Goal: Task Accomplishment & Management: Complete application form

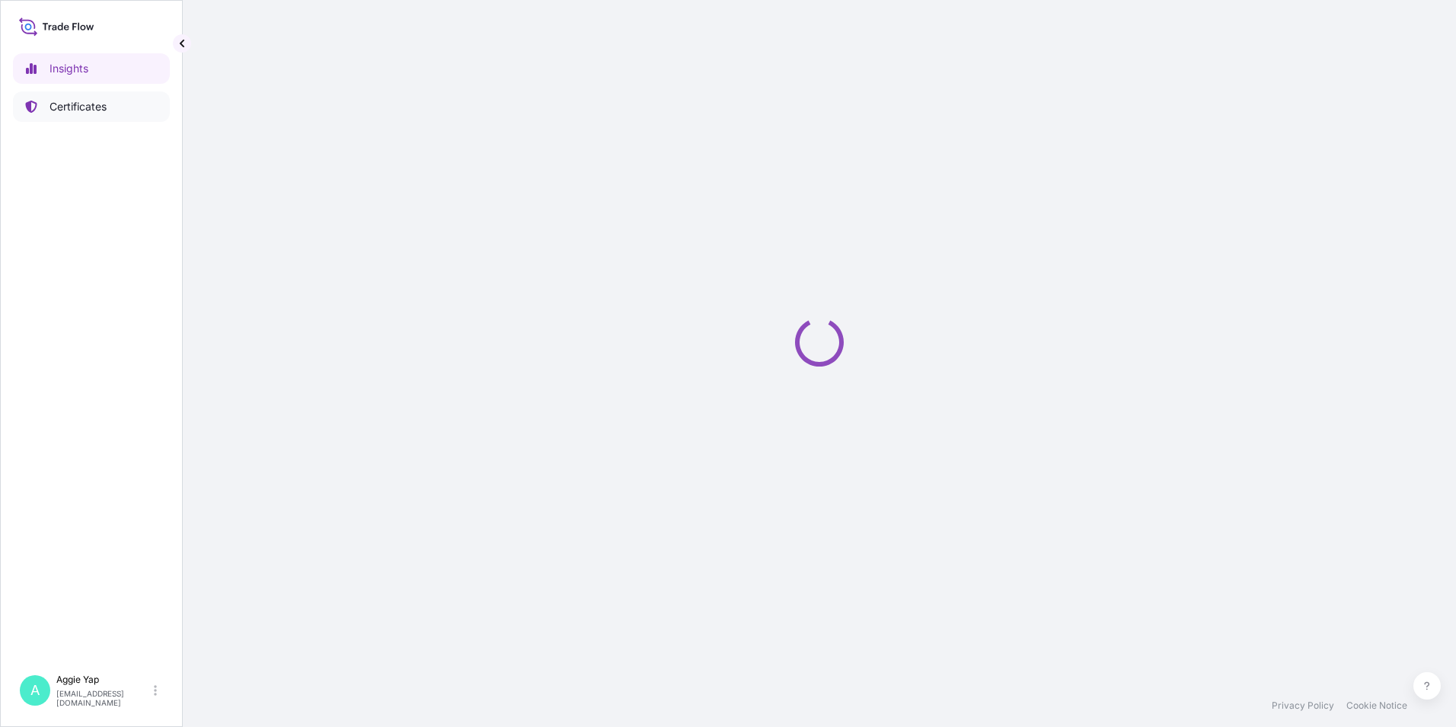
click at [122, 113] on link "Certificates" at bounding box center [91, 106] width 157 height 30
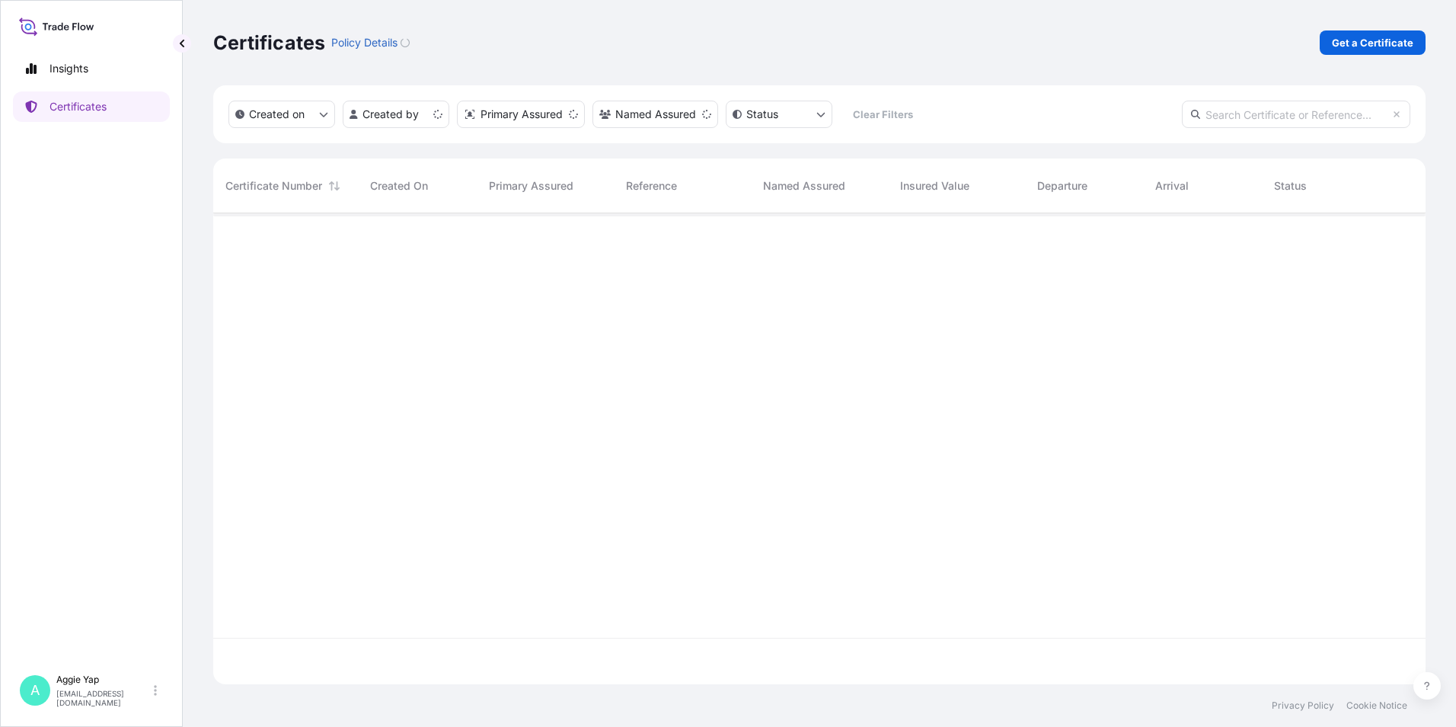
scroll to position [468, 1201]
click at [1366, 53] on link "Get a Certificate" at bounding box center [1373, 42] width 106 height 24
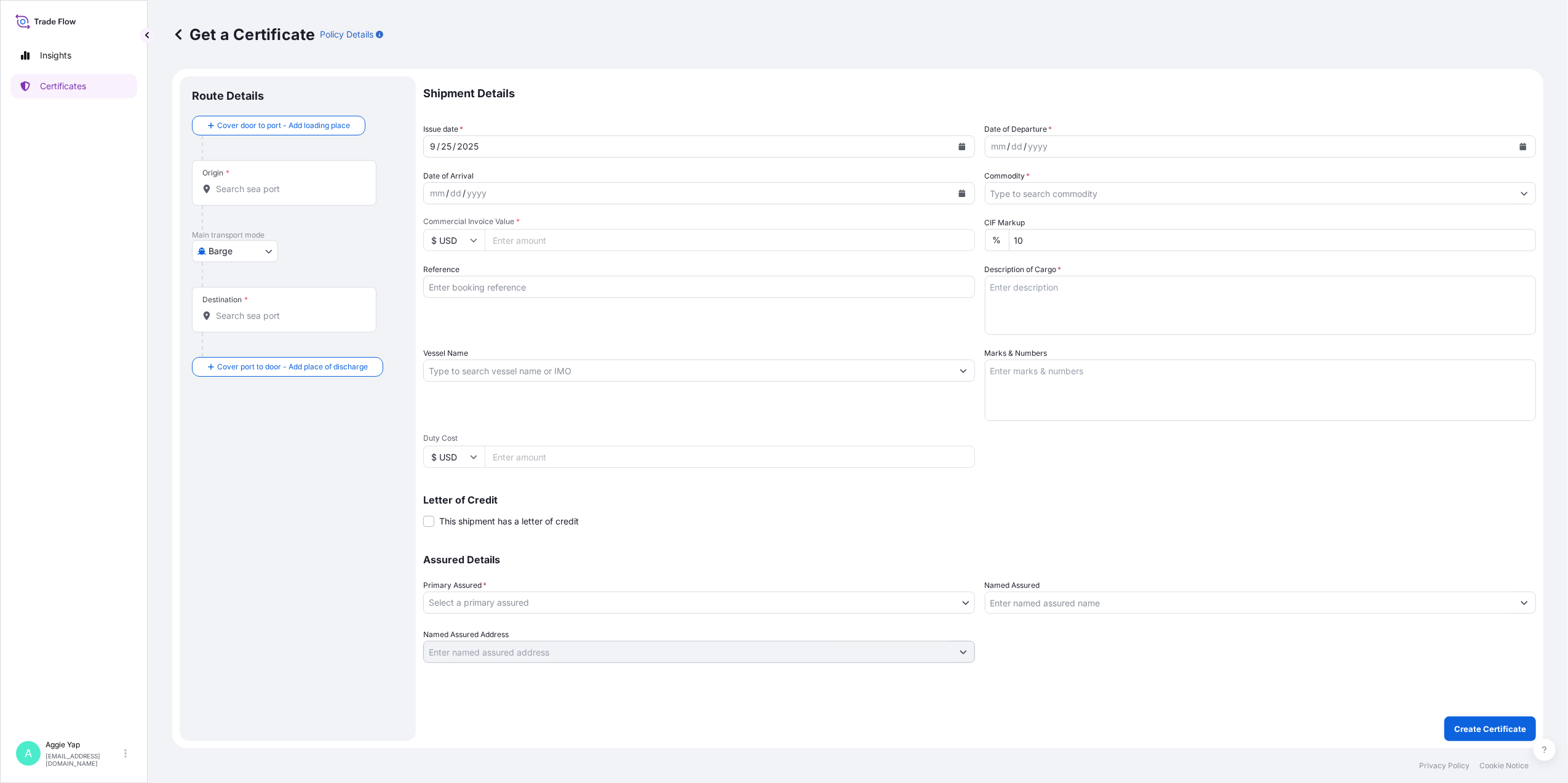
click at [264, 255] on body "Insights Certificates A [PERSON_NAME] [EMAIL_ADDRESS][DOMAIN_NAME] Get a Certif…" at bounding box center [784, 391] width 1568 height 783
click at [229, 388] on span "Ocean Vessel" at bounding box center [243, 394] width 55 height 12
select select "Ocean Vessel"
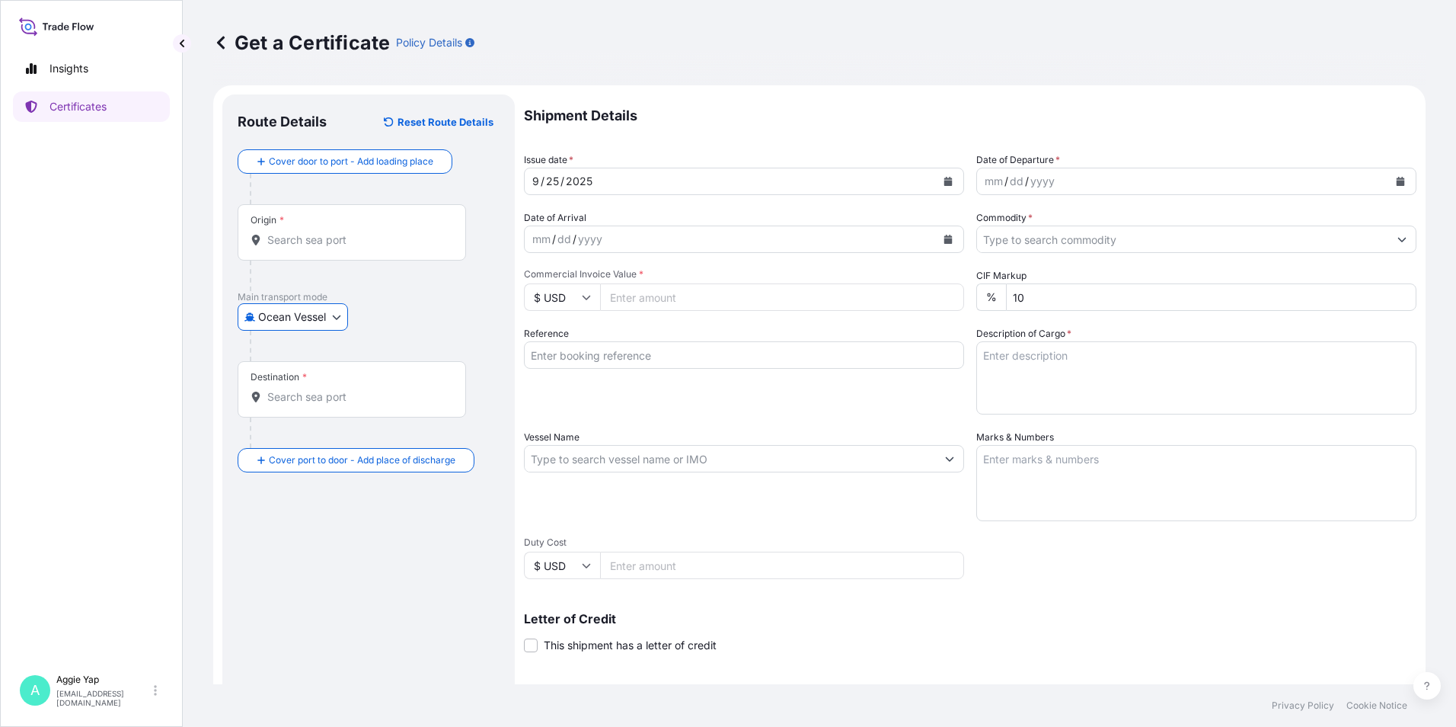
click at [354, 235] on input "Origin *" at bounding box center [357, 239] width 180 height 15
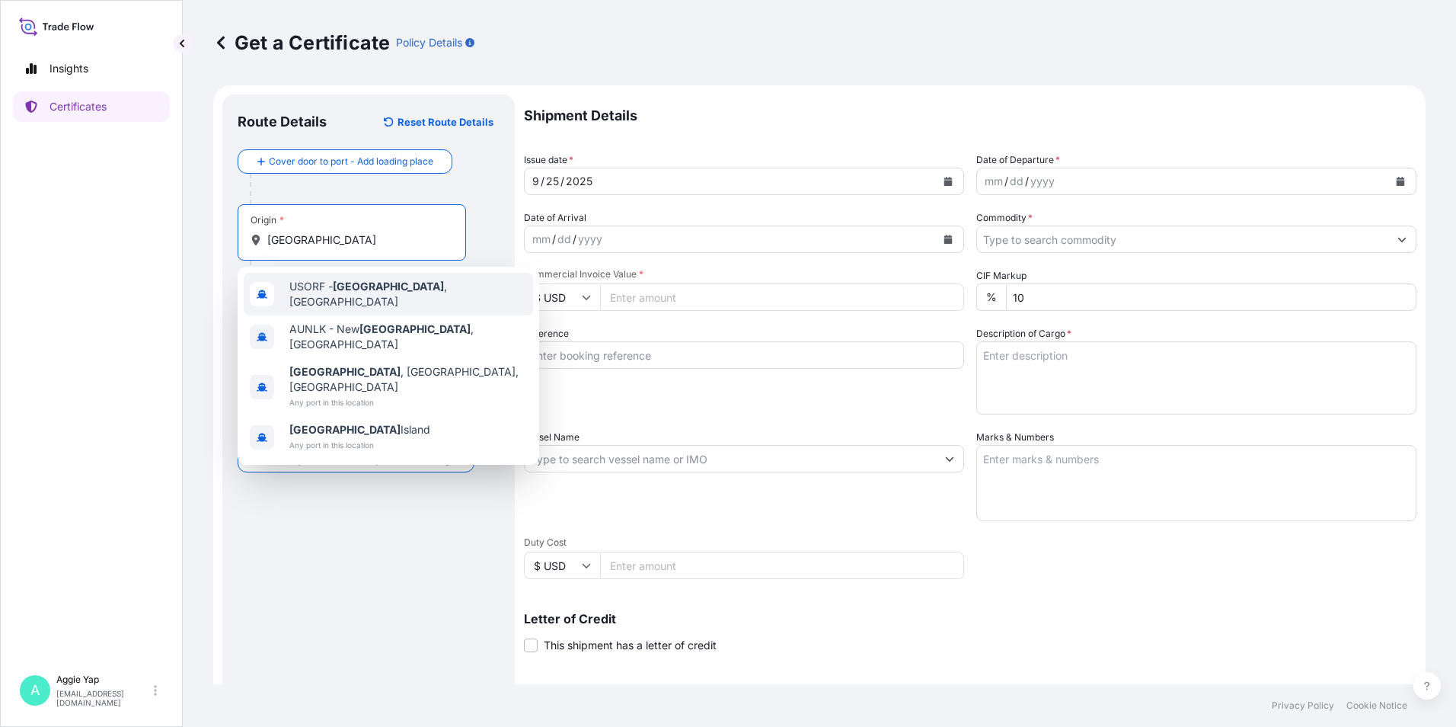
click at [332, 295] on span "USORF - [GEOGRAPHIC_DATA] , [GEOGRAPHIC_DATA]" at bounding box center [408, 294] width 238 height 30
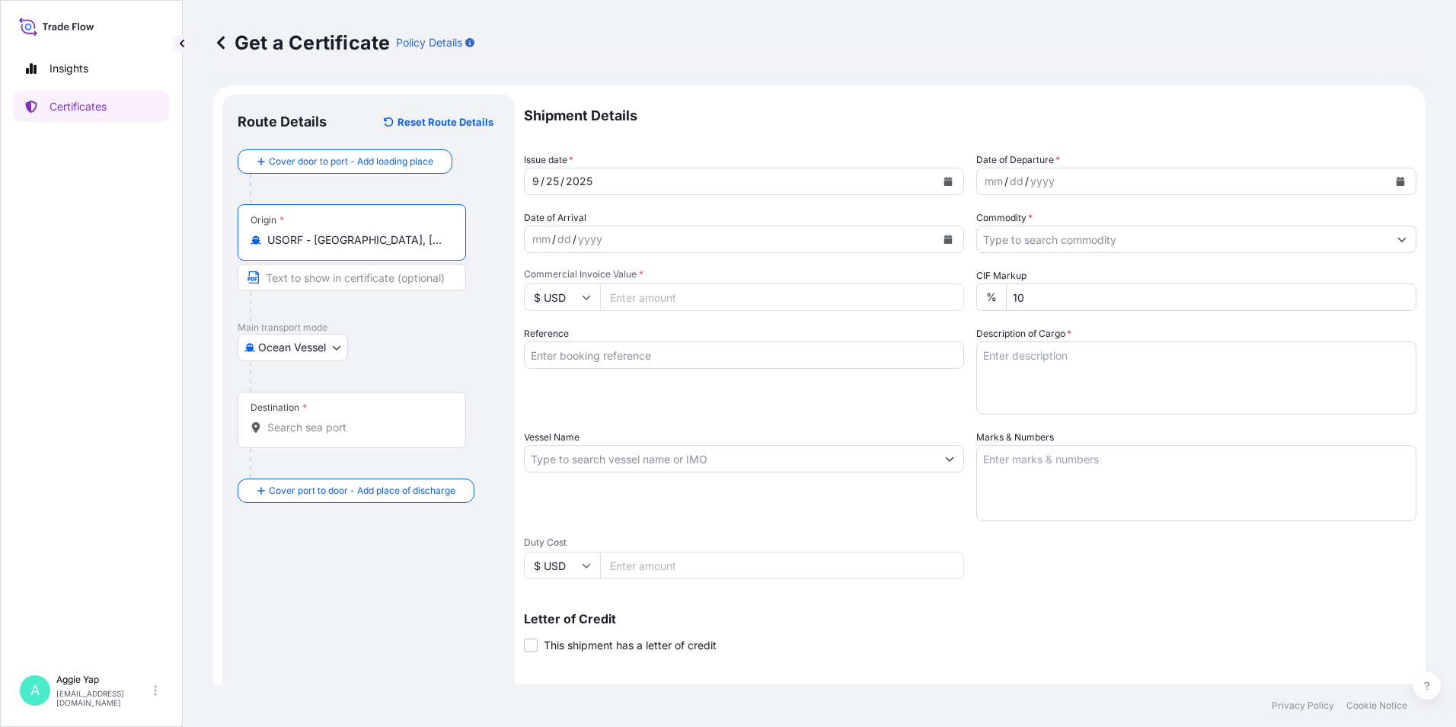
type input "USORF - [GEOGRAPHIC_DATA], [GEOGRAPHIC_DATA]"
click at [363, 423] on input "Destination *" at bounding box center [357, 427] width 180 height 15
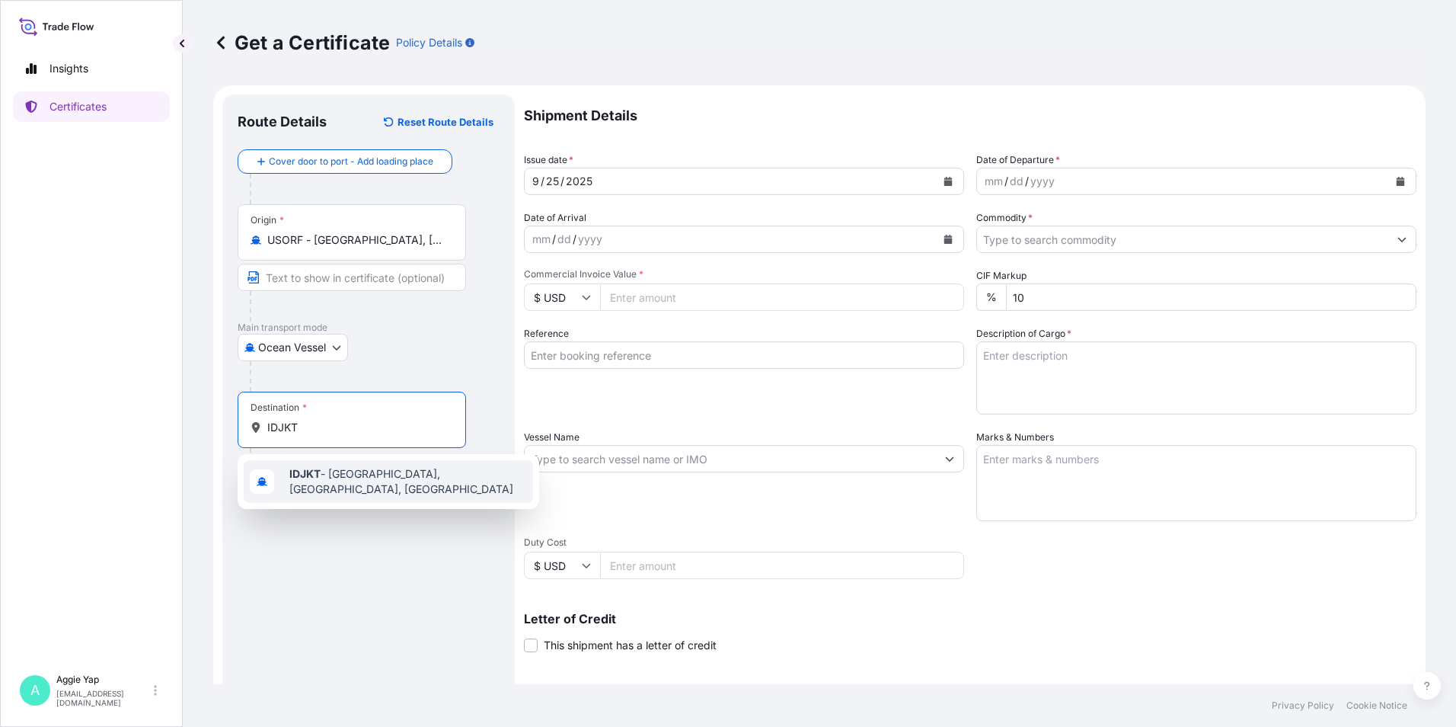
click at [319, 479] on b "IDJKT" at bounding box center [304, 473] width 31 height 13
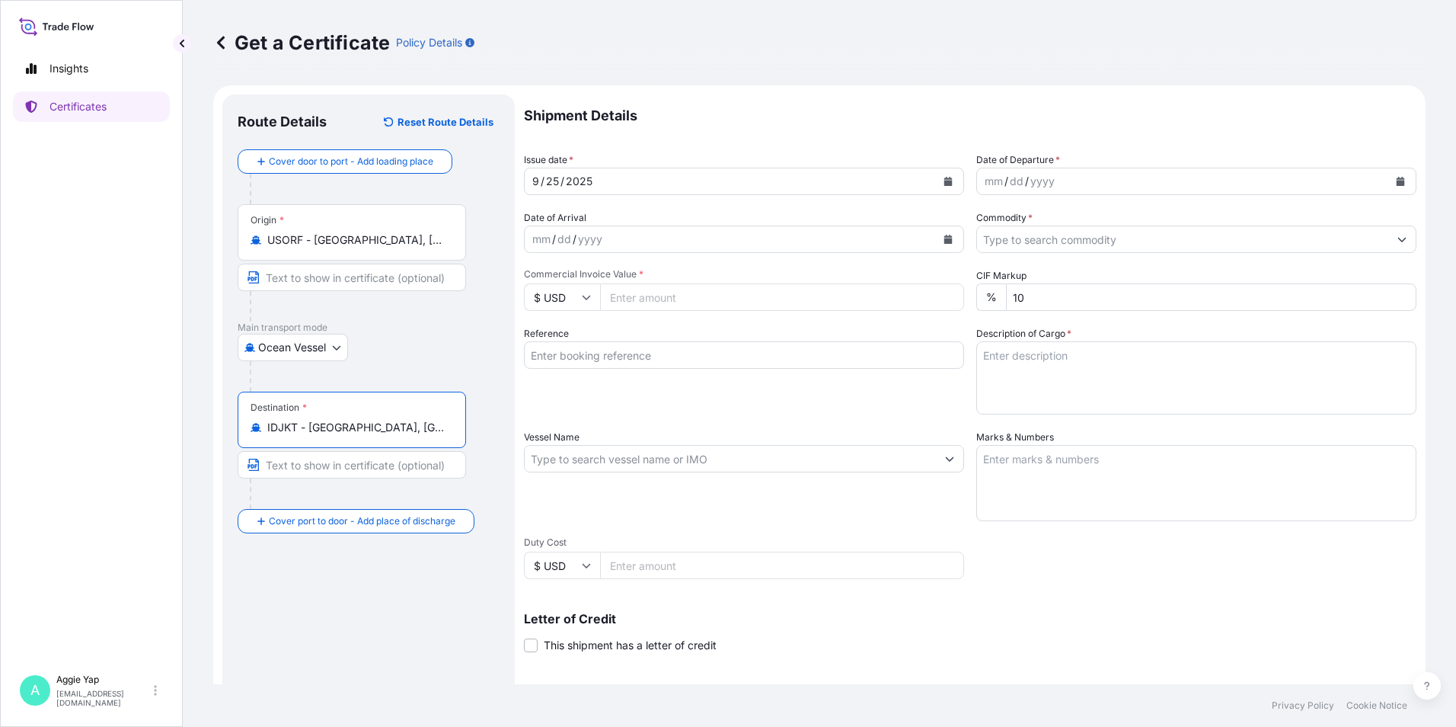
type input "IDJKT - [GEOGRAPHIC_DATA], [GEOGRAPHIC_DATA], [GEOGRAPHIC_DATA]"
click at [941, 176] on button "Calendar" at bounding box center [948, 181] width 24 height 24
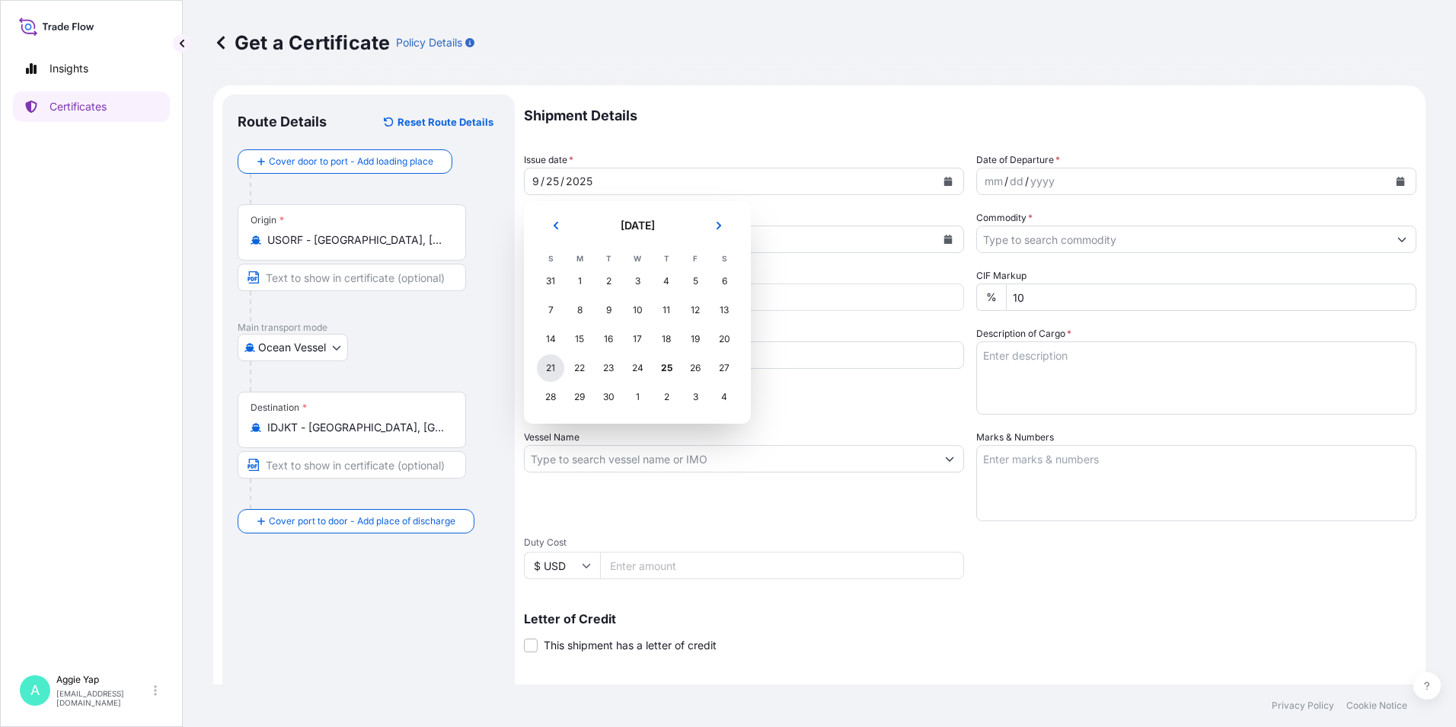
click at [544, 366] on div "21" at bounding box center [550, 367] width 27 height 27
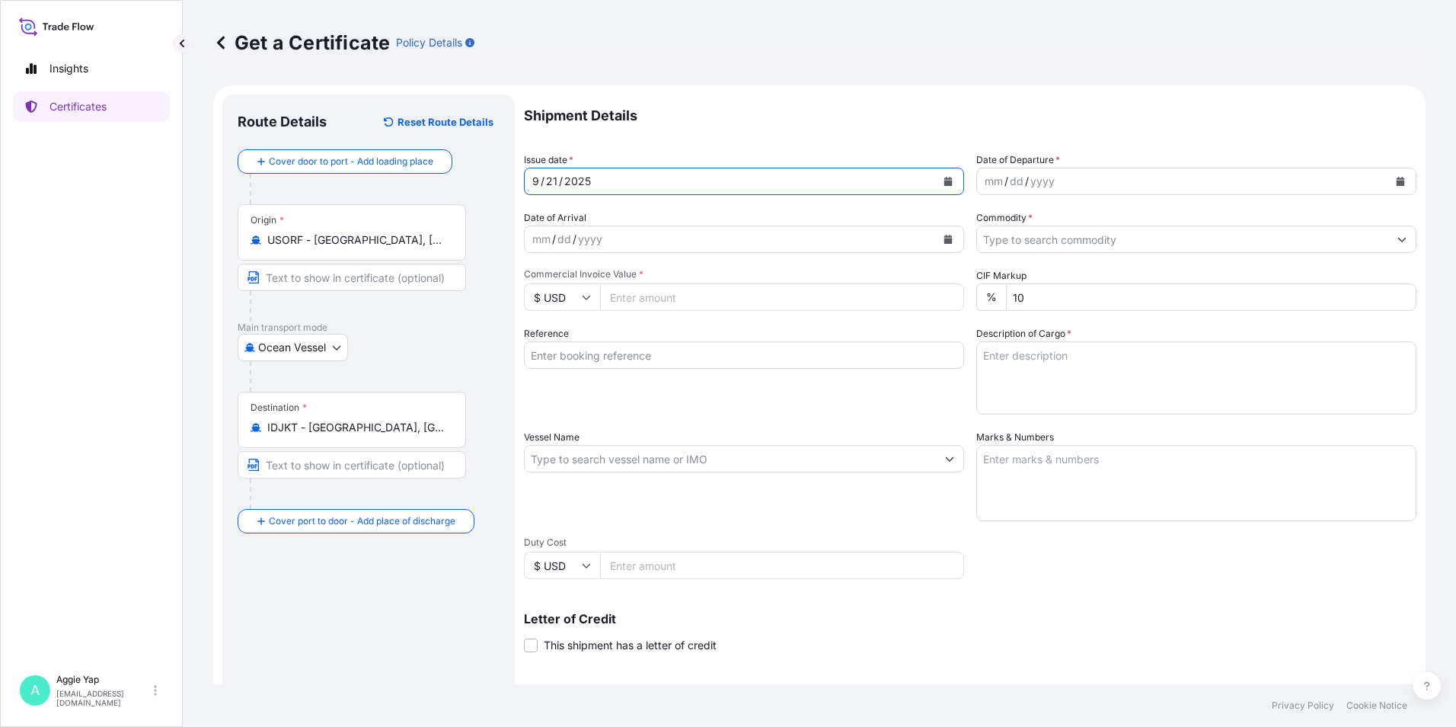
click at [1388, 174] on button "Calendar" at bounding box center [1400, 181] width 24 height 24
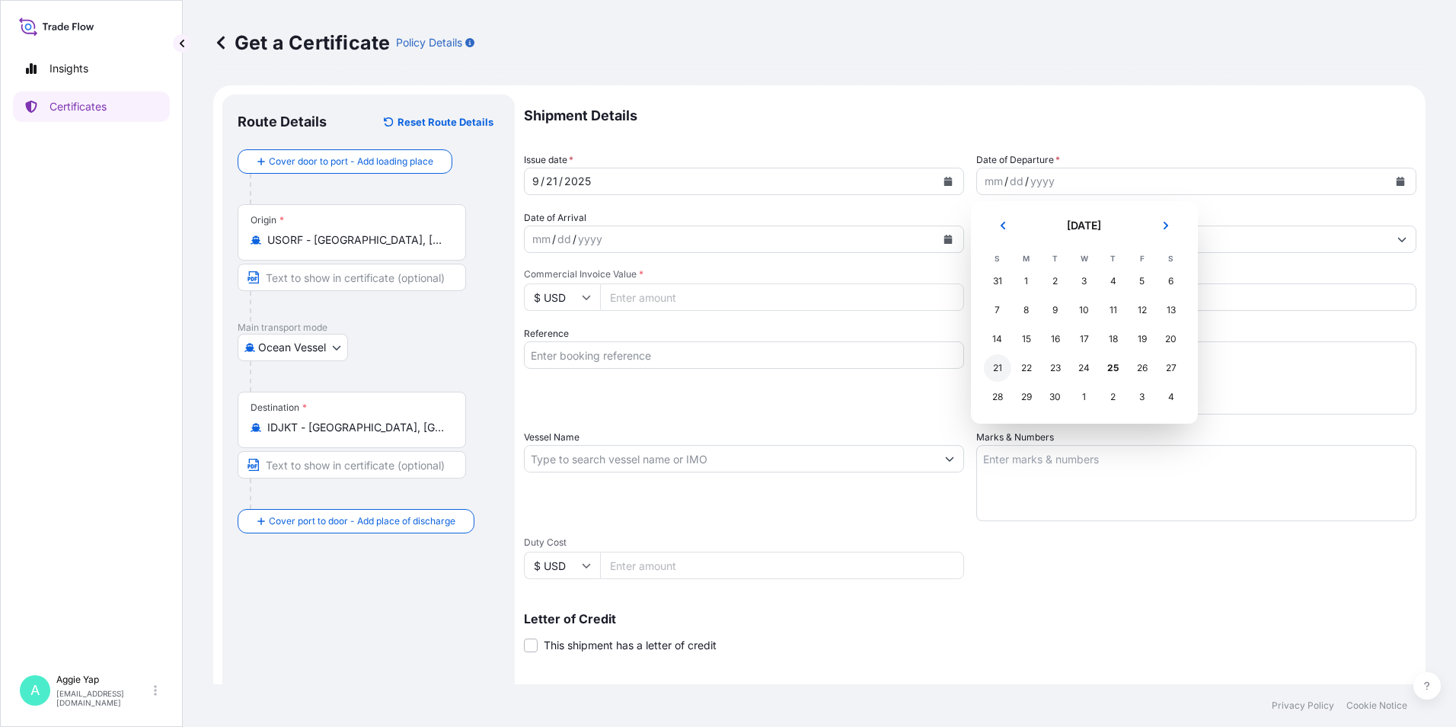
click at [993, 370] on div "21" at bounding box center [997, 367] width 27 height 27
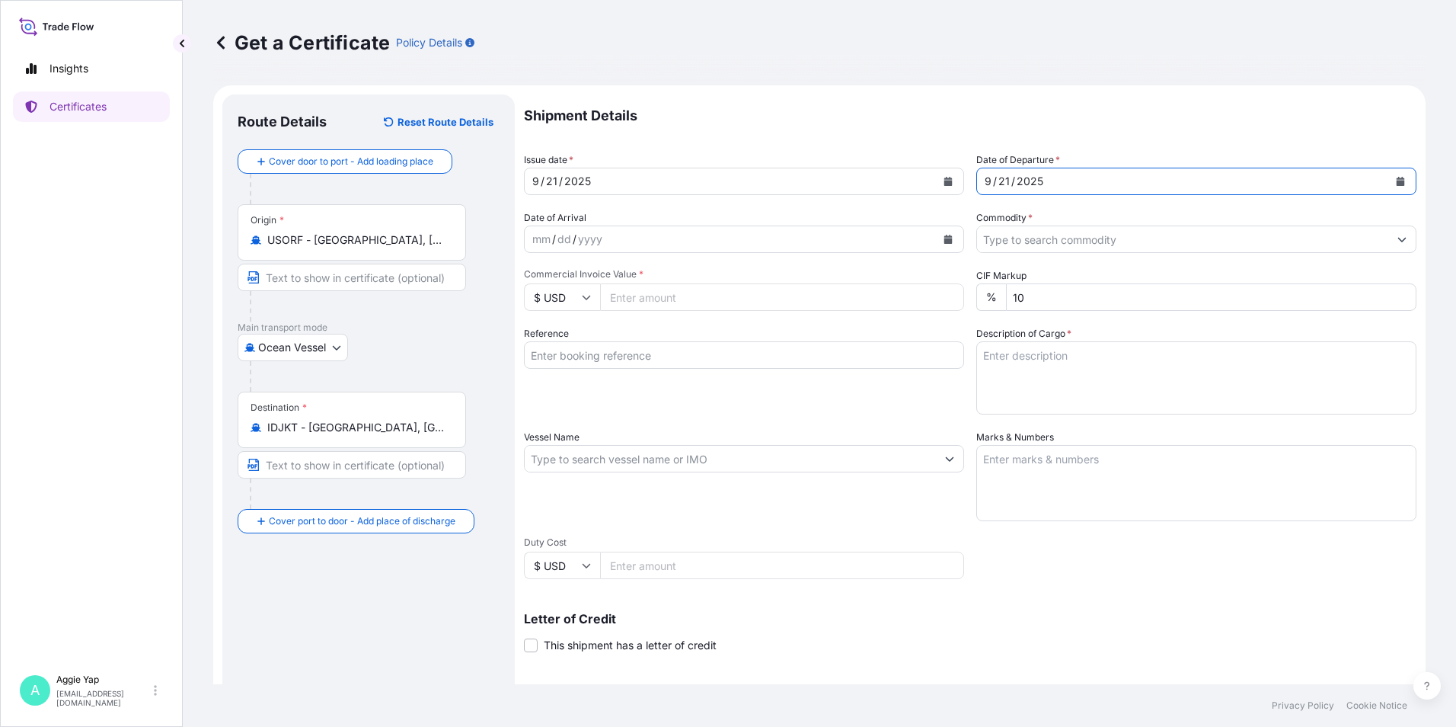
click at [1048, 196] on div "Shipment Details Issue date * [DATE] Date of Departure * [DATE] Date of Arrival…" at bounding box center [970, 457] width 893 height 726
drag, startPoint x: 972, startPoint y: 216, endPoint x: 1063, endPoint y: 207, distance: 91.8
click at [1063, 207] on div "Shipment Details Issue date * [DATE] Date of Departure * [DATE] Date of Arrival…" at bounding box center [970, 457] width 893 height 726
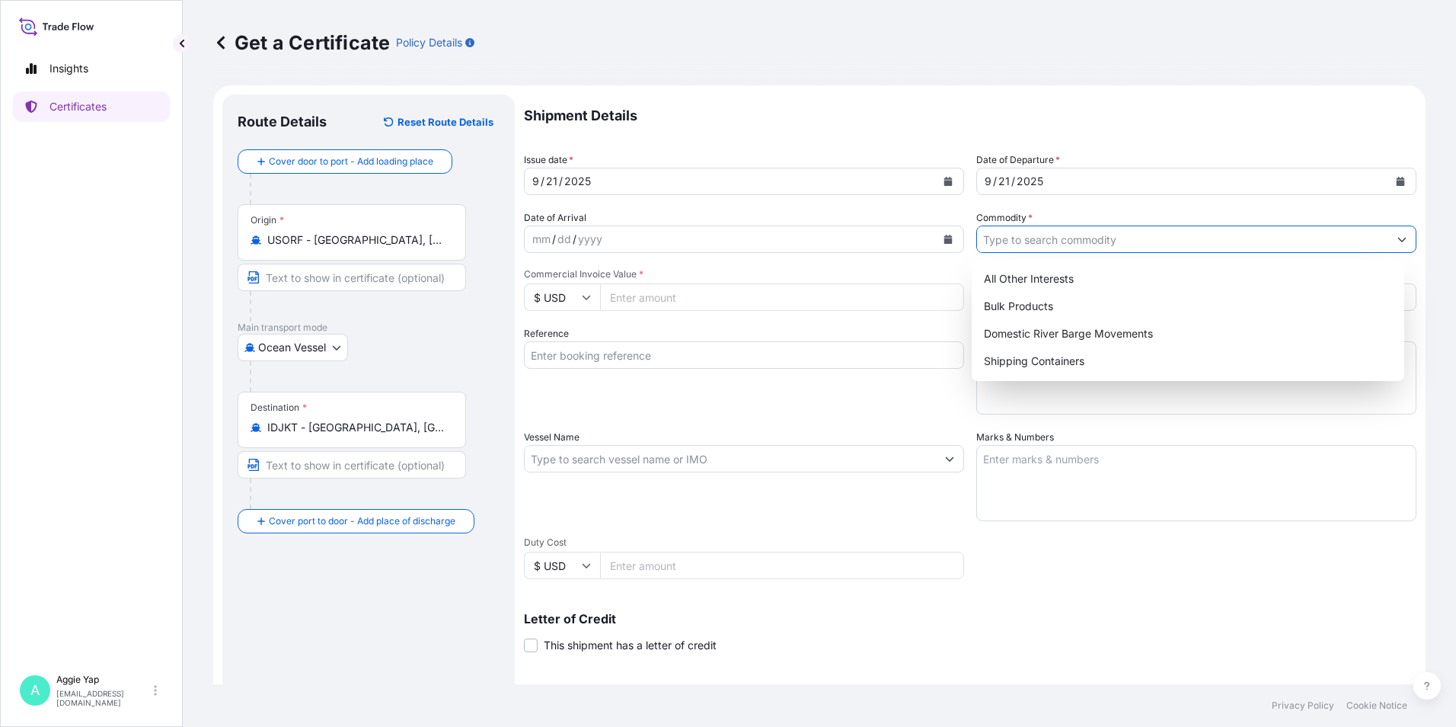
click at [1260, 232] on input "Commodity *" at bounding box center [1182, 238] width 411 height 27
click at [1054, 351] on div "Shipping Containers" at bounding box center [1188, 360] width 421 height 27
type input "Shipping Containers"
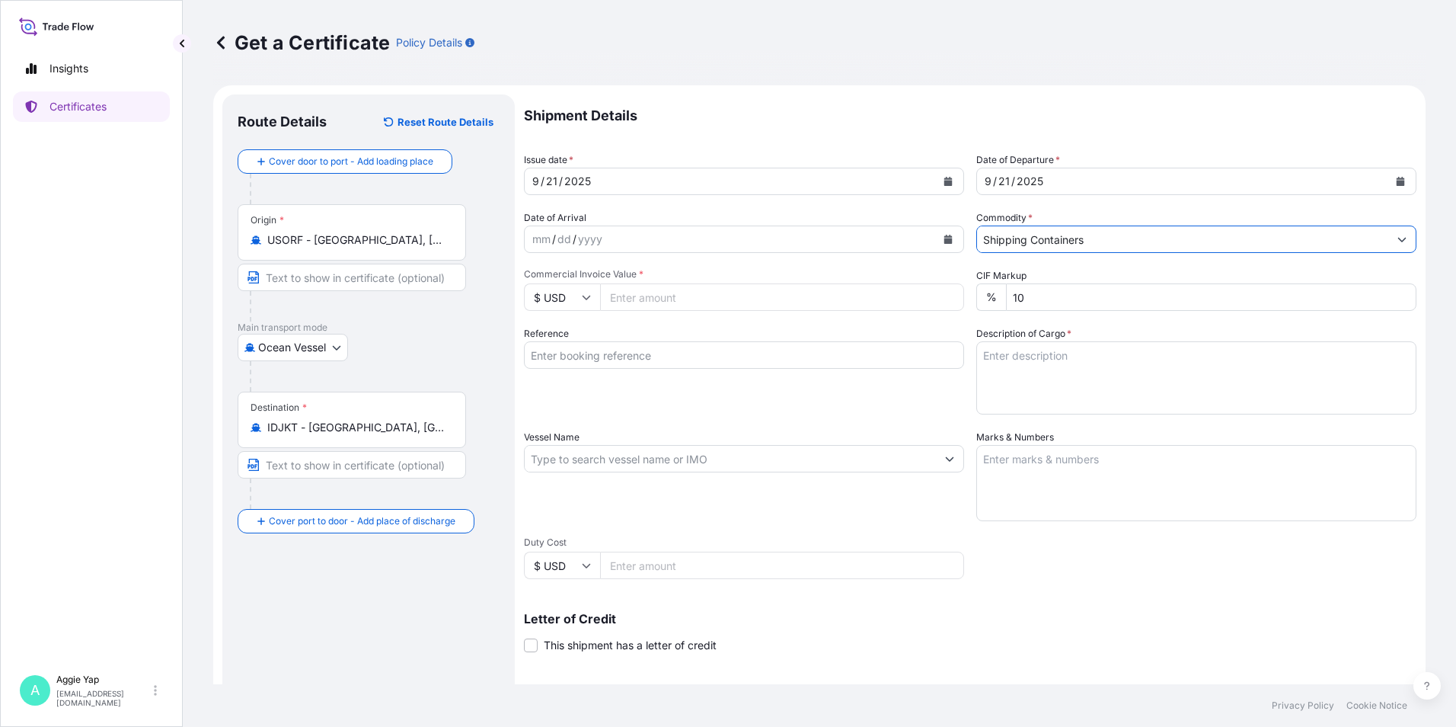
click at [653, 298] on input "Commercial Invoice Value *" at bounding box center [782, 296] width 364 height 27
type input "116699.52"
click at [668, 356] on input "Reference" at bounding box center [744, 354] width 440 height 27
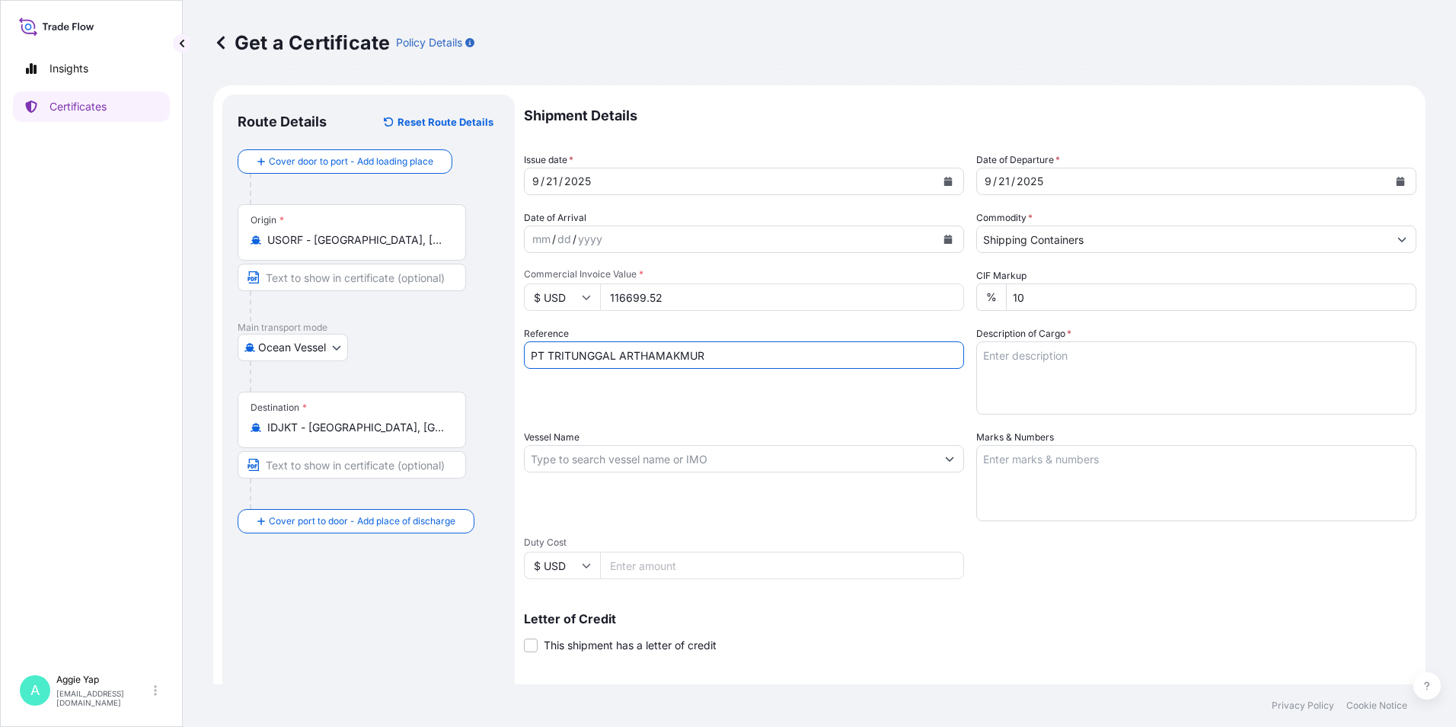
type input "PT TRITUNGGAL ARTHAMAKMUR"
click at [827, 407] on div "Reference PT TRITUNGGAL ARTHAMAKMUR" at bounding box center [744, 370] width 440 height 88
click at [660, 465] on input "Vessel Name" at bounding box center [730, 458] width 411 height 27
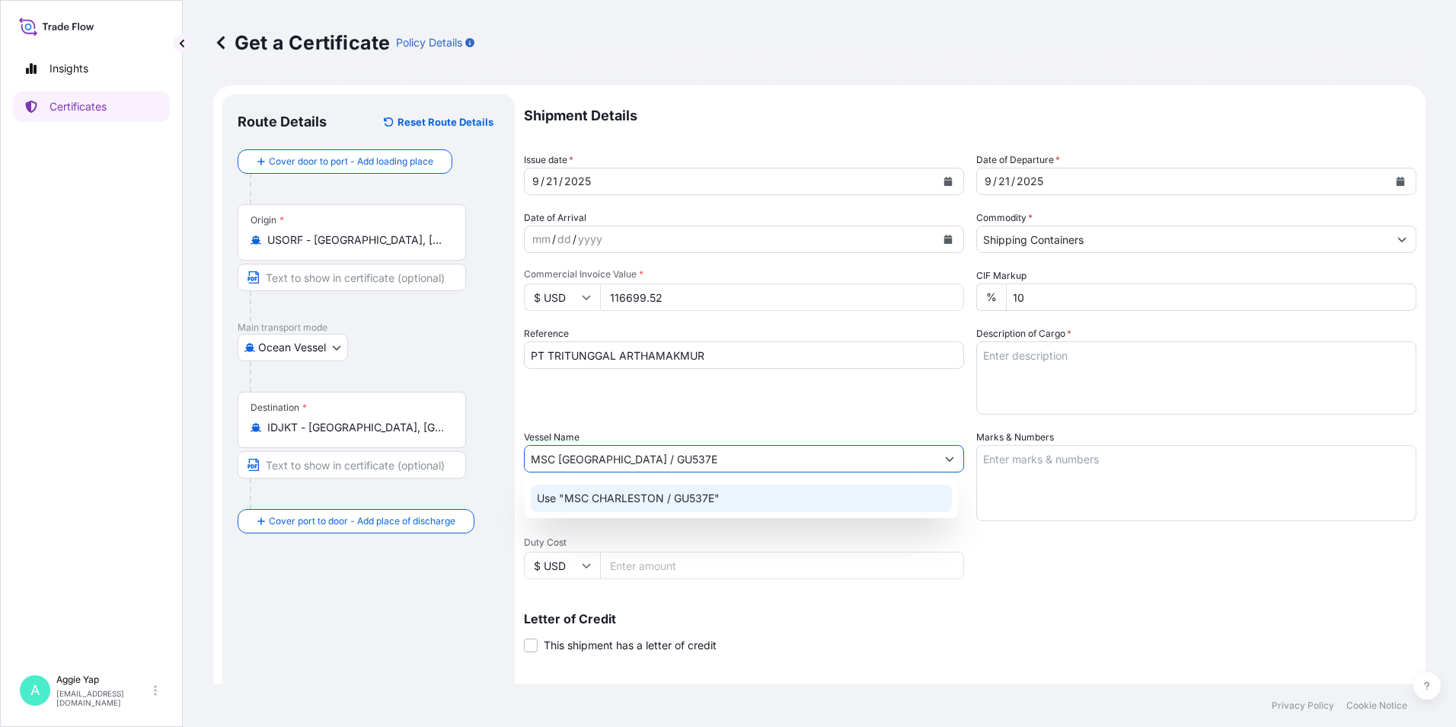
click at [665, 491] on p "Use "MSC CHARLESTON / GU537E"" at bounding box center [628, 497] width 183 height 15
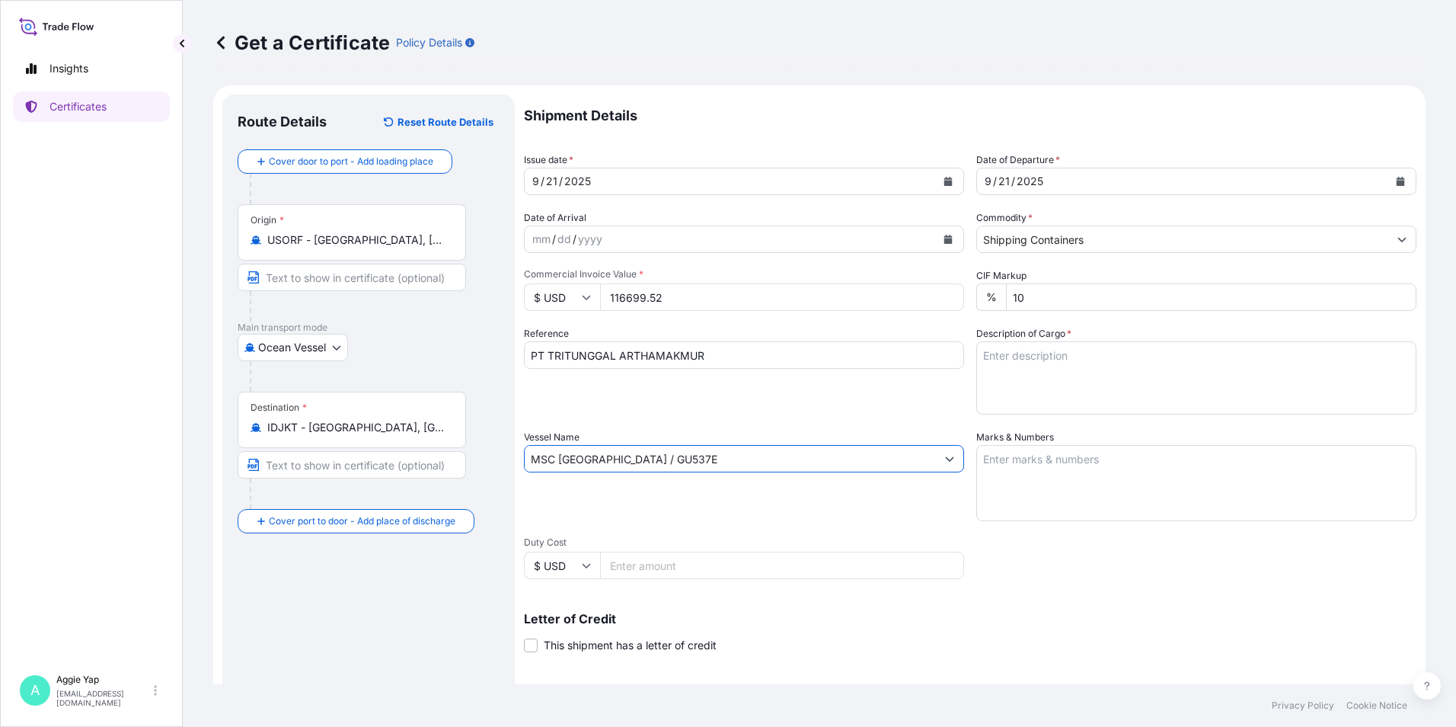
type input "MSC [GEOGRAPHIC_DATA] / GU537E"
click at [1038, 448] on textarea "Marks & Numbers" at bounding box center [1196, 483] width 440 height 76
type textarea "AS PER BILL OF LADING"
click at [1029, 356] on textarea "Description of Cargo *" at bounding box center [1196, 377] width 440 height 73
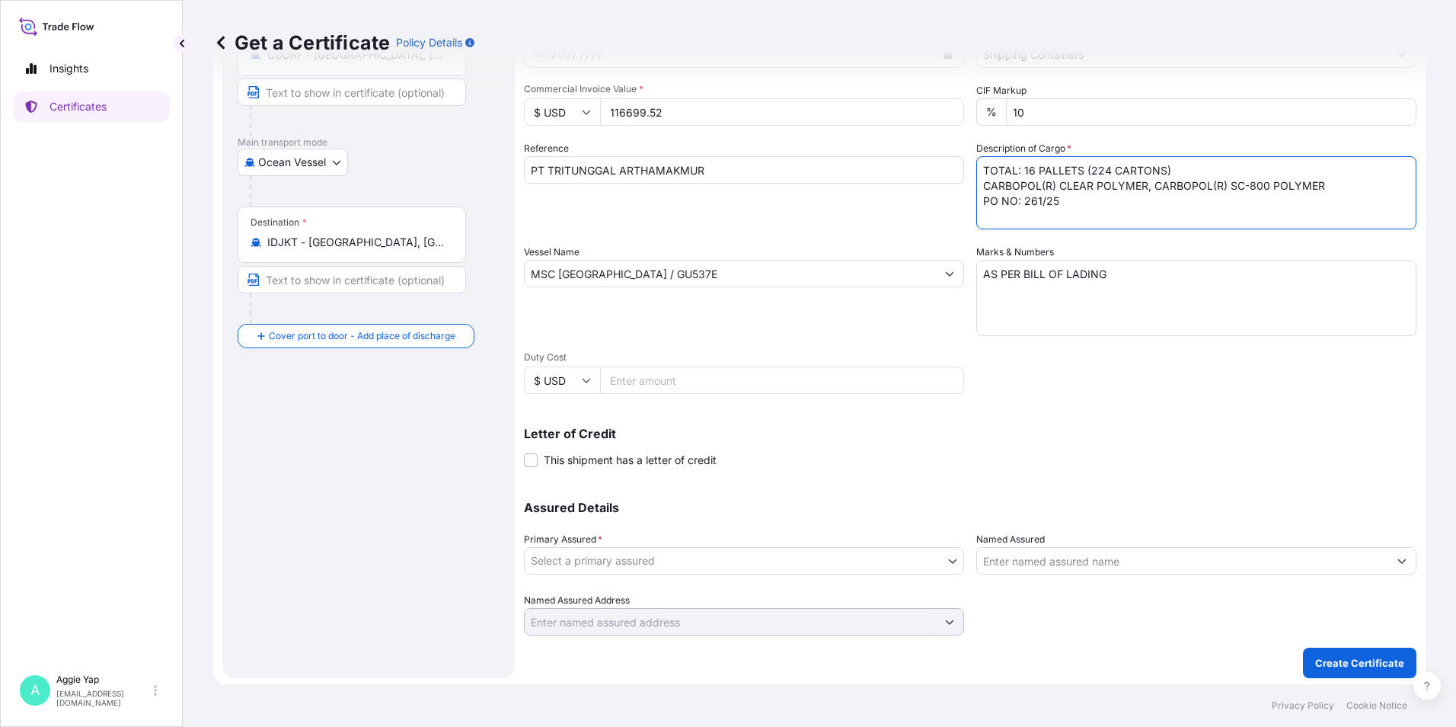
scroll to position [188, 0]
type textarea "TOTAL: 16 PALLETS (224 CARTONS) CARBOPOL(R) CLEAR POLYMER, CARBOPOL(R) SC-800 P…"
click at [579, 555] on body "Insights Certificates A [PERSON_NAME] [EMAIL_ADDRESS][DOMAIN_NAME] Get a Certif…" at bounding box center [728, 363] width 1456 height 727
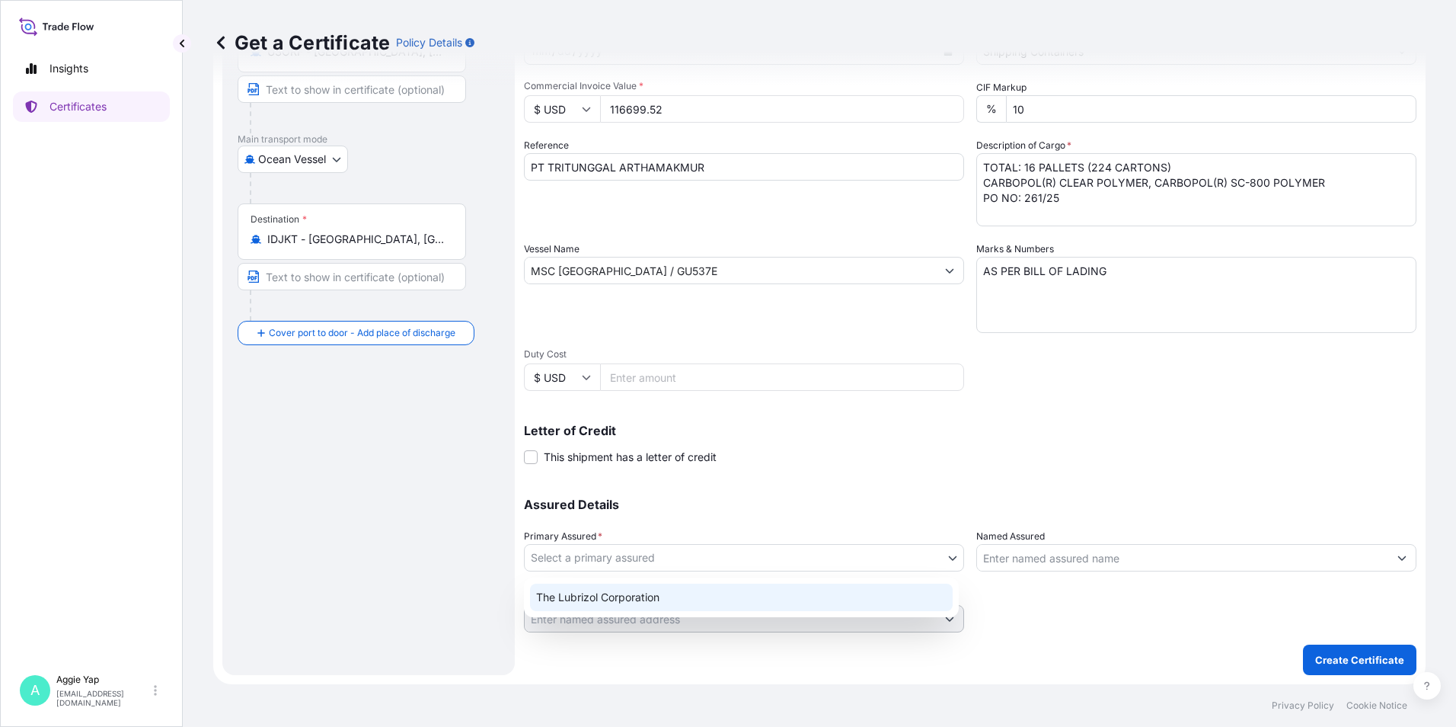
click at [641, 599] on div "The Lubrizol Corporation" at bounding box center [741, 596] width 423 height 27
select select "31566"
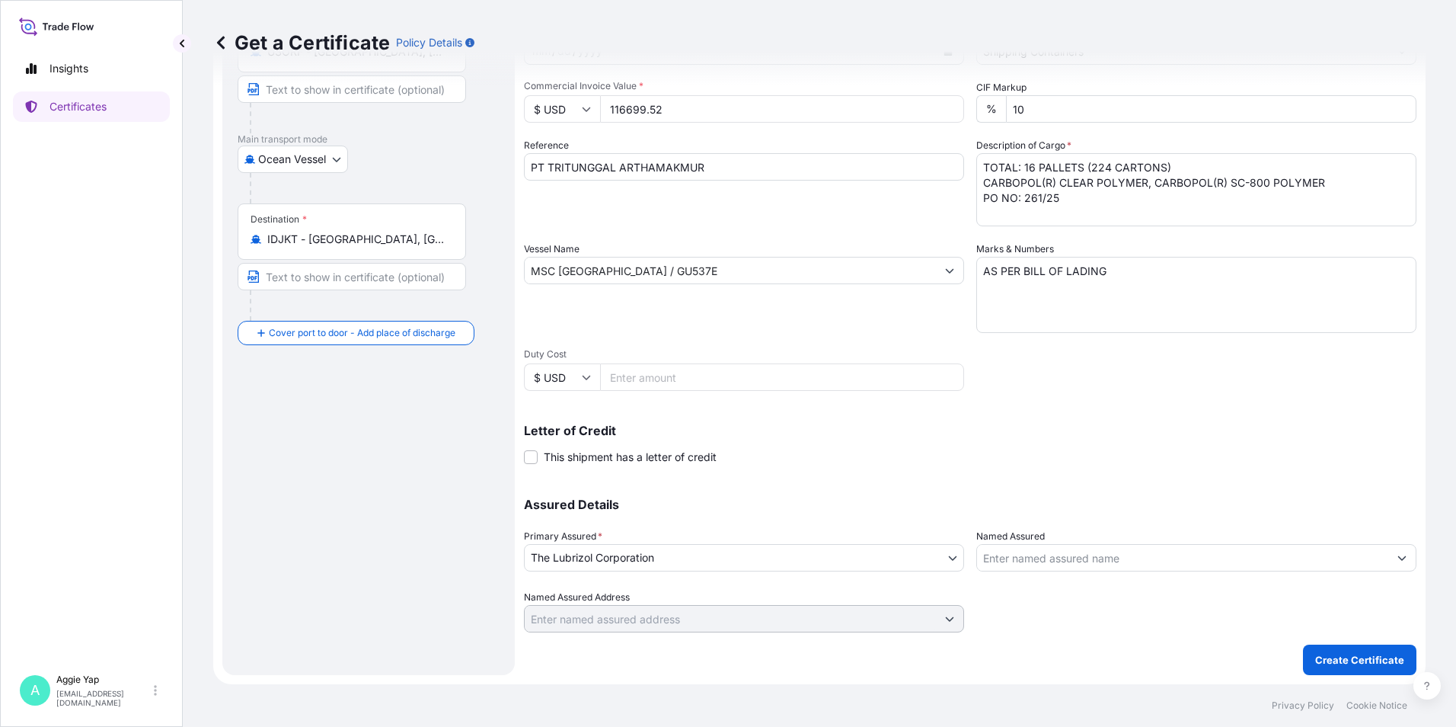
click at [813, 499] on p "Assured Details" at bounding box center [970, 504] width 893 height 12
drag, startPoint x: 1008, startPoint y: 546, endPoint x: 1001, endPoint y: 549, distance: 8.2
click at [1001, 549] on input "Named Assured" at bounding box center [1182, 557] width 411 height 27
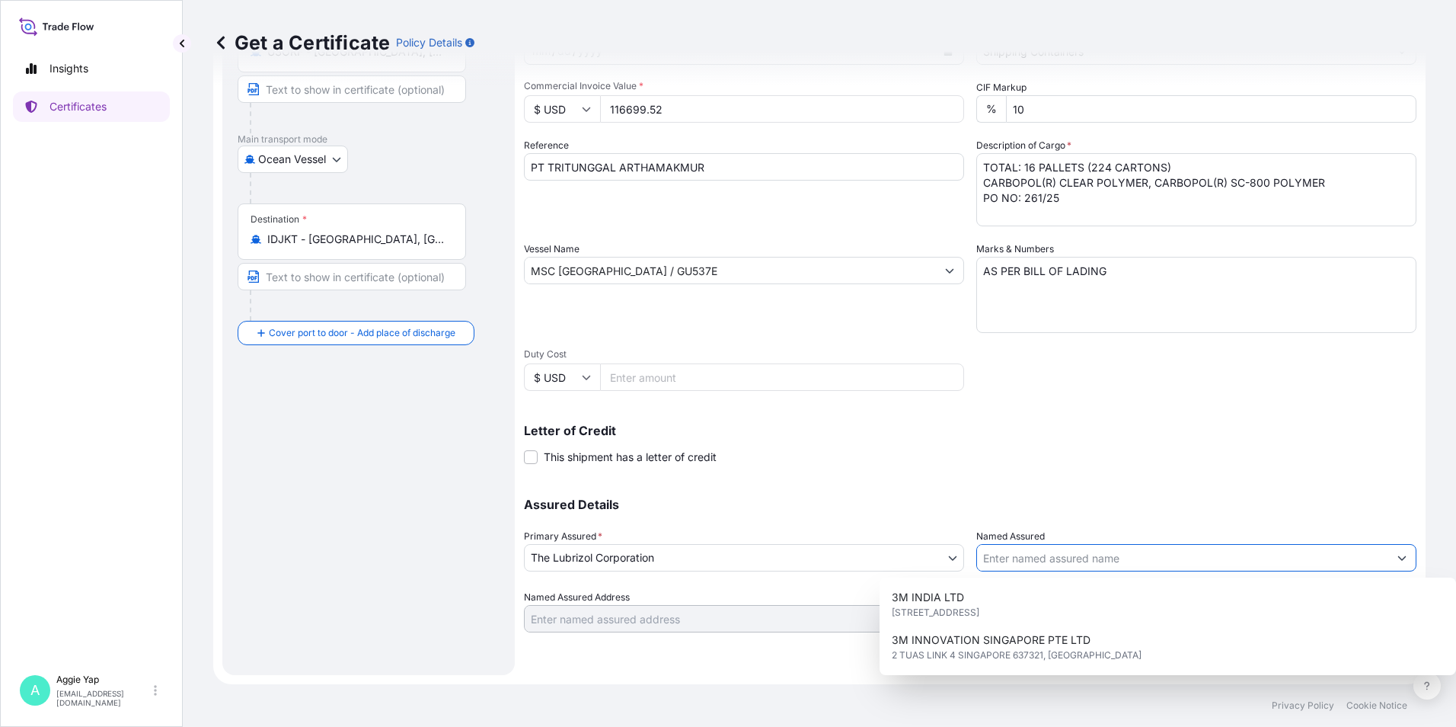
click at [941, 557] on body "15 options available. Insights Certificates A [PERSON_NAME] [EMAIL_ADDRESS][DOM…" at bounding box center [728, 363] width 1456 height 727
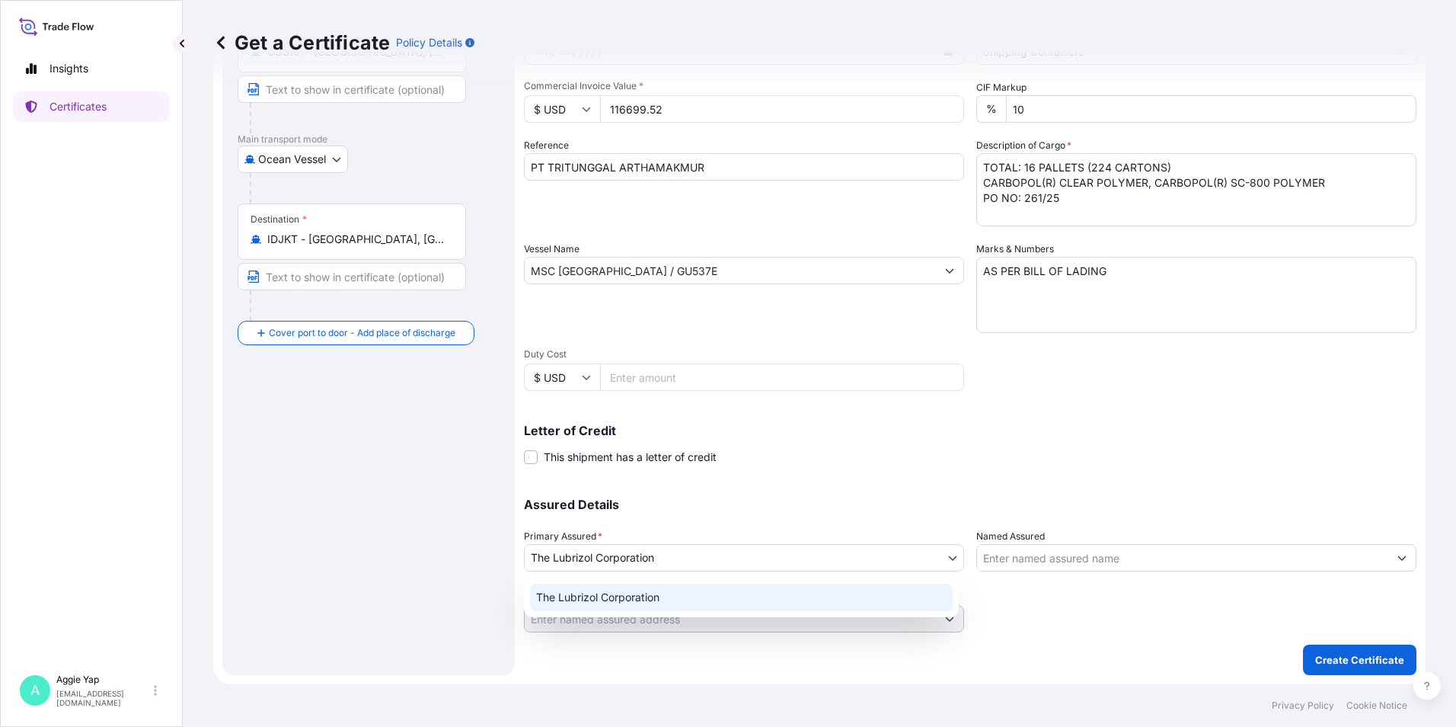
click at [913, 589] on div "The Lubrizol Corporation" at bounding box center [741, 596] width 423 height 27
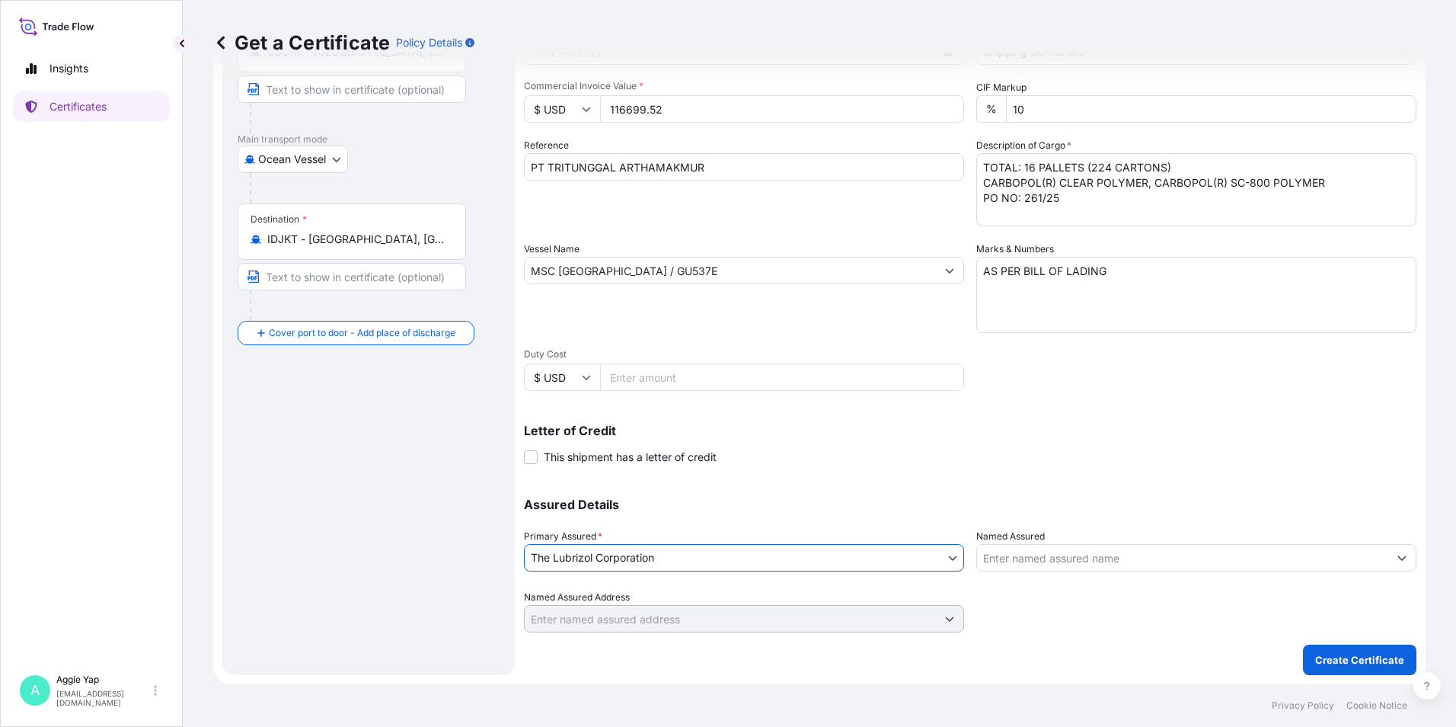
click at [1017, 605] on div at bounding box center [1196, 610] width 440 height 43
click at [1237, 568] on input "Named Assured" at bounding box center [1182, 557] width 411 height 27
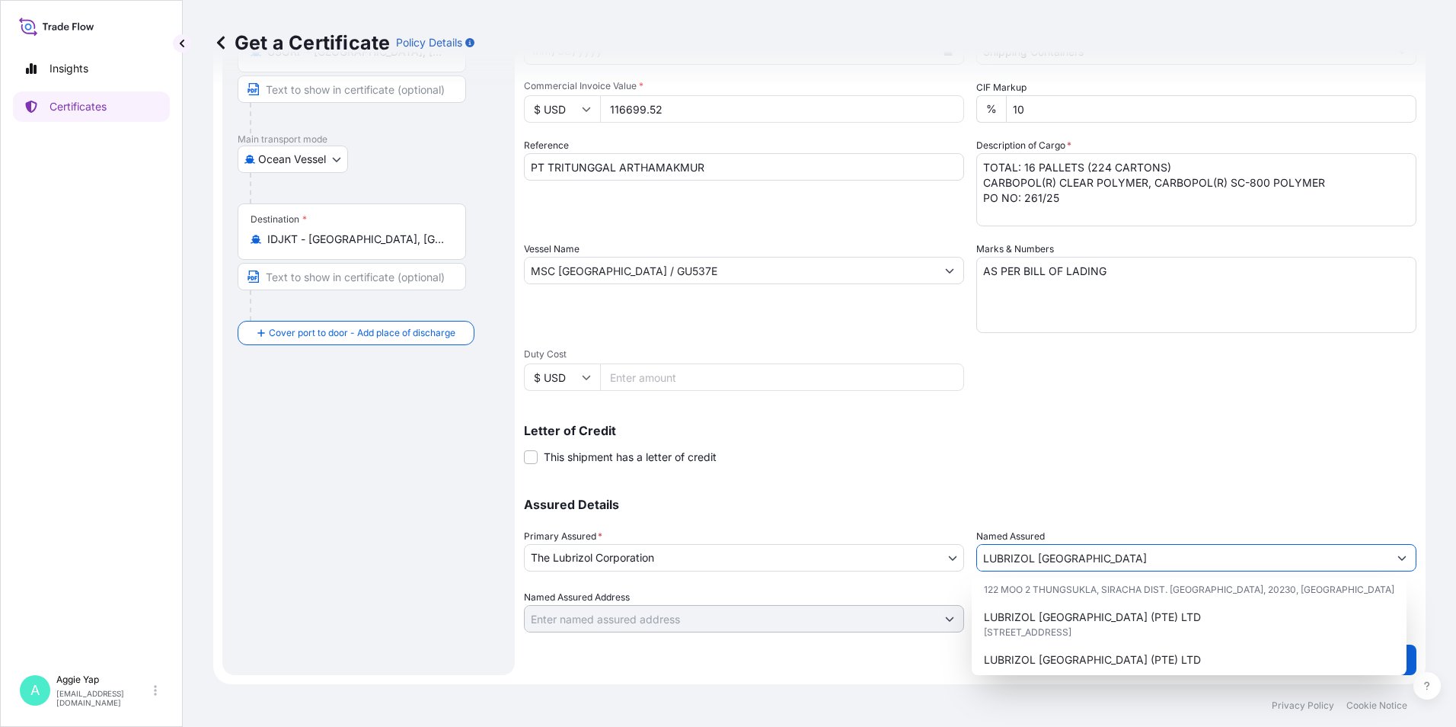
scroll to position [76, 0]
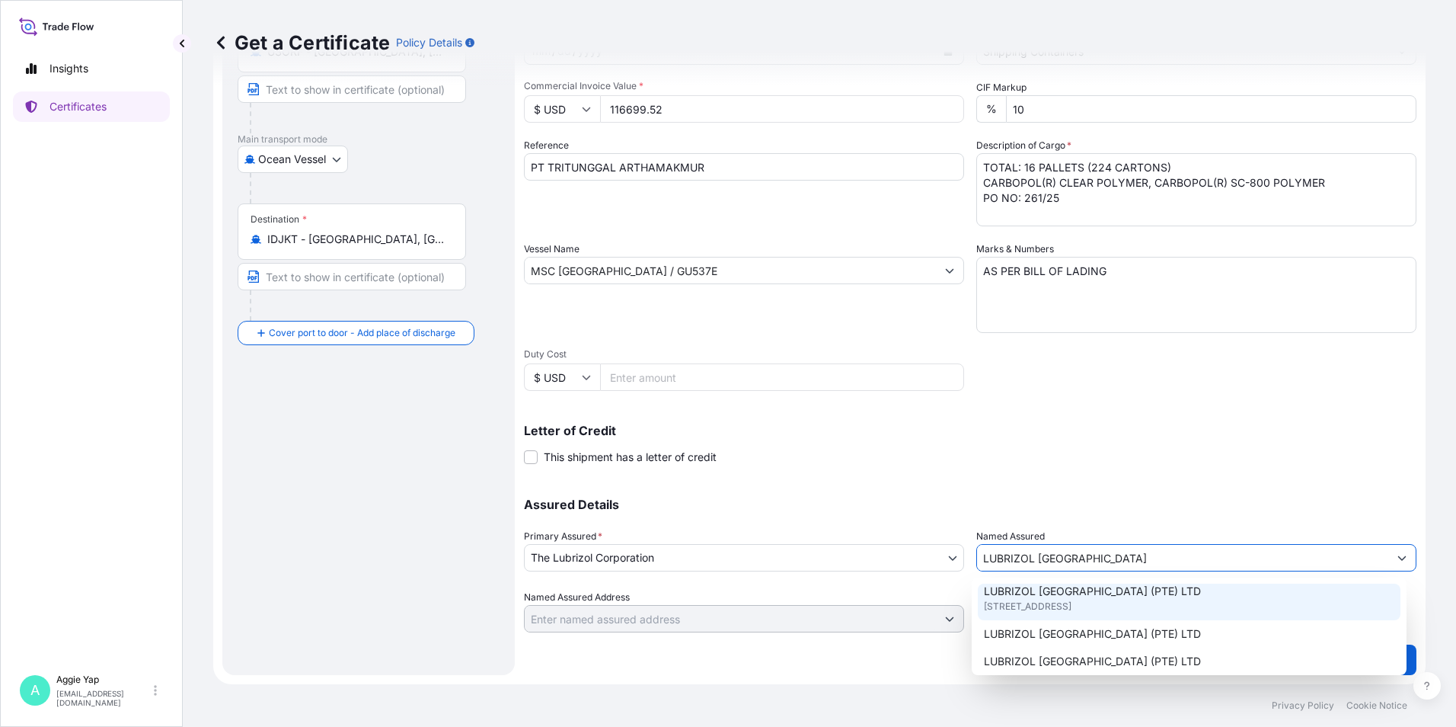
click at [1024, 608] on span "[STREET_ADDRESS]" at bounding box center [1028, 606] width 88 height 15
type input "LUBRIZOL [GEOGRAPHIC_DATA] (PTE) LTD"
type input "[STREET_ADDRESS]"
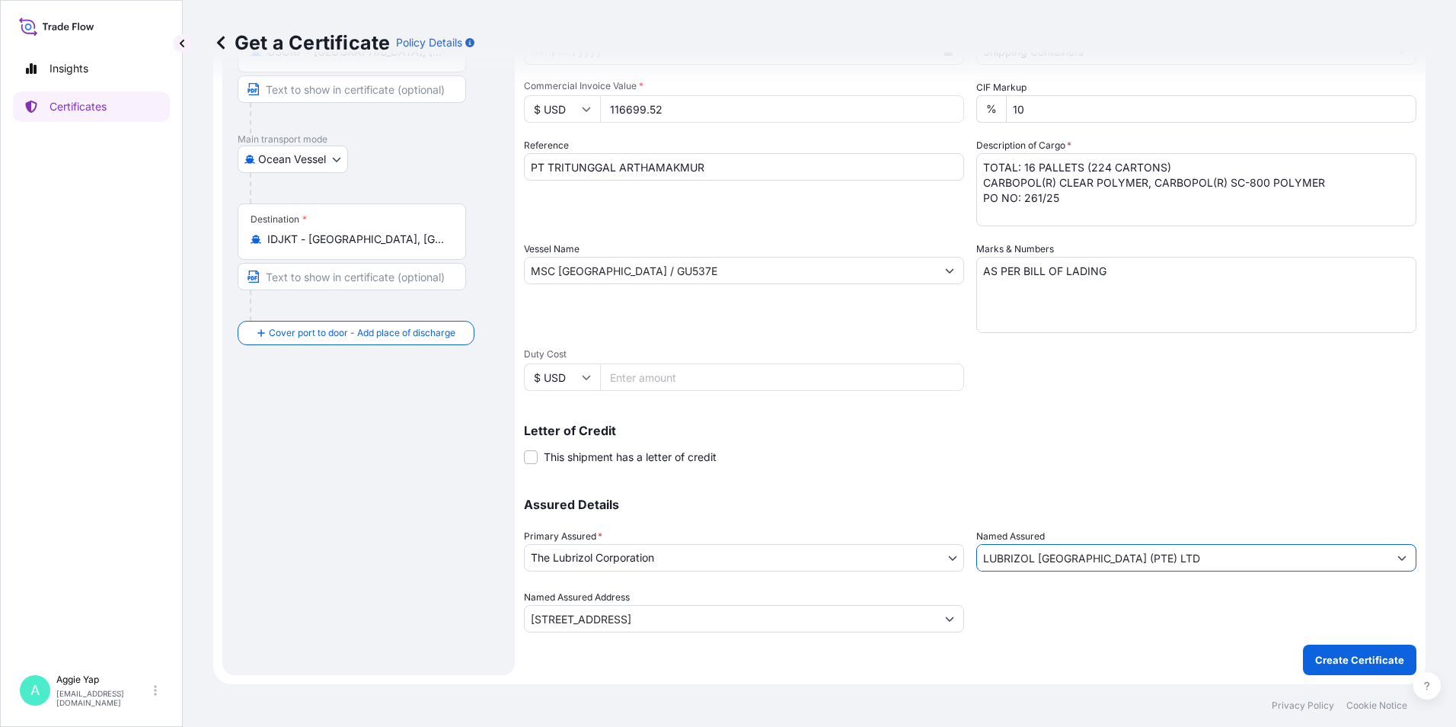
type input "LUBRIZOL [GEOGRAPHIC_DATA] (PTE) LTD"
click at [1028, 459] on div "Letter of Credit This shipment has a letter of credit Letter of credit * Letter…" at bounding box center [970, 444] width 893 height 40
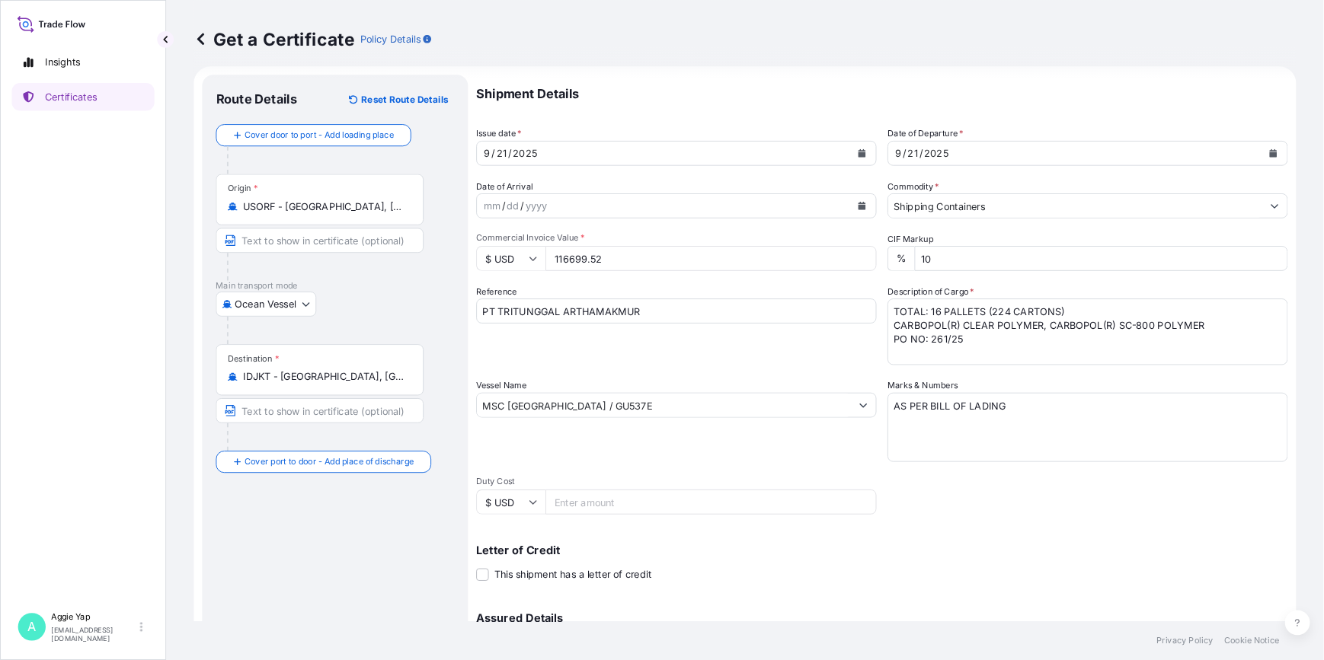
scroll to position [0, 0]
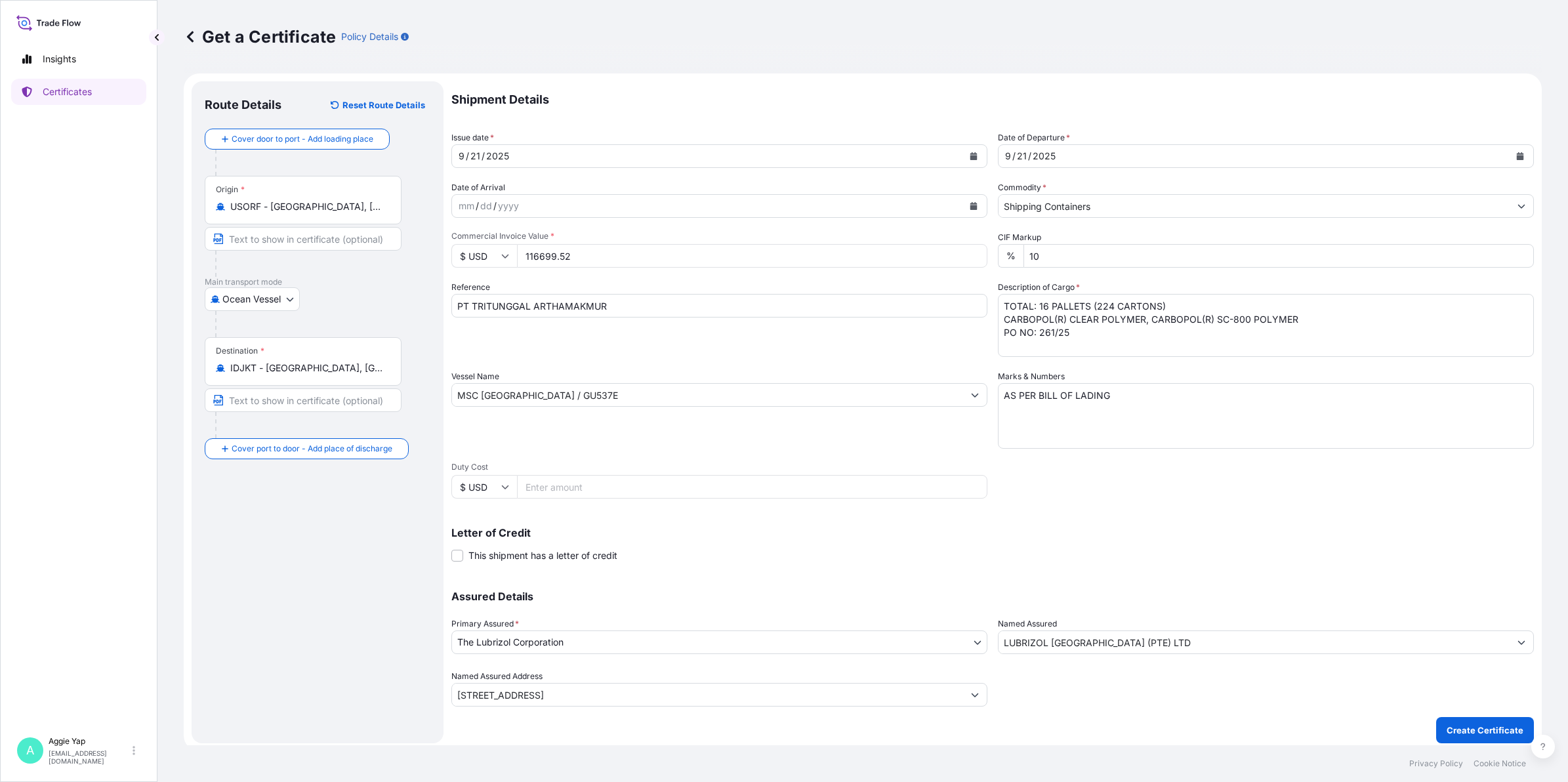
click at [1088, 625] on div "Shipment Details Issue date * [DATE] Date of Departure * [DATE] Date of Arrival…" at bounding box center [992, 412] width 1083 height 661
click at [1254, 625] on p "Create Certificate" at bounding box center [1484, 729] width 77 height 13
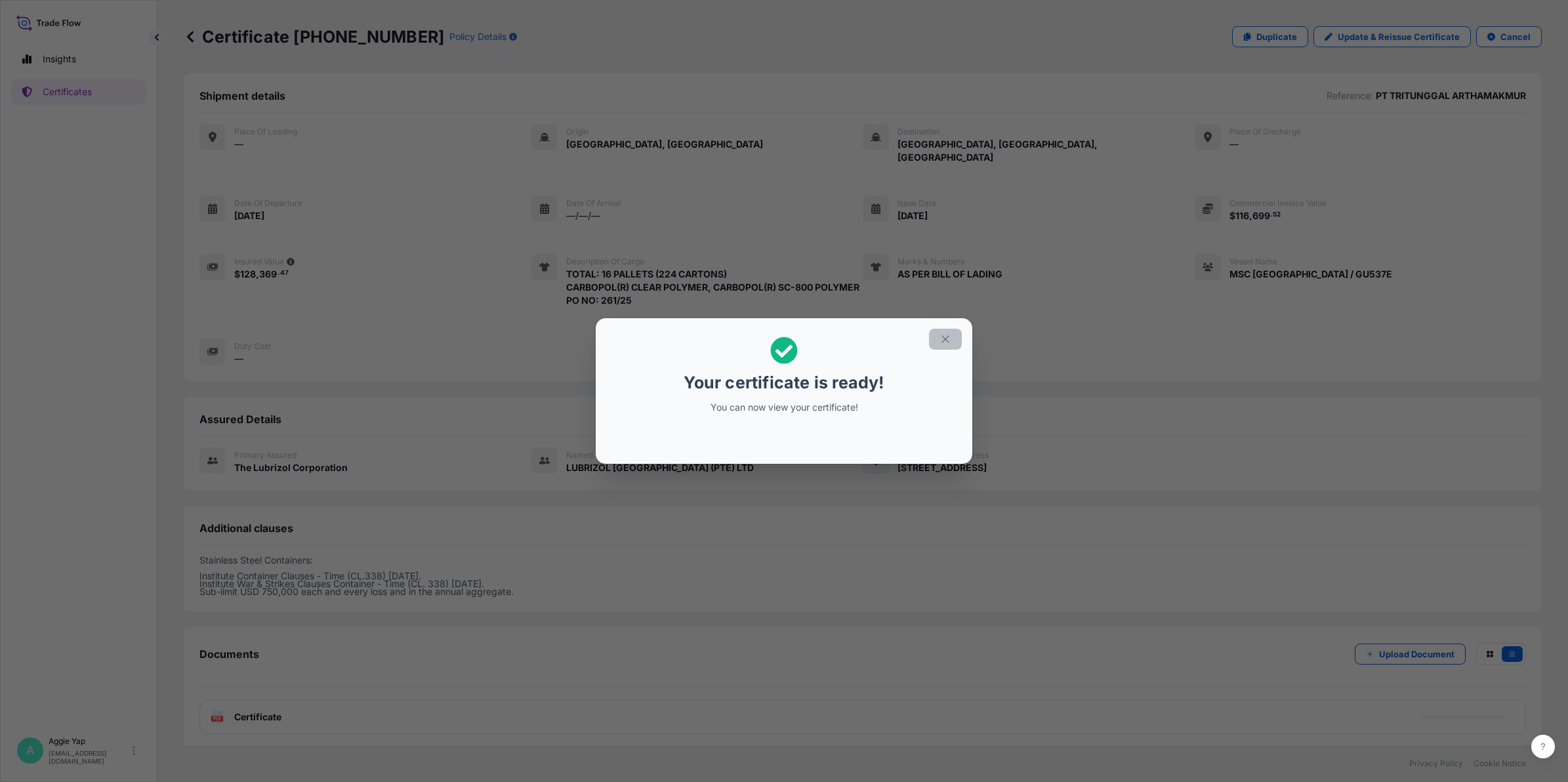
click at [946, 342] on icon "button" at bounding box center [946, 339] width 12 height 12
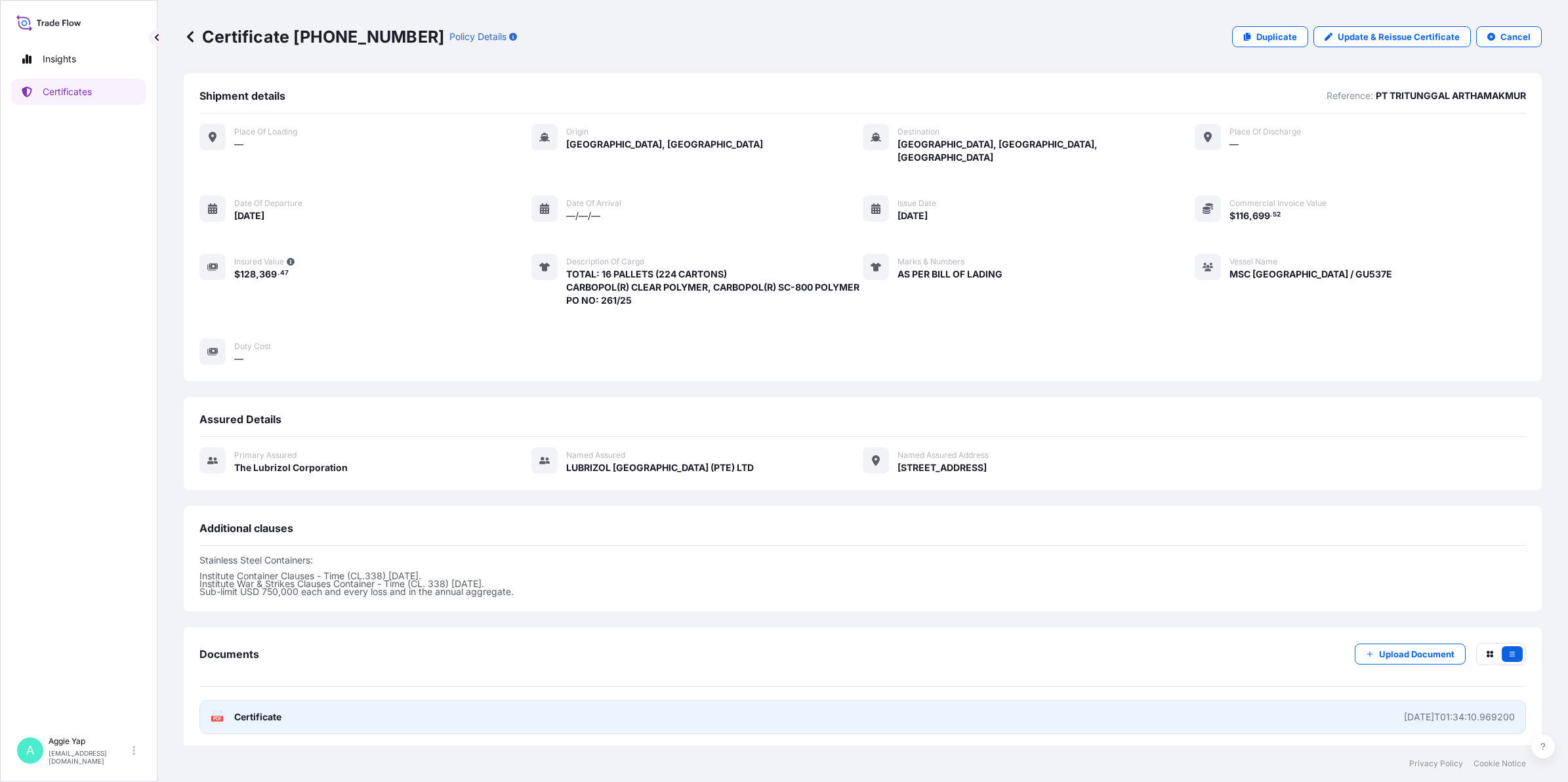
click at [791, 625] on link "PDF Certificate [DATE]T01:34:10.969200" at bounding box center [863, 717] width 1327 height 34
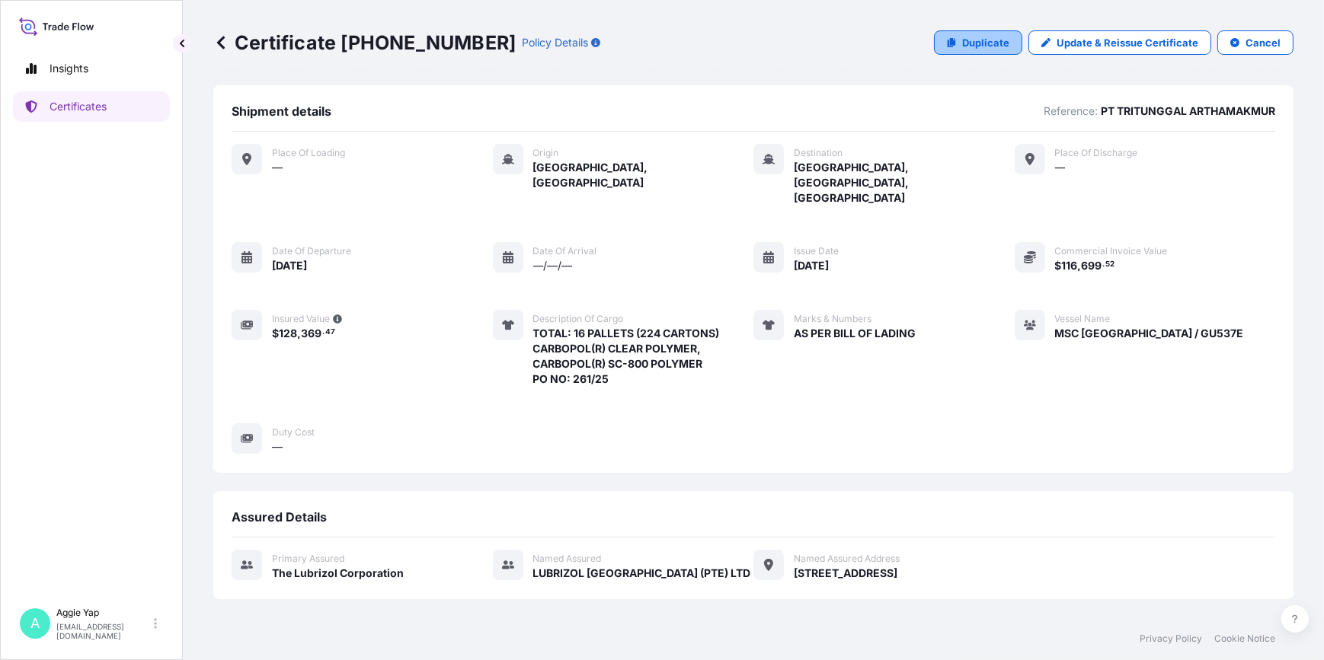
click at [992, 46] on p "Duplicate" at bounding box center [985, 42] width 47 height 15
select select "Ocean Vessel"
select select "31566"
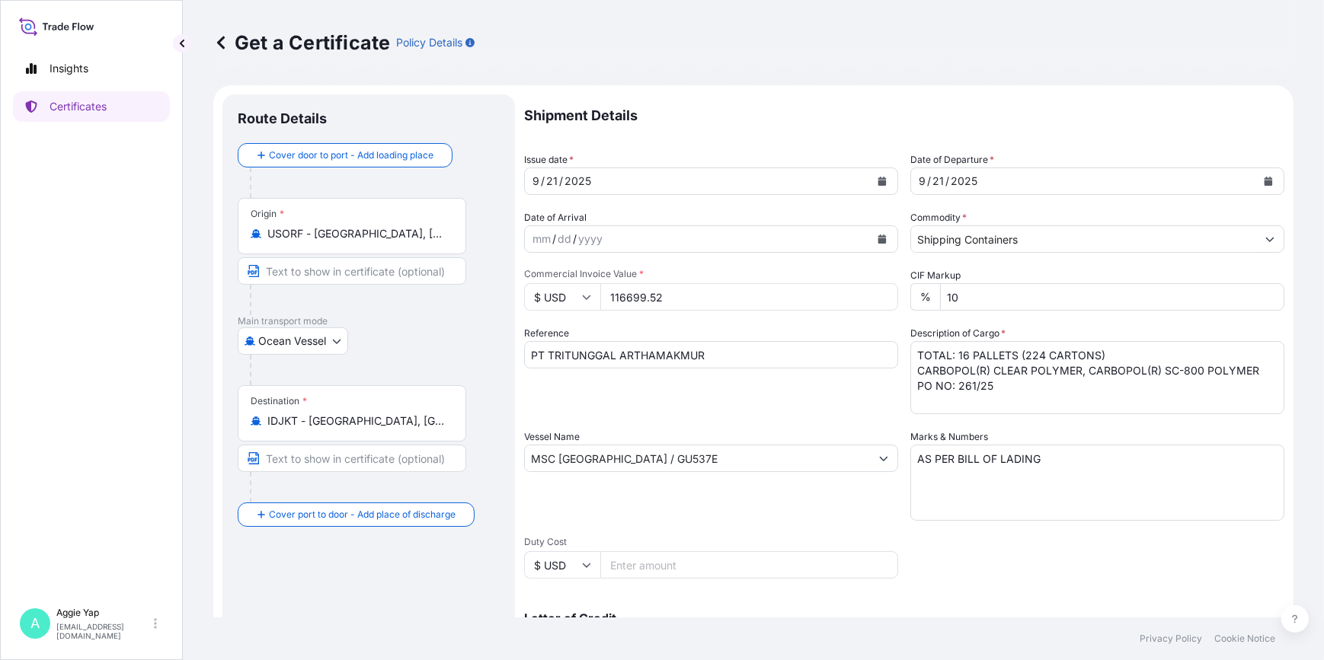
click at [688, 306] on input "116699.52" at bounding box center [749, 296] width 298 height 27
drag, startPoint x: 693, startPoint y: 301, endPoint x: 334, endPoint y: 298, distance: 359.5
click at [334, 298] on form "Route Details Cover door to port - Add loading place Place of loading Road / [G…" at bounding box center [753, 478] width 1080 height 787
click at [652, 244] on div "mm / dd / yyyy" at bounding box center [697, 238] width 345 height 27
drag, startPoint x: 671, startPoint y: 302, endPoint x: 471, endPoint y: 299, distance: 199.6
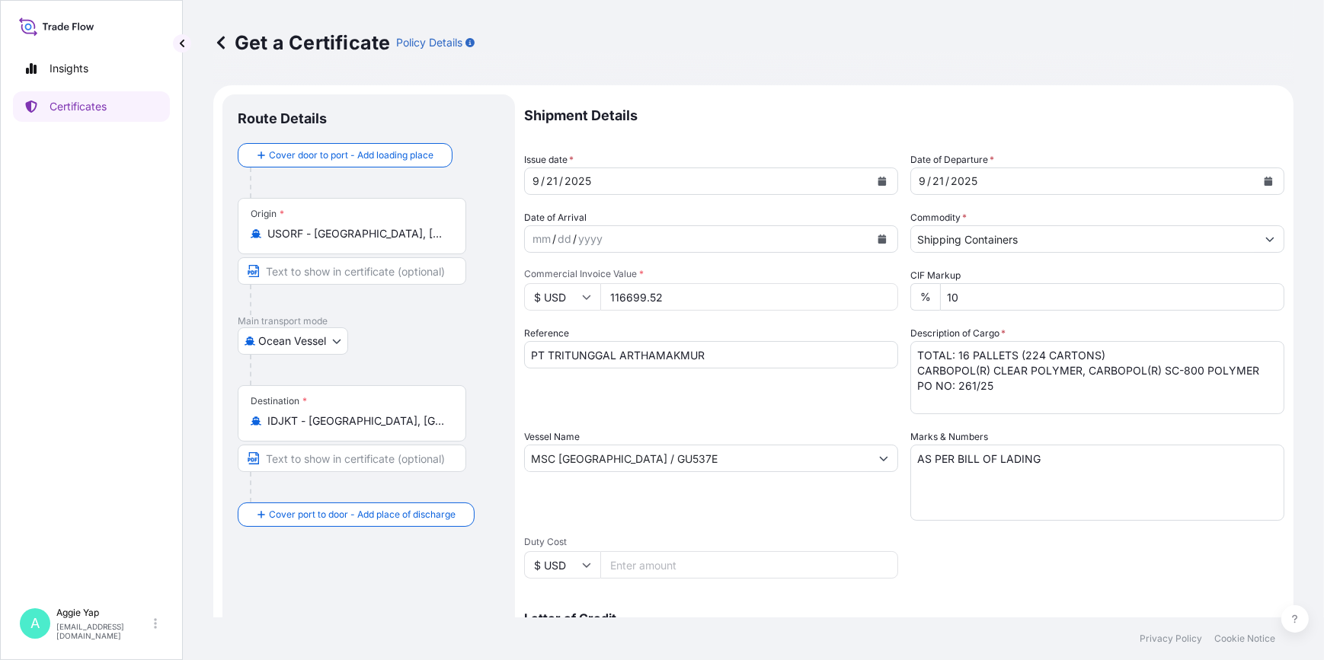
click at [471, 299] on form "Route Details Cover door to port - Add loading place Place of loading Road / [G…" at bounding box center [753, 478] width 1080 height 787
type input "126872.64"
click at [634, 407] on div "Reference PT TRITUNGGAL ARTHAMAKMUR" at bounding box center [711, 370] width 374 height 88
click at [963, 356] on textarea "TOTAL: 16 PALLETS (224 CARTONS) CARBOPOL(R) CLEAR POLYMER, CARBOPOL(R) SC-800 P…" at bounding box center [1097, 377] width 374 height 73
drag, startPoint x: 910, startPoint y: 367, endPoint x: 1262, endPoint y: 374, distance: 351.9
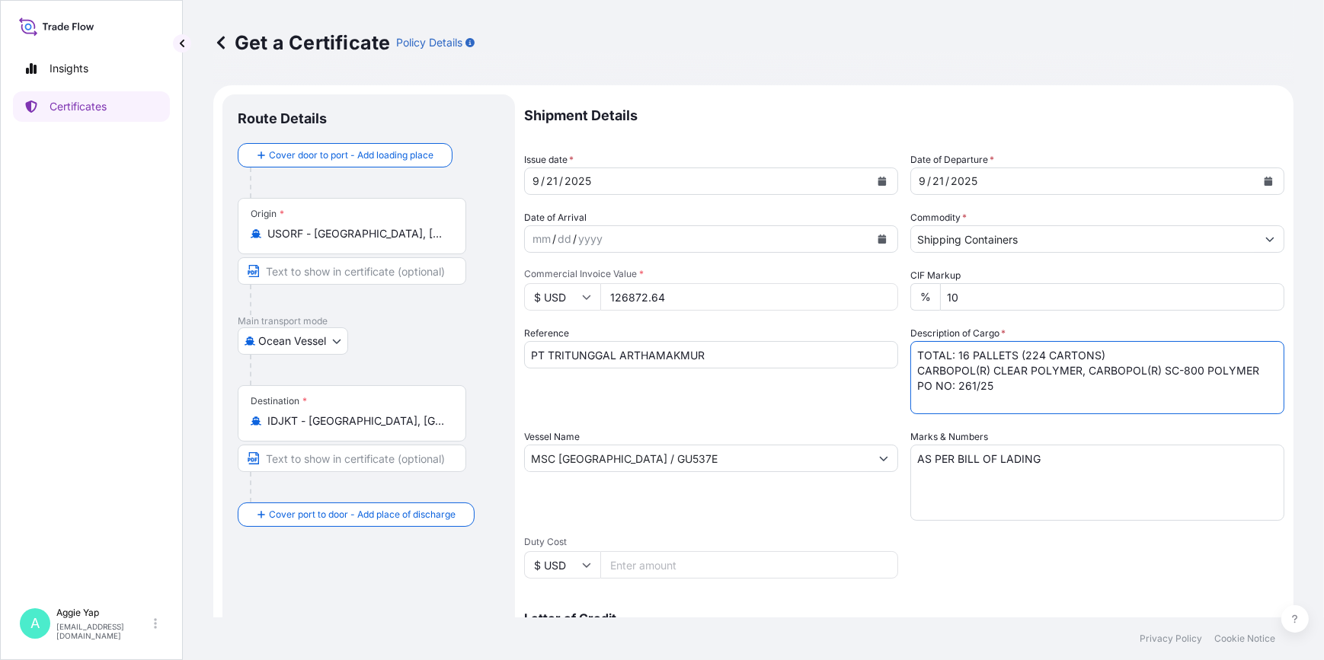
click at [1262, 374] on textarea "TOTAL: 16 PALLETS (224 CARTONS) CARBOPOL(R) CLEAR POLYMER, CARBOPOL(R) SC-800 P…" at bounding box center [1097, 377] width 374 height 73
drag, startPoint x: 989, startPoint y: 401, endPoint x: 950, endPoint y: 404, distance: 38.2
click at [950, 404] on textarea "TOTAL: 16 PALLETS (224 CARTONS) CARBOPOL(R) CLEAR POLYMER, CARBOPOL(R) SC-800 P…" at bounding box center [1097, 377] width 374 height 73
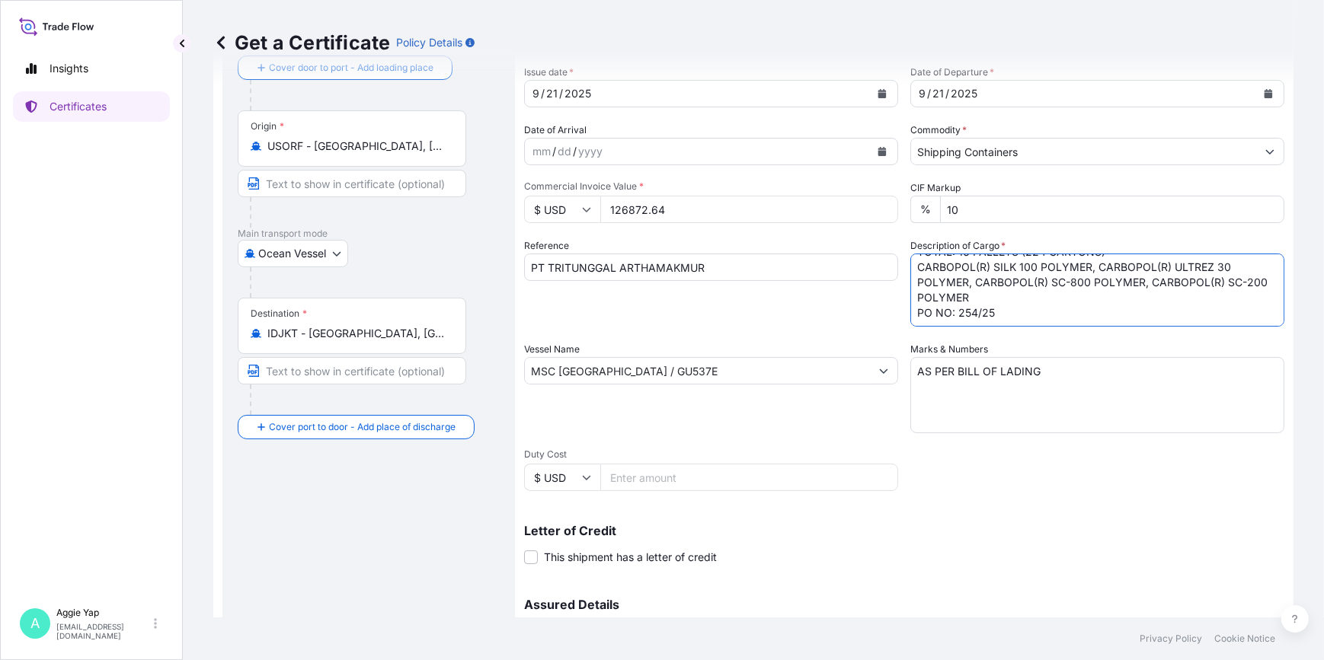
scroll to position [254, 0]
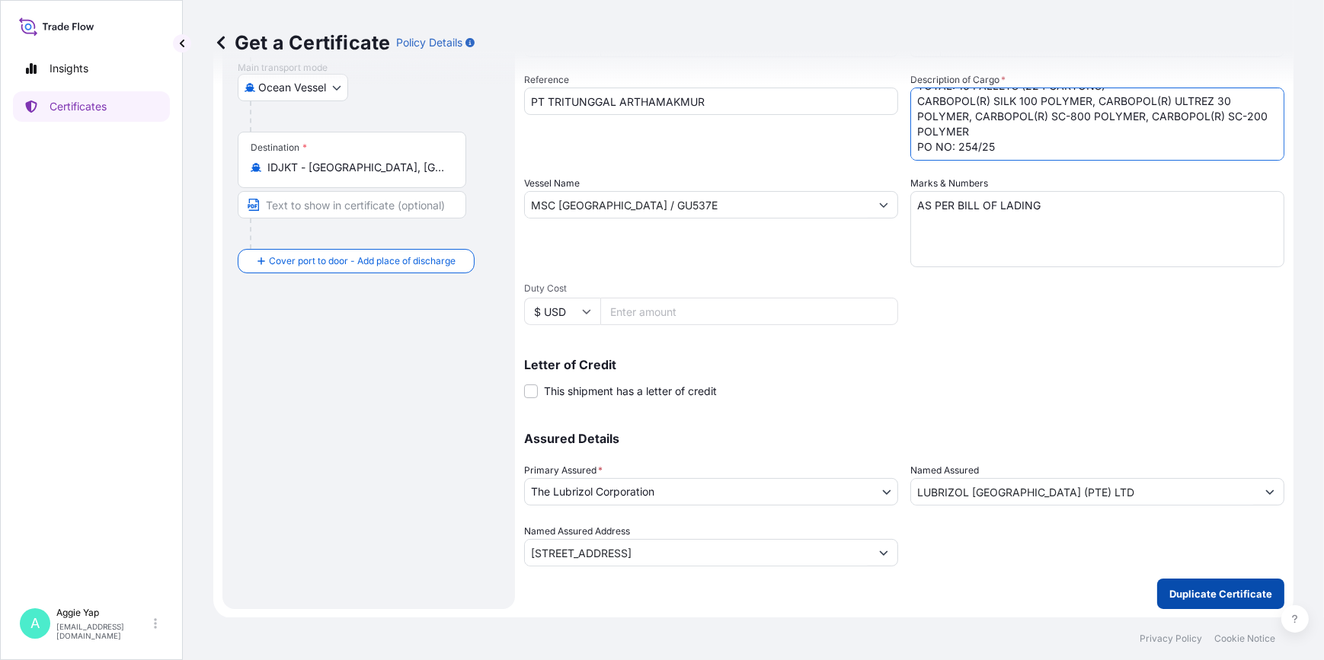
type textarea "TOTAL: 16 PALLETS (224 CARTONS) CARBOPOL(R) SILK 100 POLYMER, CARBOPOL(R) ULTRE…"
click at [1208, 597] on p "Duplicate Certificate" at bounding box center [1220, 593] width 103 height 15
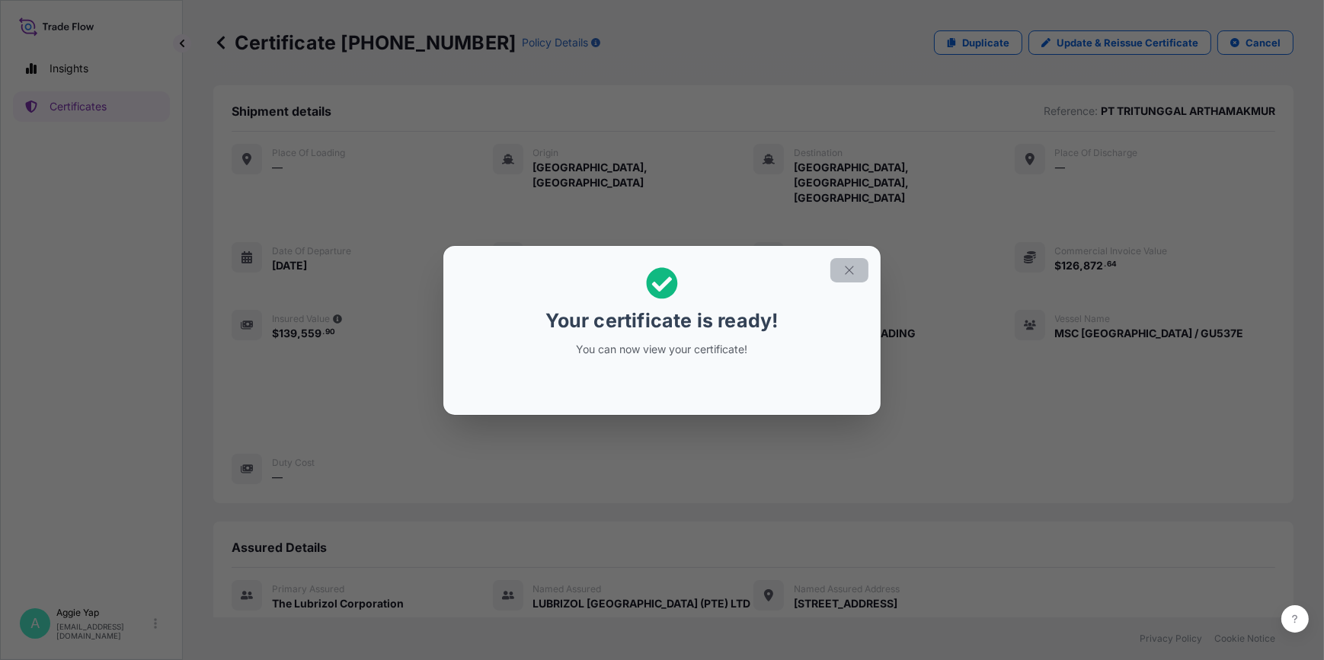
click at [851, 271] on icon "button" at bounding box center [849, 271] width 14 height 14
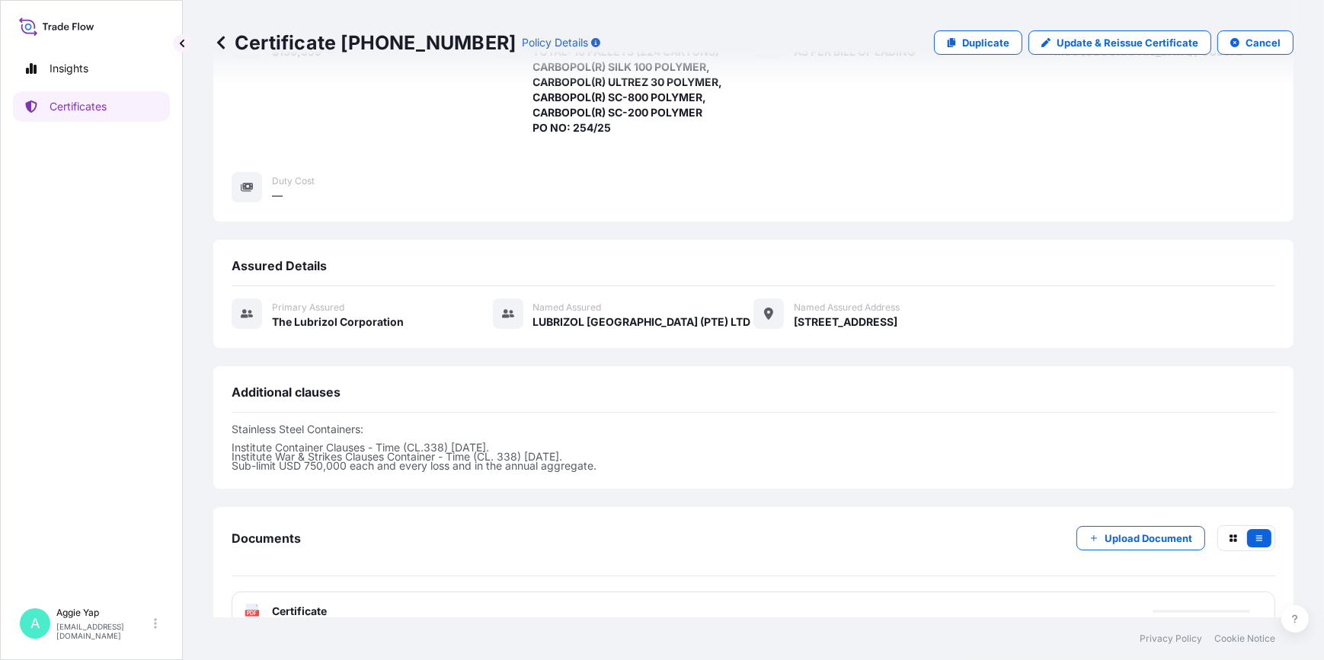
scroll to position [282, 0]
click at [439, 598] on div "PDF Certificate" at bounding box center [753, 612] width 1043 height 40
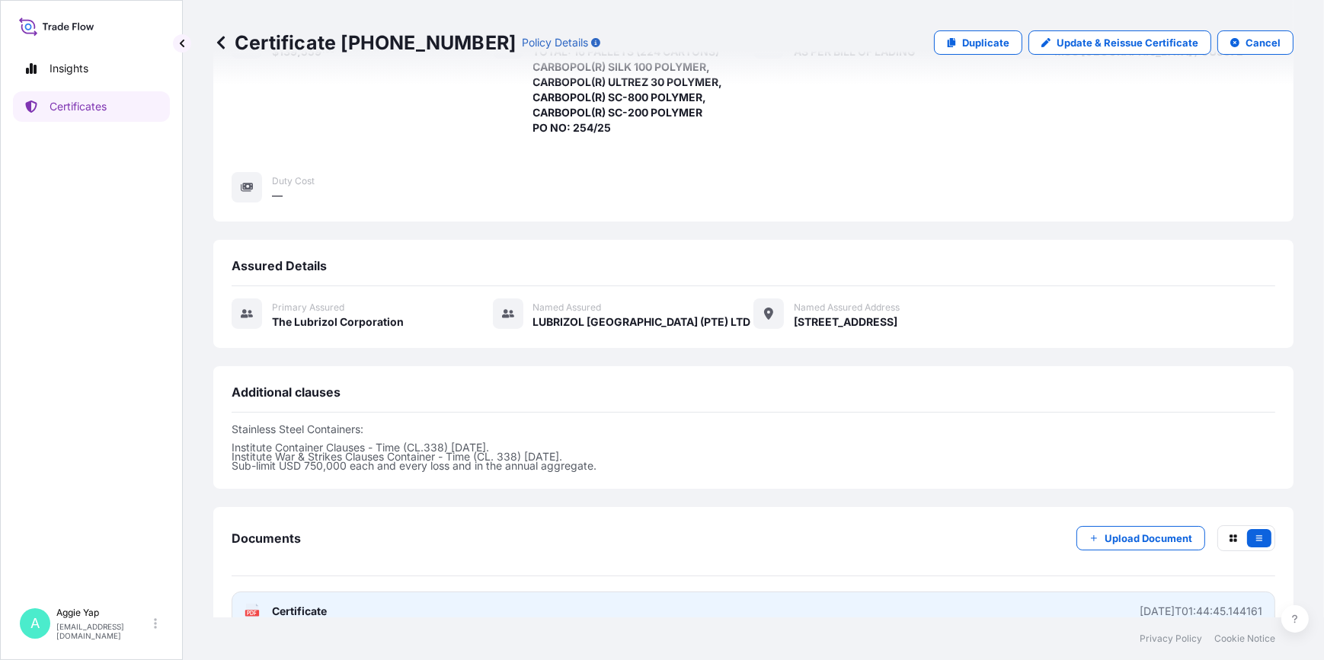
click at [532, 592] on link "PDF Certificate [DATE]T01:44:45.144161" at bounding box center [753, 612] width 1043 height 40
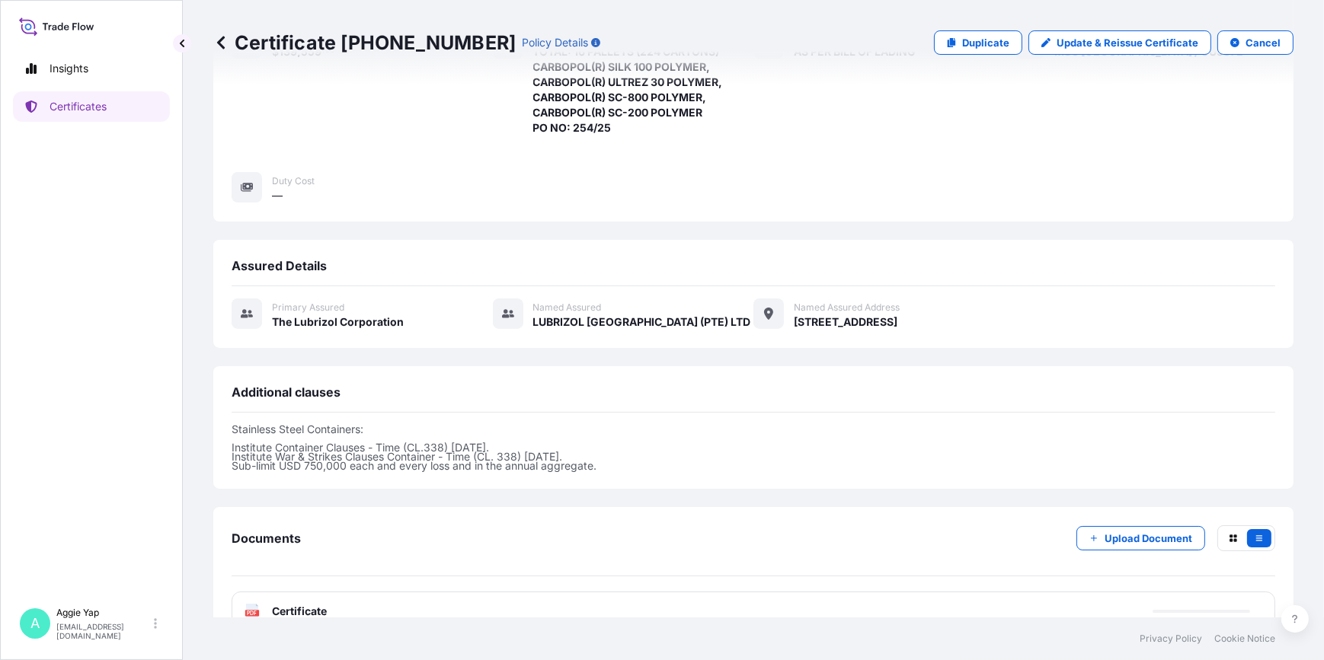
click at [1108, 190] on div "Place of Loading — Origin [GEOGRAPHIC_DATA], [GEOGRAPHIC_DATA] Destination [GEO…" at bounding box center [753, 41] width 1043 height 382
click at [989, 46] on p "Duplicate" at bounding box center [985, 42] width 47 height 15
select select "Ocean Vessel"
select select "31566"
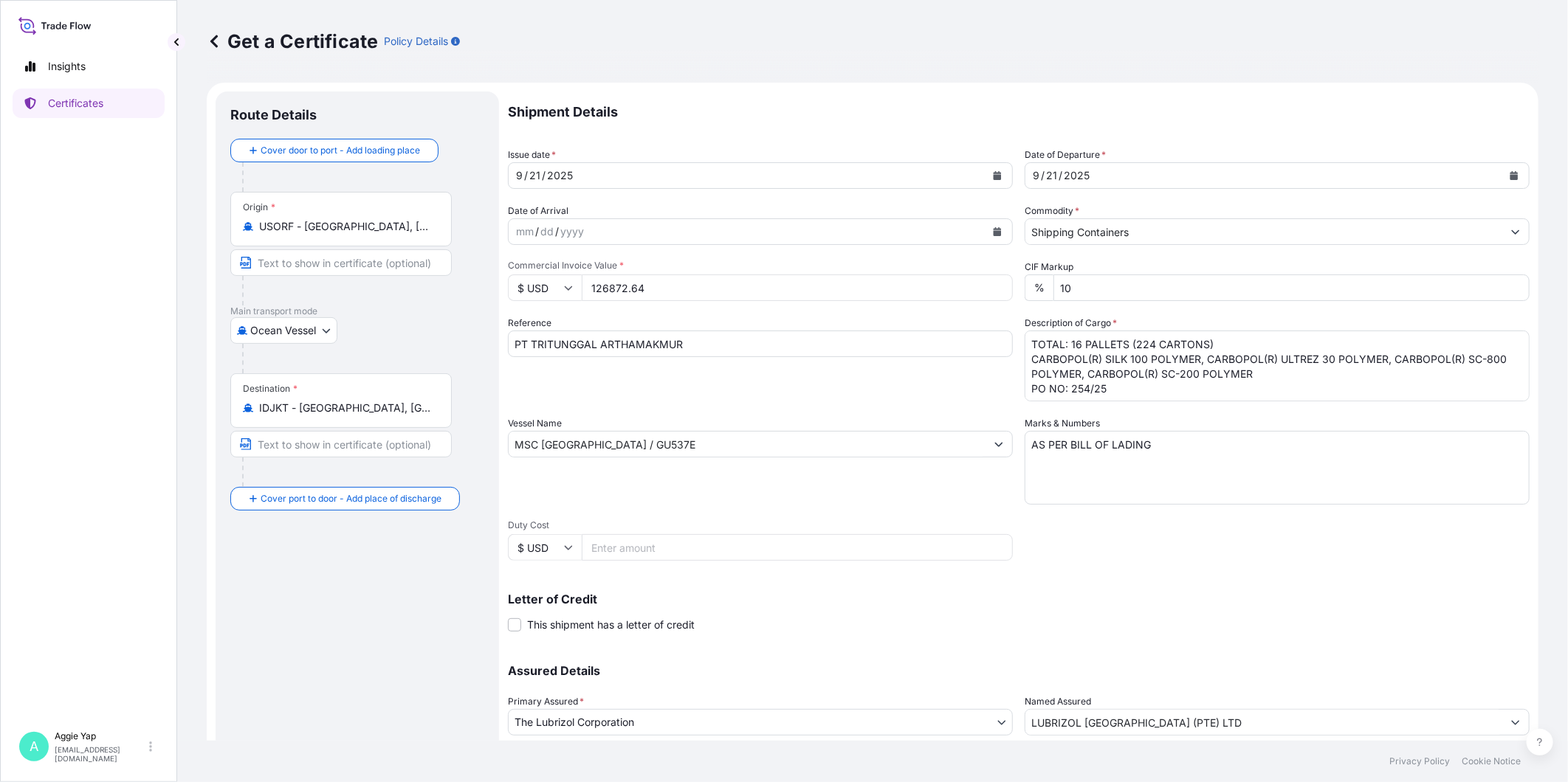
click at [692, 293] on input "126872.64" at bounding box center [797, 287] width 431 height 26
drag, startPoint x: 685, startPoint y: 296, endPoint x: 1567, endPoint y: 353, distance: 883.8
click at [296, 299] on form "Route Details Cover door to port - Add loading place Place of loading Road / [G…" at bounding box center [872, 463] width 1332 height 763
type input "96509.44"
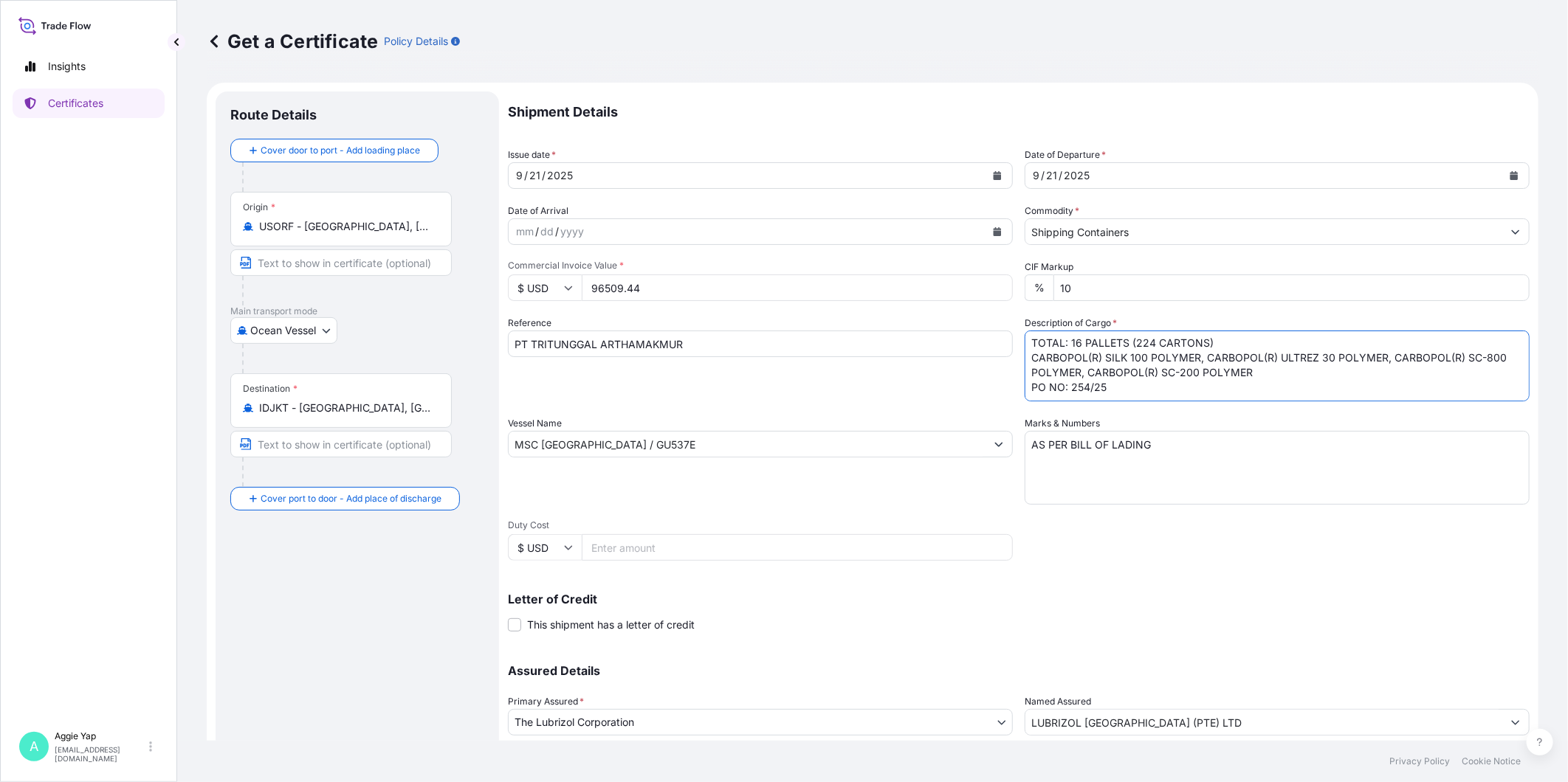
drag, startPoint x: 1024, startPoint y: 357, endPoint x: 1265, endPoint y: 374, distance: 241.6
click at [1265, 374] on textarea "TOTAL: 16 PALLETS (224 CARTONS) CARBOPOL(R) SILK 100 POLYMER, CARBOPOL(R) ULTRE…" at bounding box center [1276, 365] width 505 height 71
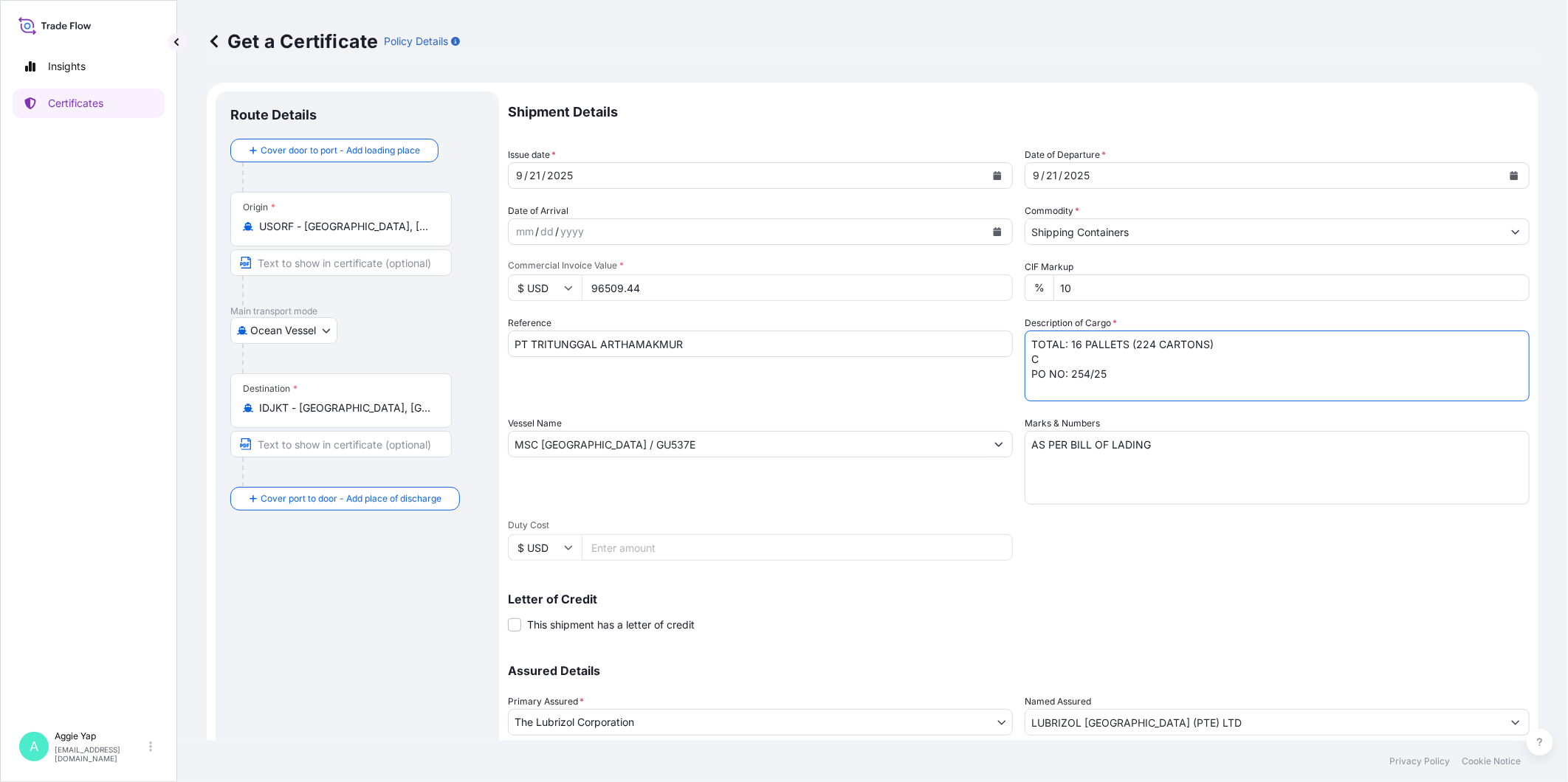
scroll to position [0, 0]
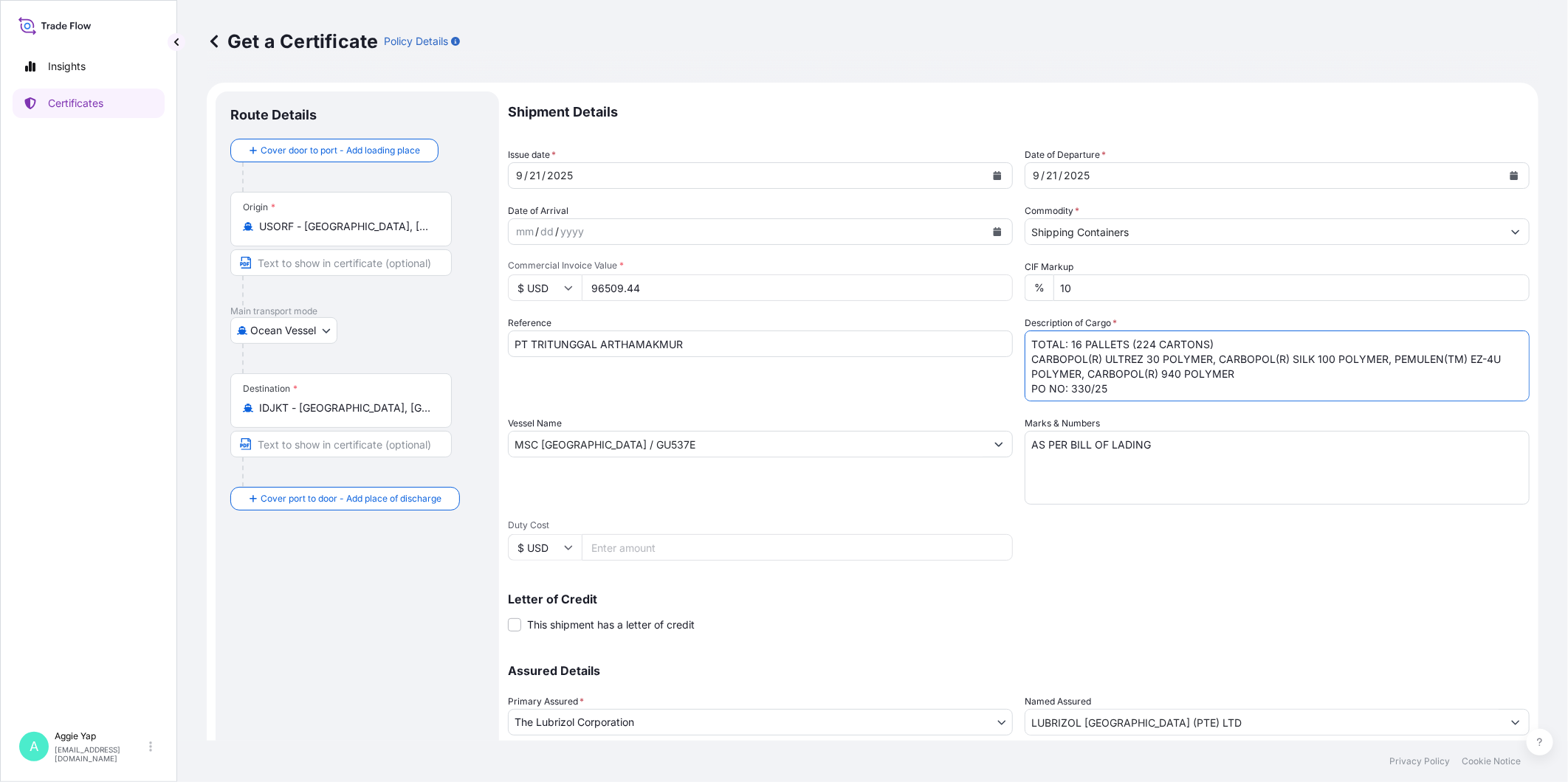
type textarea "TOTAL: 16 PALLETS (224 CARTONS) CARBOPOL(R) ULTREZ 30 POLYMER, CARBOPOL(R) SILK…"
click at [810, 476] on div "Vessel Name MSC [GEOGRAPHIC_DATA] / GU537E" at bounding box center [760, 460] width 505 height 88
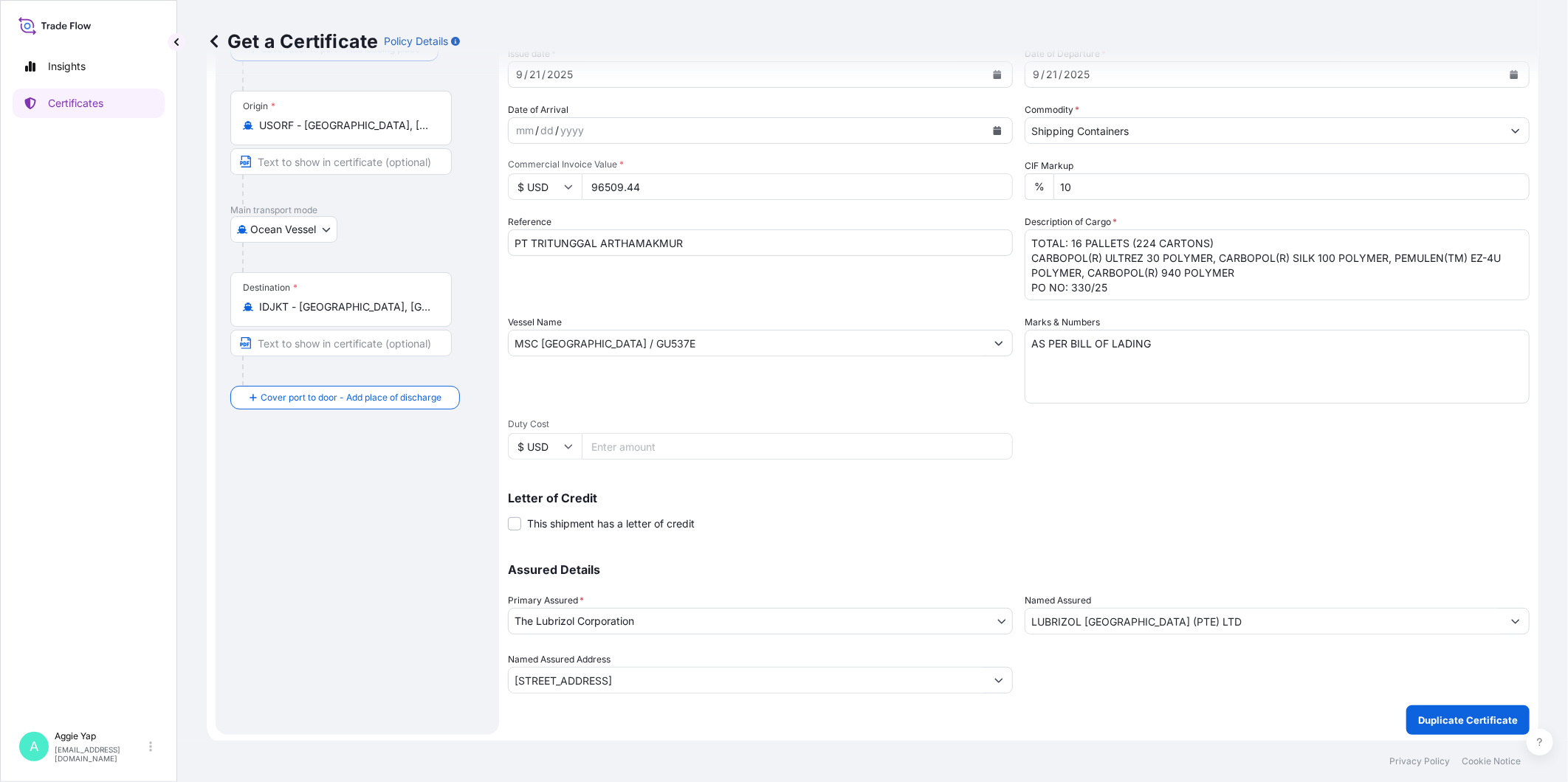
scroll to position [104, 0]
click at [1410, 704] on p "Duplicate Certificate" at bounding box center [1467, 717] width 100 height 15
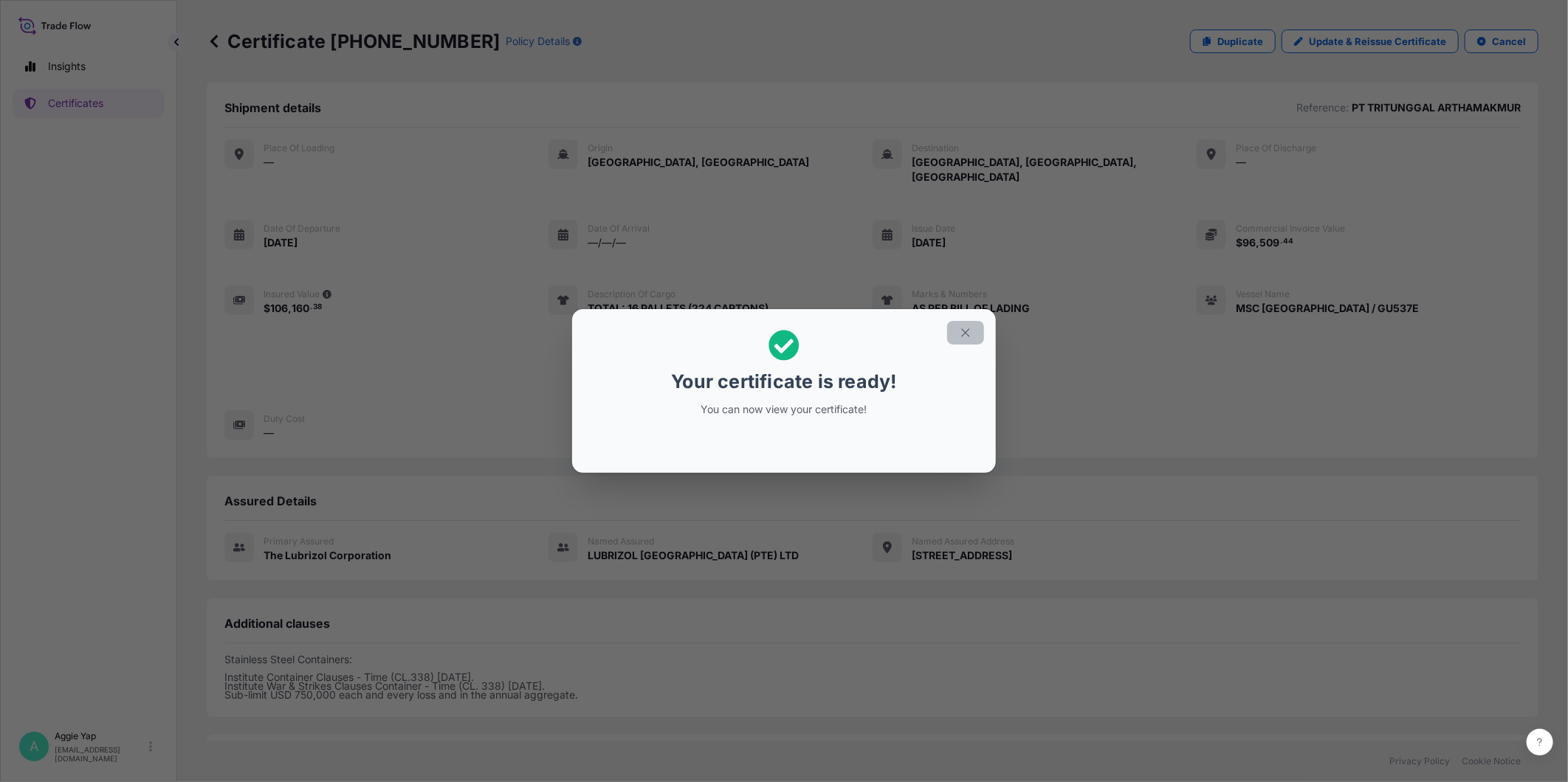
click at [970, 320] on section "Your certificate is ready! You can now view your certificate!" at bounding box center [783, 391] width 423 height 164
click at [961, 332] on icon "button" at bounding box center [965, 333] width 14 height 14
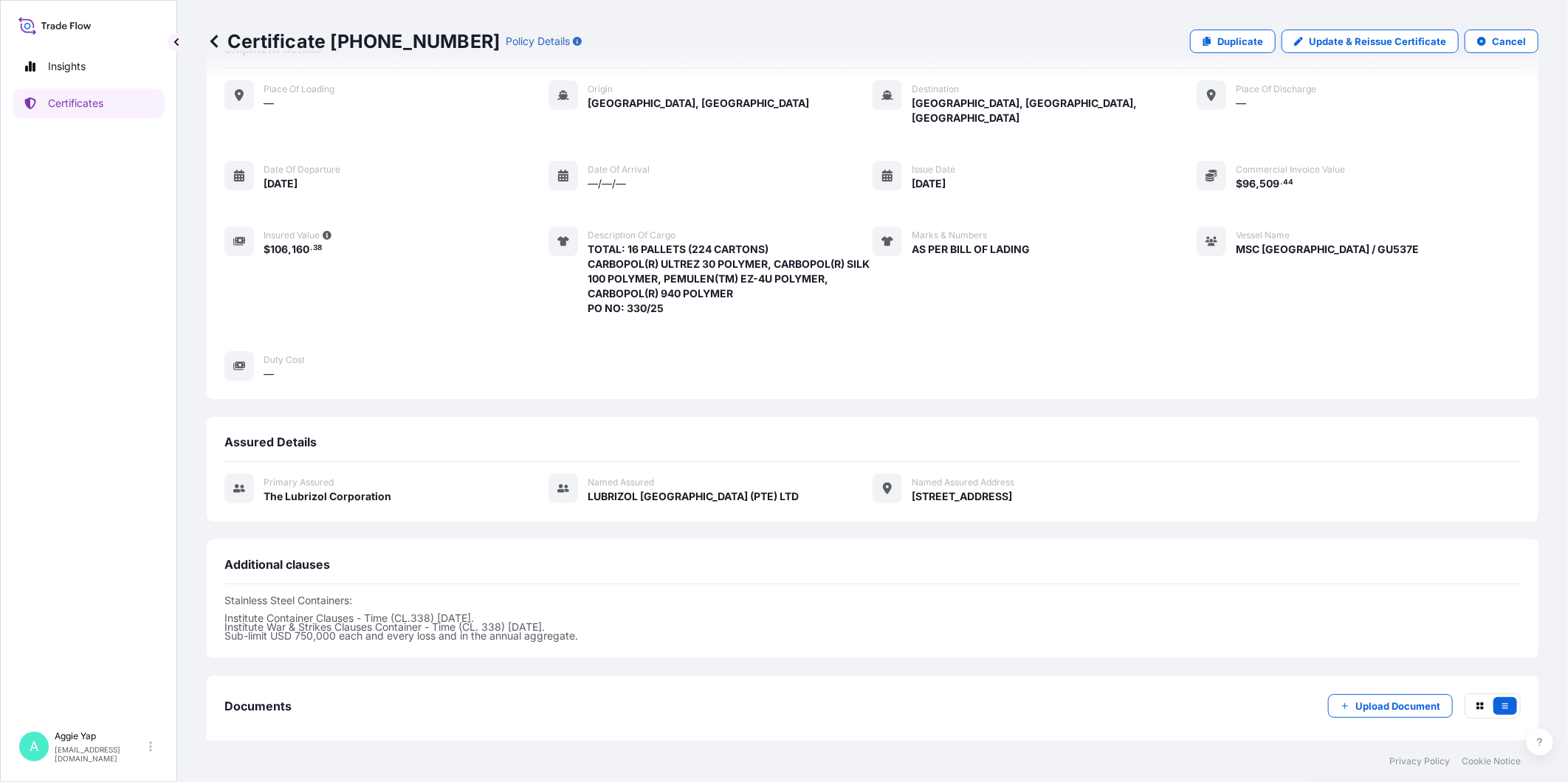
scroll to position [119, 0]
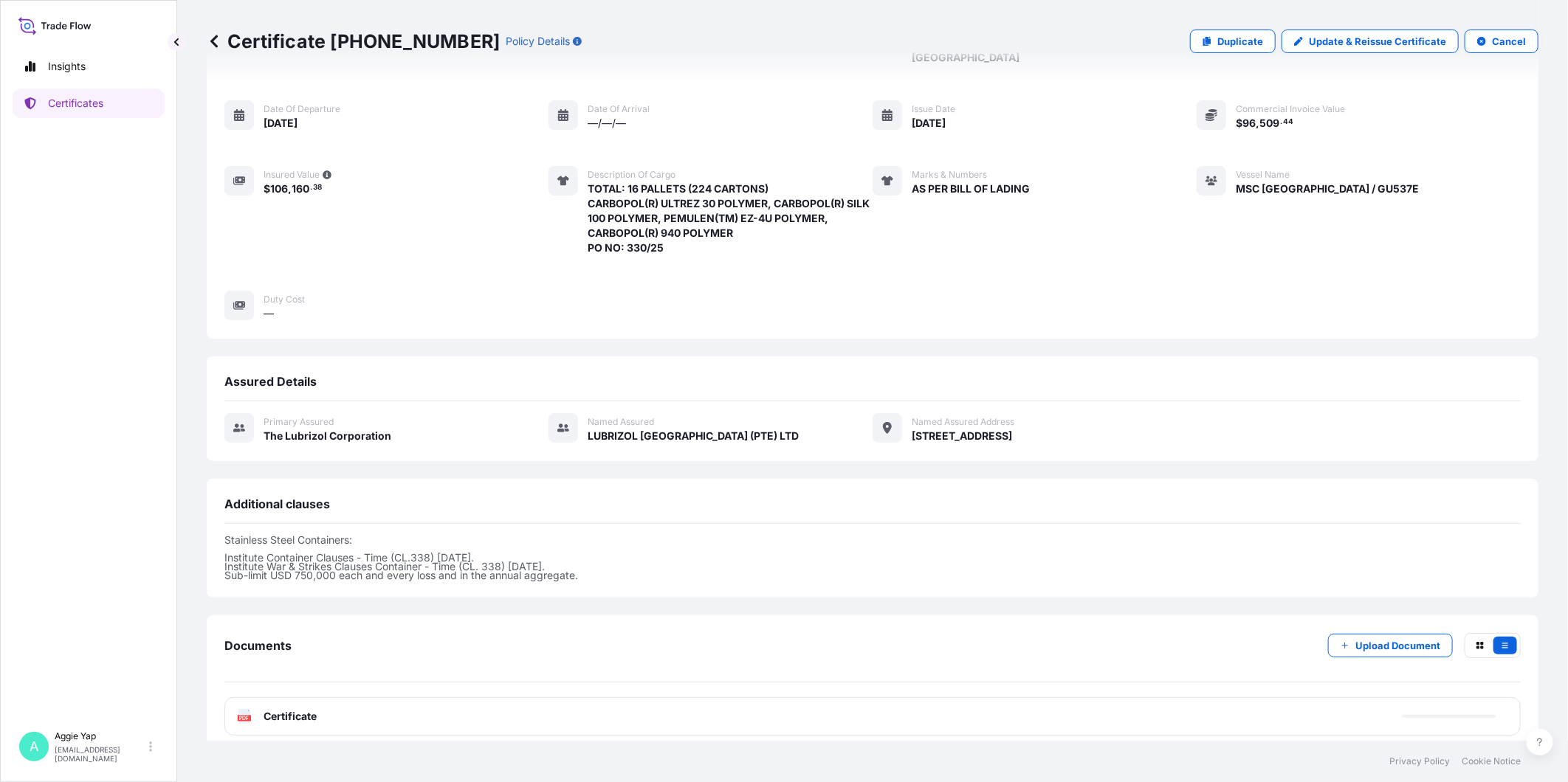
click at [355, 702] on div "PDF Certificate" at bounding box center [872, 717] width 1296 height 39
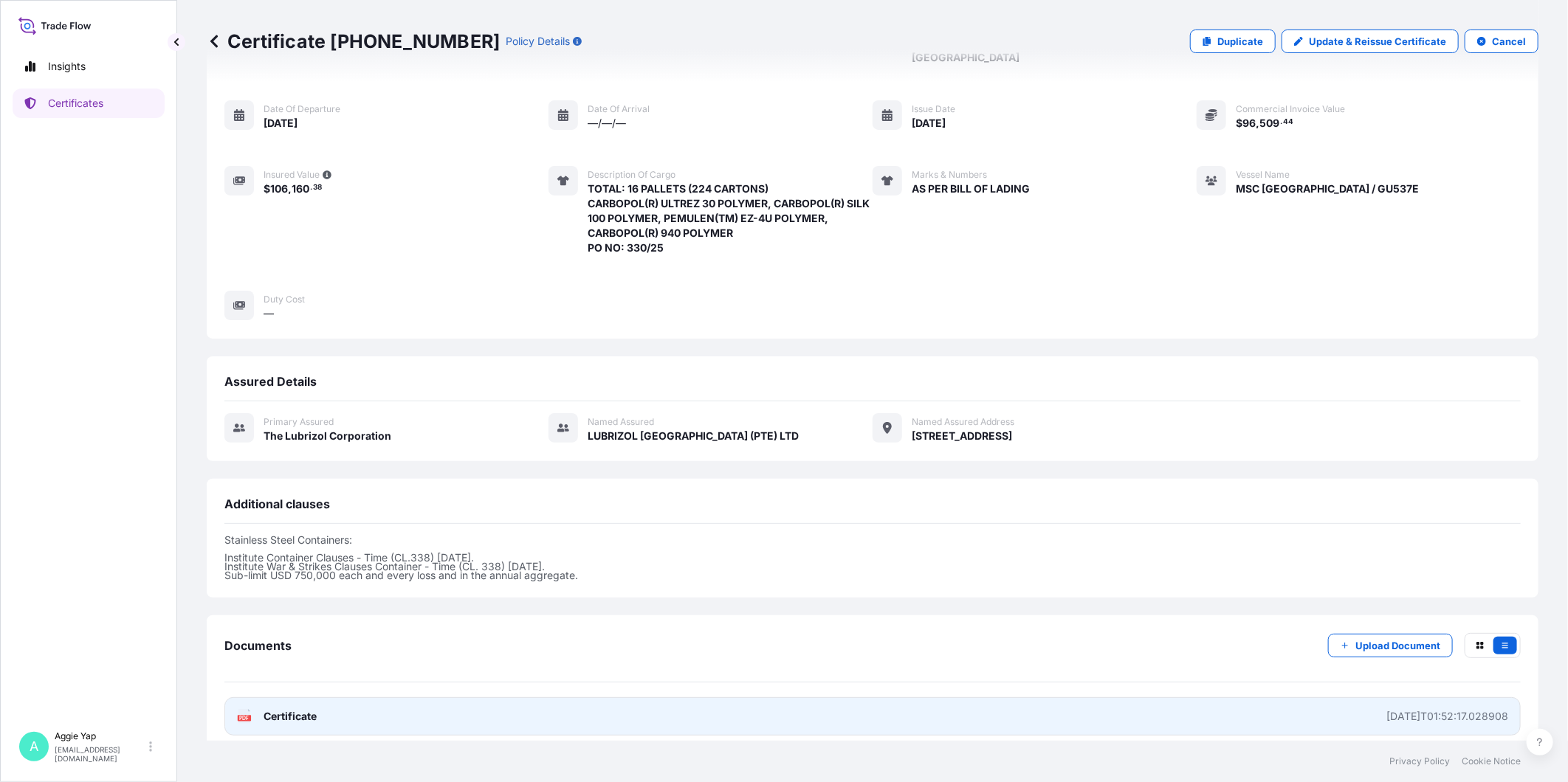
click at [366, 704] on link "PDF Certificate [DATE]T01:52:17.028908" at bounding box center [872, 717] width 1296 height 39
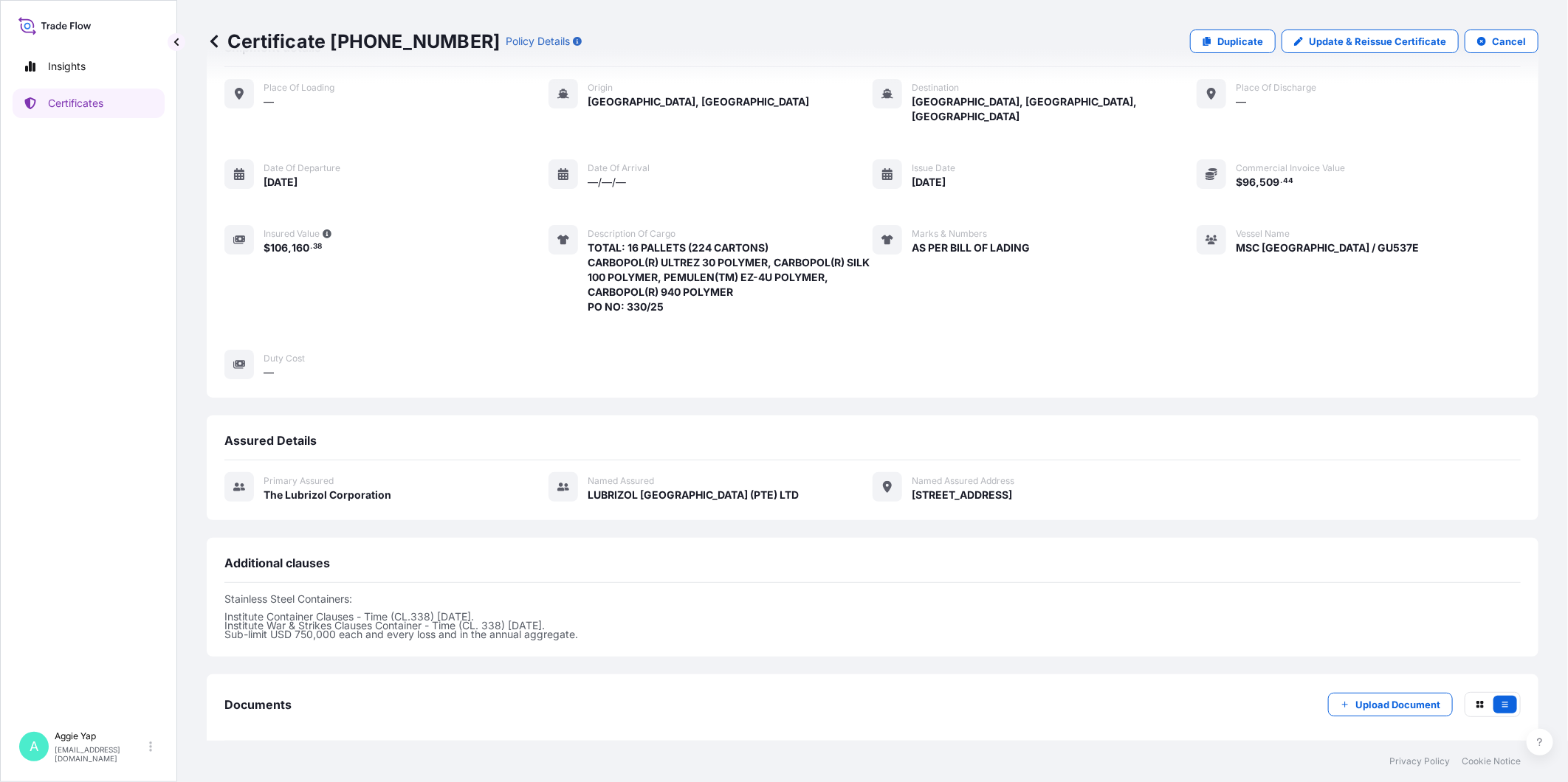
scroll to position [0, 0]
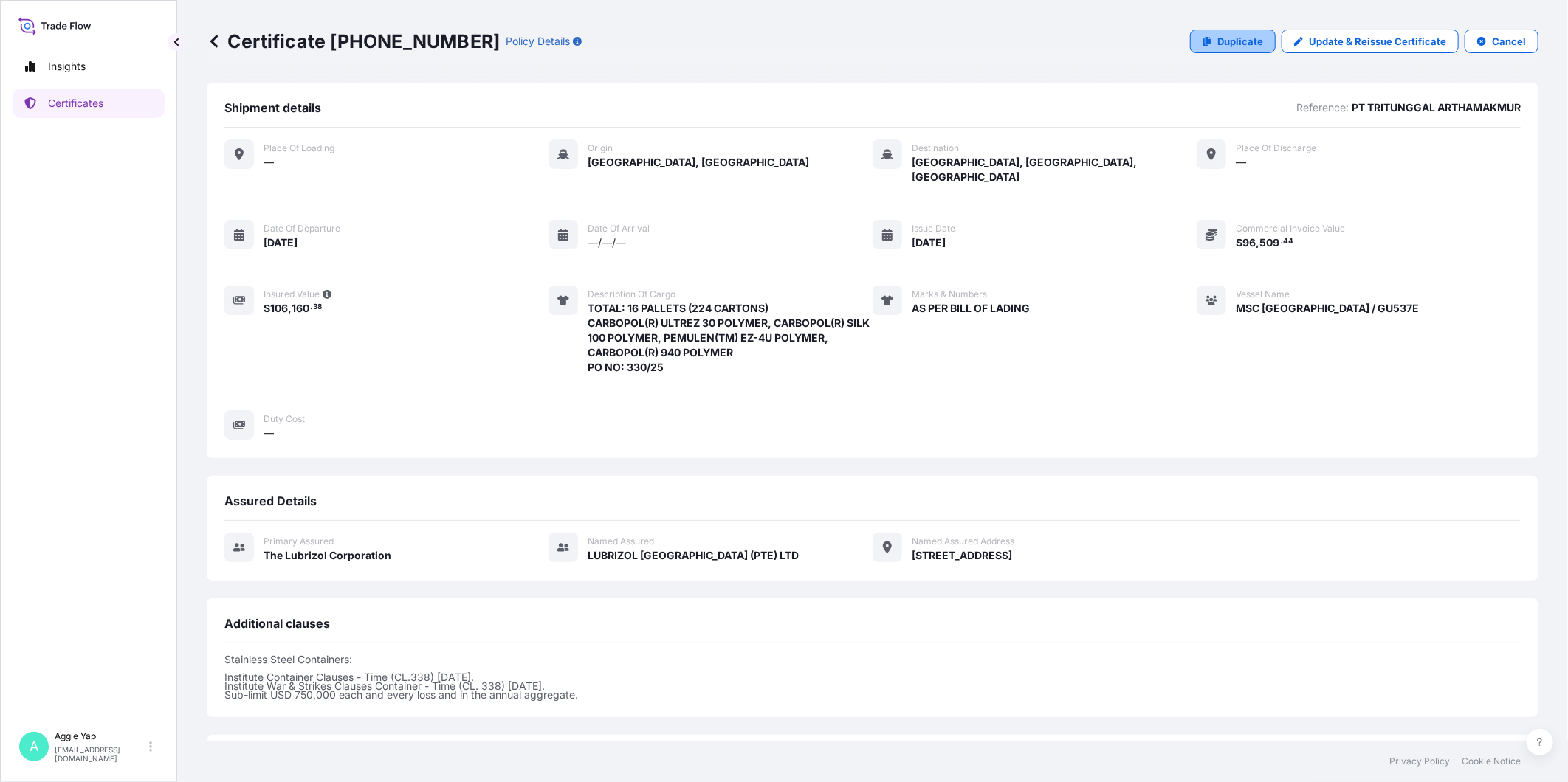
click at [1231, 32] on link "Duplicate" at bounding box center [1233, 41] width 85 height 23
select select "Ocean Vessel"
select select "31566"
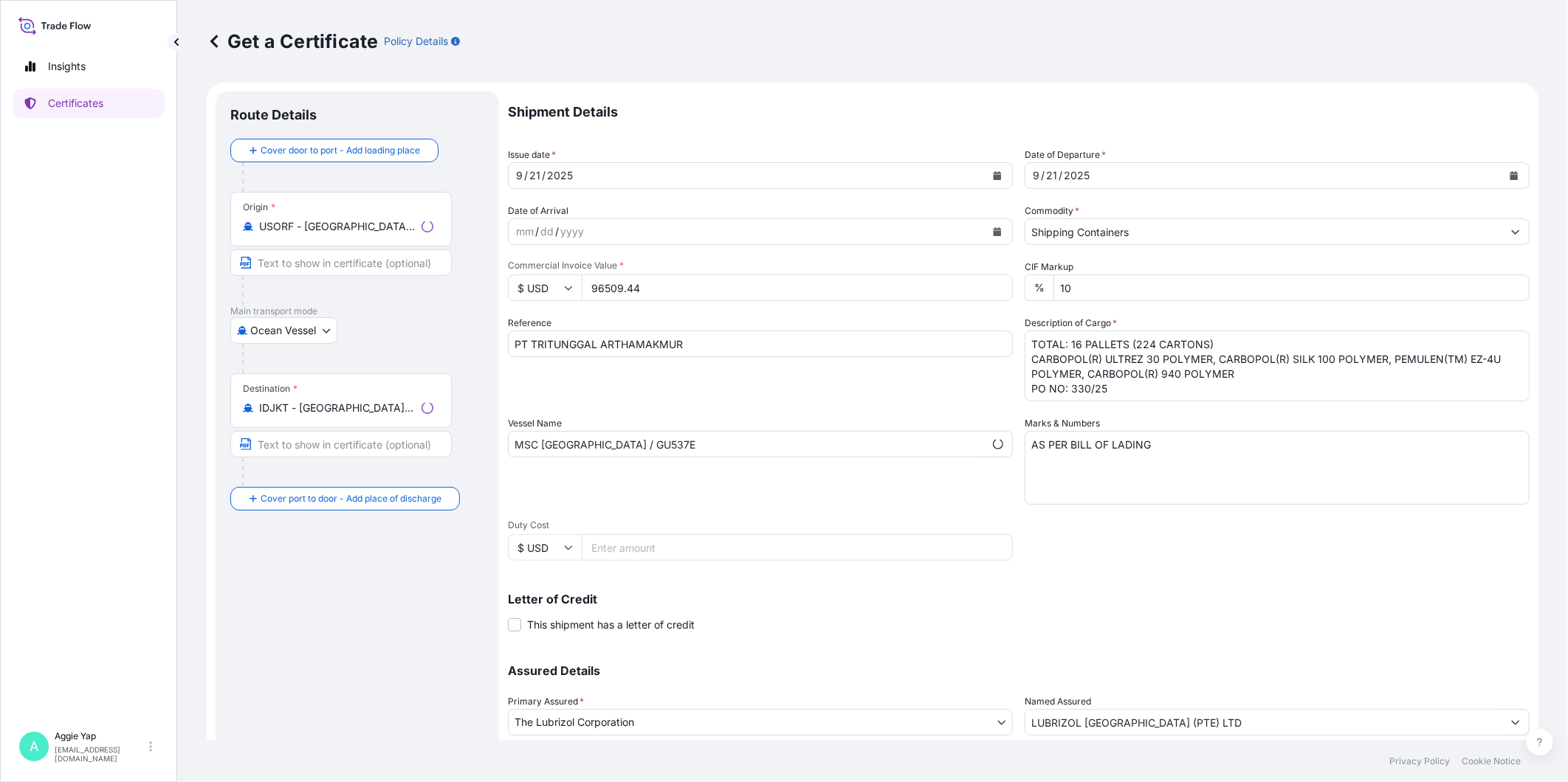
click at [367, 228] on input "USORF - [GEOGRAPHIC_DATA], [GEOGRAPHIC_DATA]" at bounding box center [336, 226] width 156 height 15
type input "BEANR - [GEOGRAPHIC_DATA], [GEOGRAPHIC_DATA]"
click at [363, 398] on div "Destination * IDJKT - [GEOGRAPHIC_DATA], [GEOGRAPHIC_DATA], [GEOGRAPHIC_DATA]" at bounding box center [341, 406] width 221 height 54
click at [363, 407] on input "IDJKT - [GEOGRAPHIC_DATA], [GEOGRAPHIC_DATA], [GEOGRAPHIC_DATA]" at bounding box center [346, 414] width 174 height 15
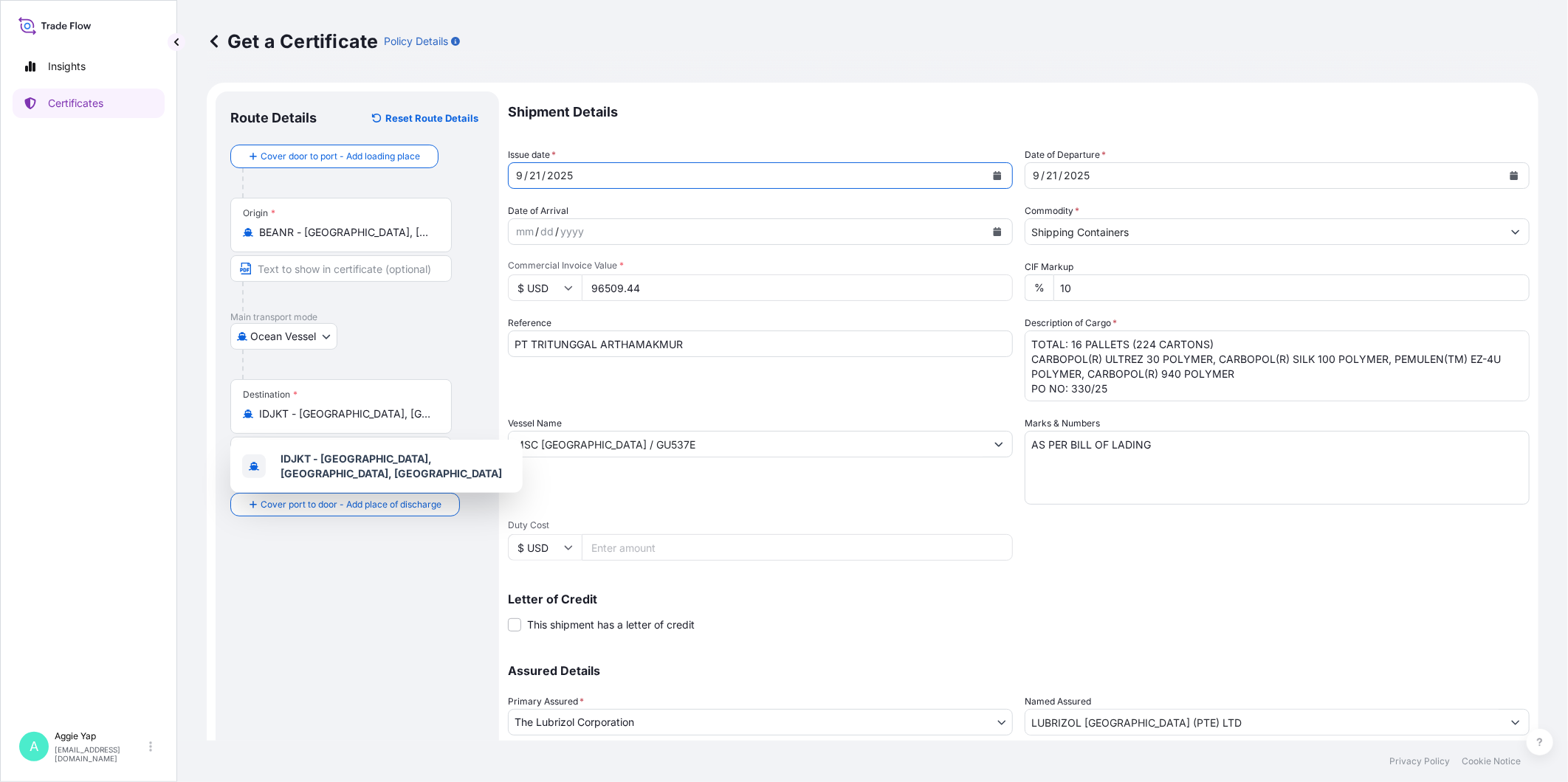
click at [992, 172] on icon "Calendar" at bounding box center [996, 175] width 9 height 9
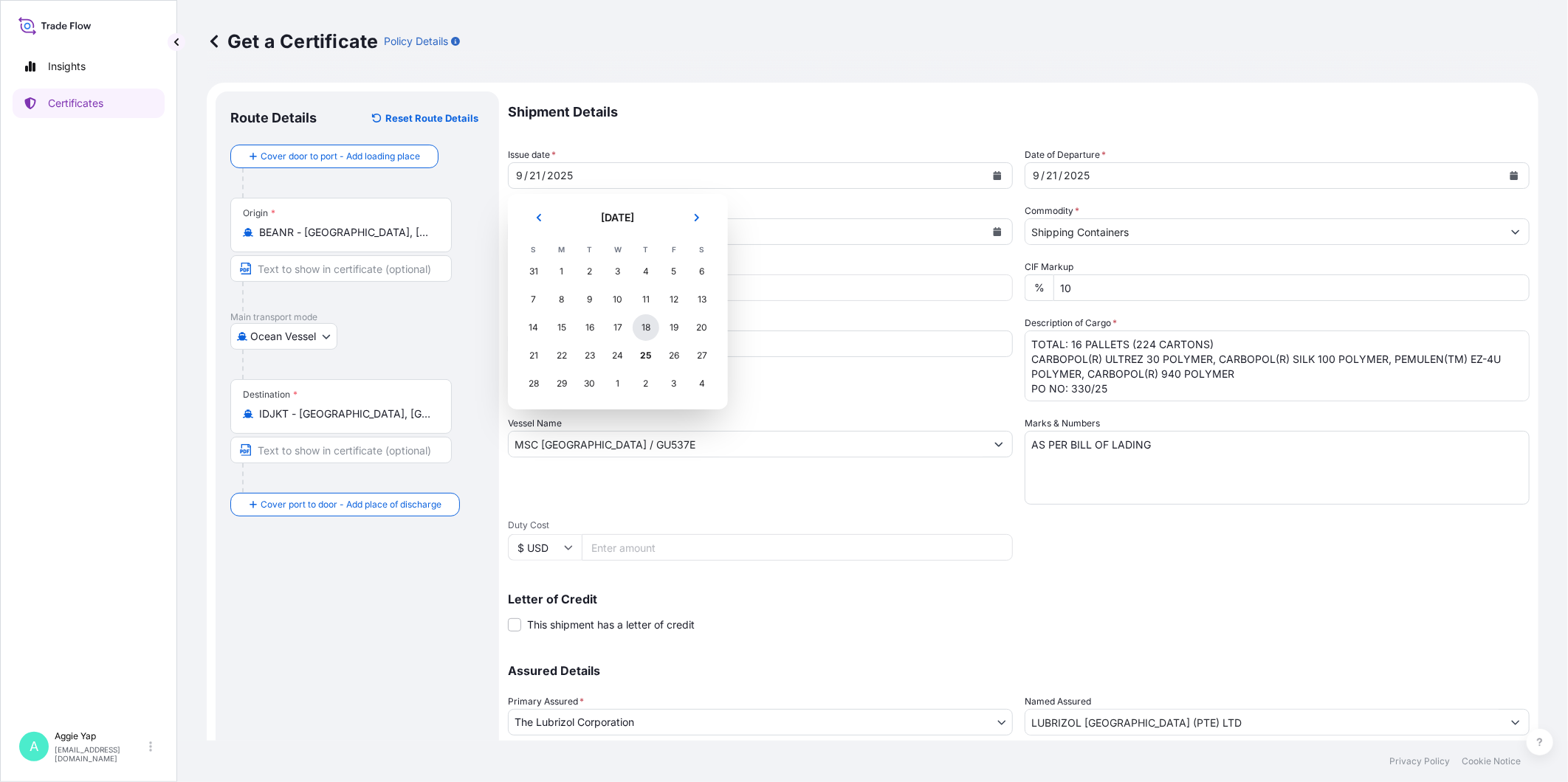
click at [643, 329] on div "18" at bounding box center [645, 327] width 26 height 26
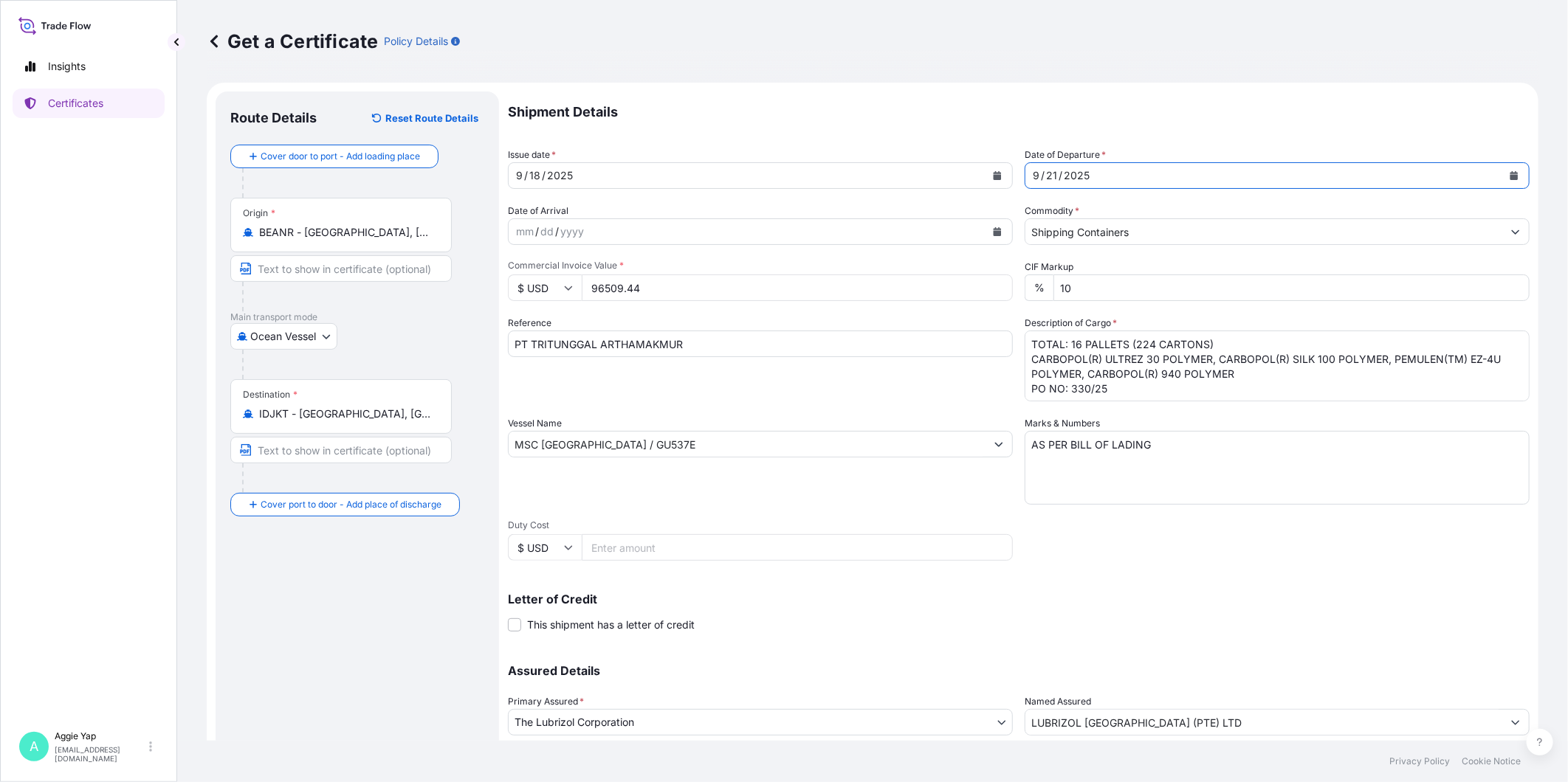
click at [1410, 181] on button "Calendar" at bounding box center [1514, 175] width 23 height 23
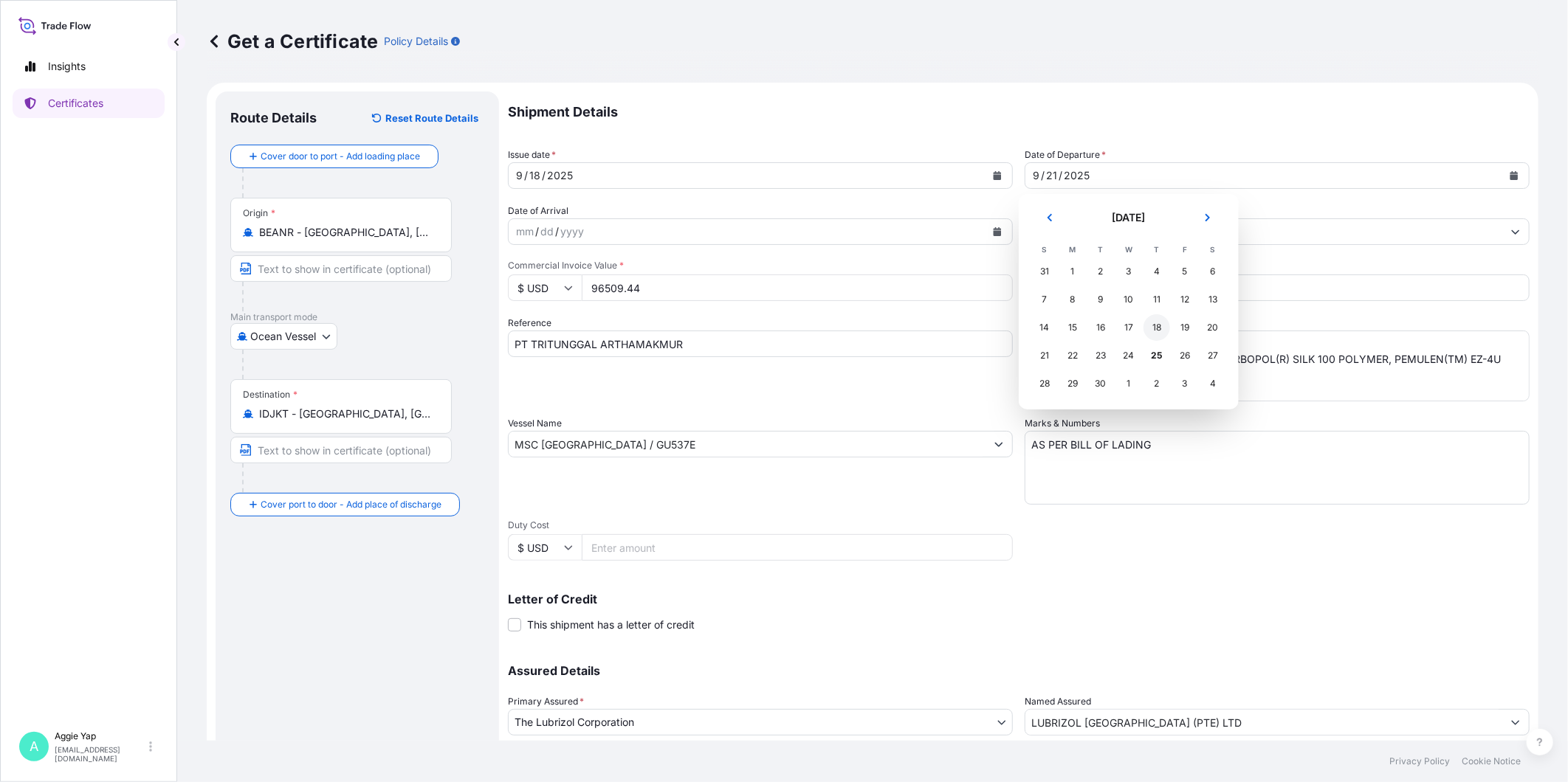
click at [1146, 326] on div "18" at bounding box center [1156, 327] width 26 height 26
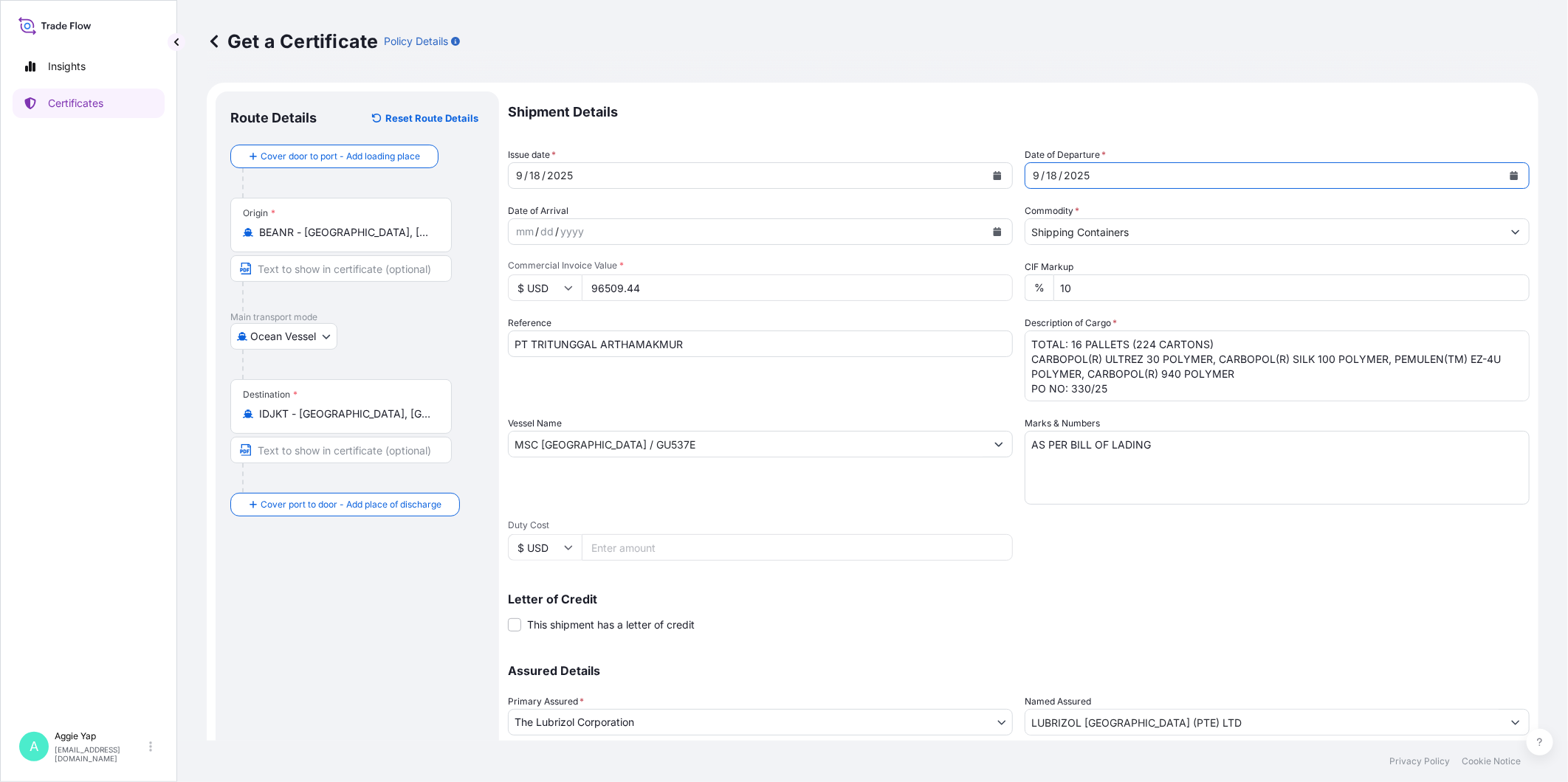
click at [895, 201] on div "Shipment Details Issue date * [DATE] Date of Departure * [DATE] Date of Arrival…" at bounding box center [1019, 443] width 1021 height 704
drag, startPoint x: 612, startPoint y: 291, endPoint x: 534, endPoint y: 291, distance: 78.0
click at [534, 291] on div "$ USD 96509.44" at bounding box center [760, 287] width 505 height 26
type input "98843.2"
click at [763, 425] on div "Vessel Name MSC [GEOGRAPHIC_DATA] / GU537E" at bounding box center [760, 460] width 505 height 88
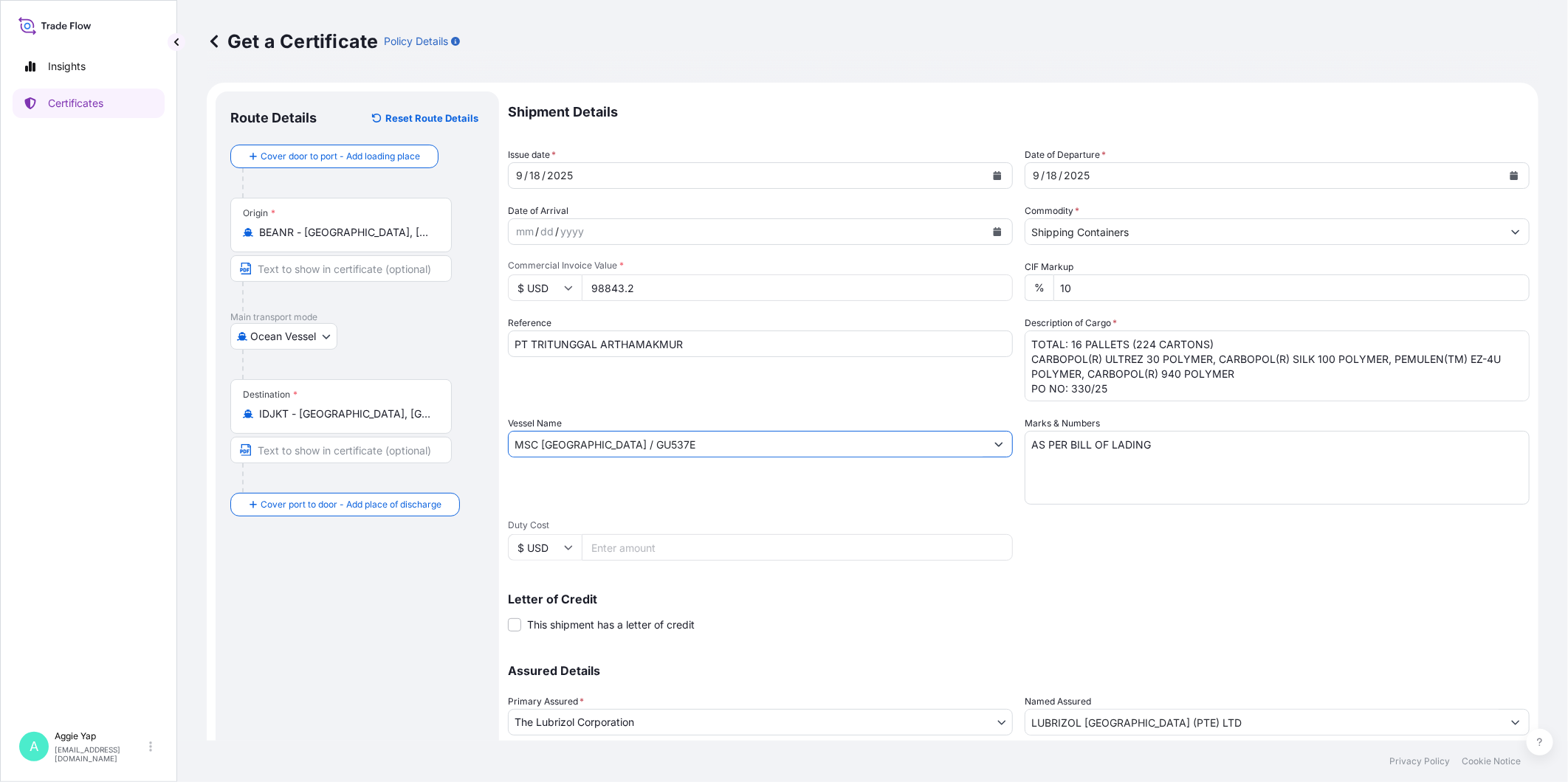
drag, startPoint x: 720, startPoint y: 444, endPoint x: 344, endPoint y: 444, distance: 376.0
click at [344, 444] on form "Route Details Reset Route Details Cover door to port - Add loading place Place …" at bounding box center [872, 463] width 1332 height 763
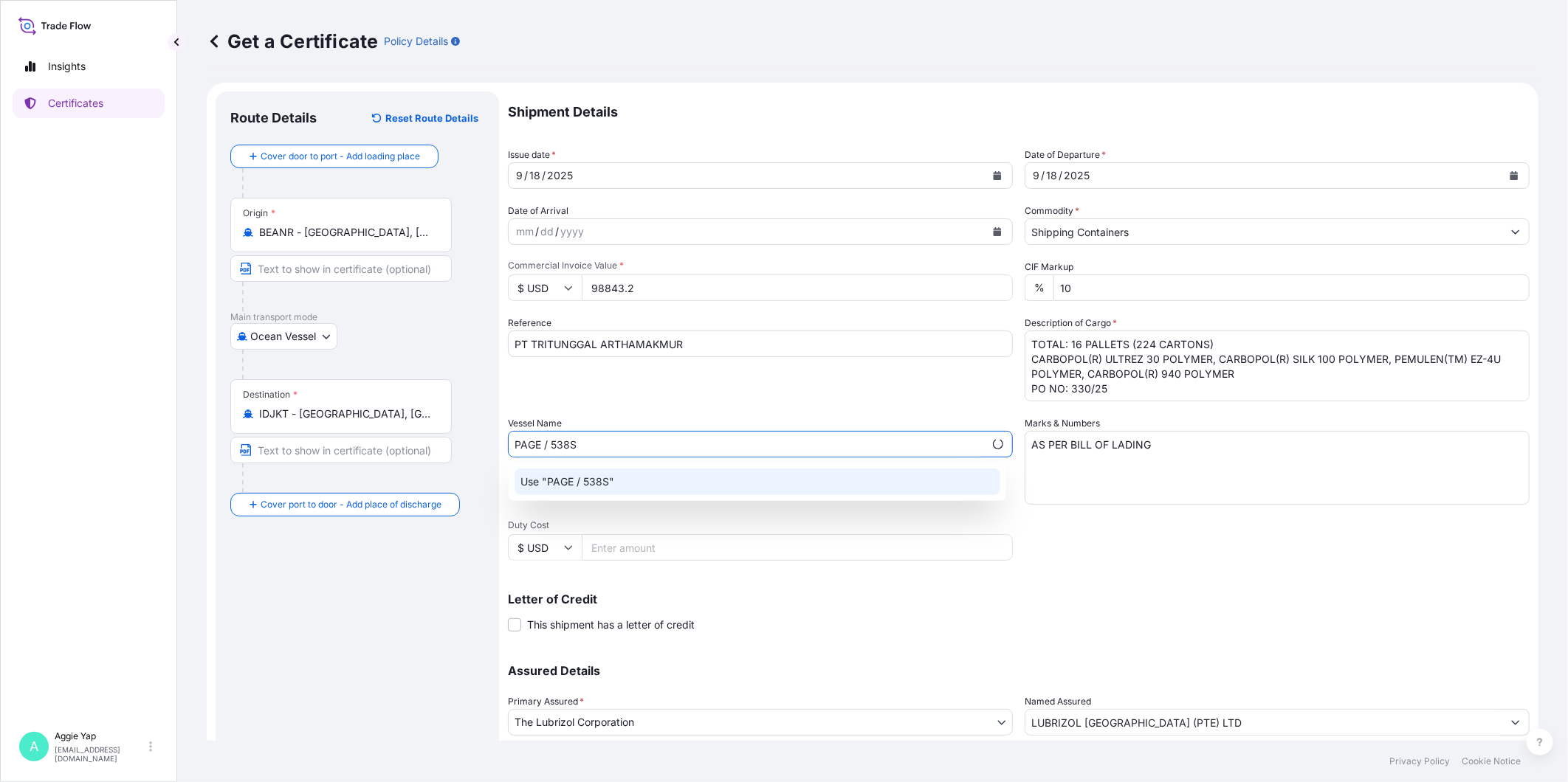
click at [763, 488] on div "Use "PAGE / 538S"" at bounding box center [757, 482] width 486 height 26
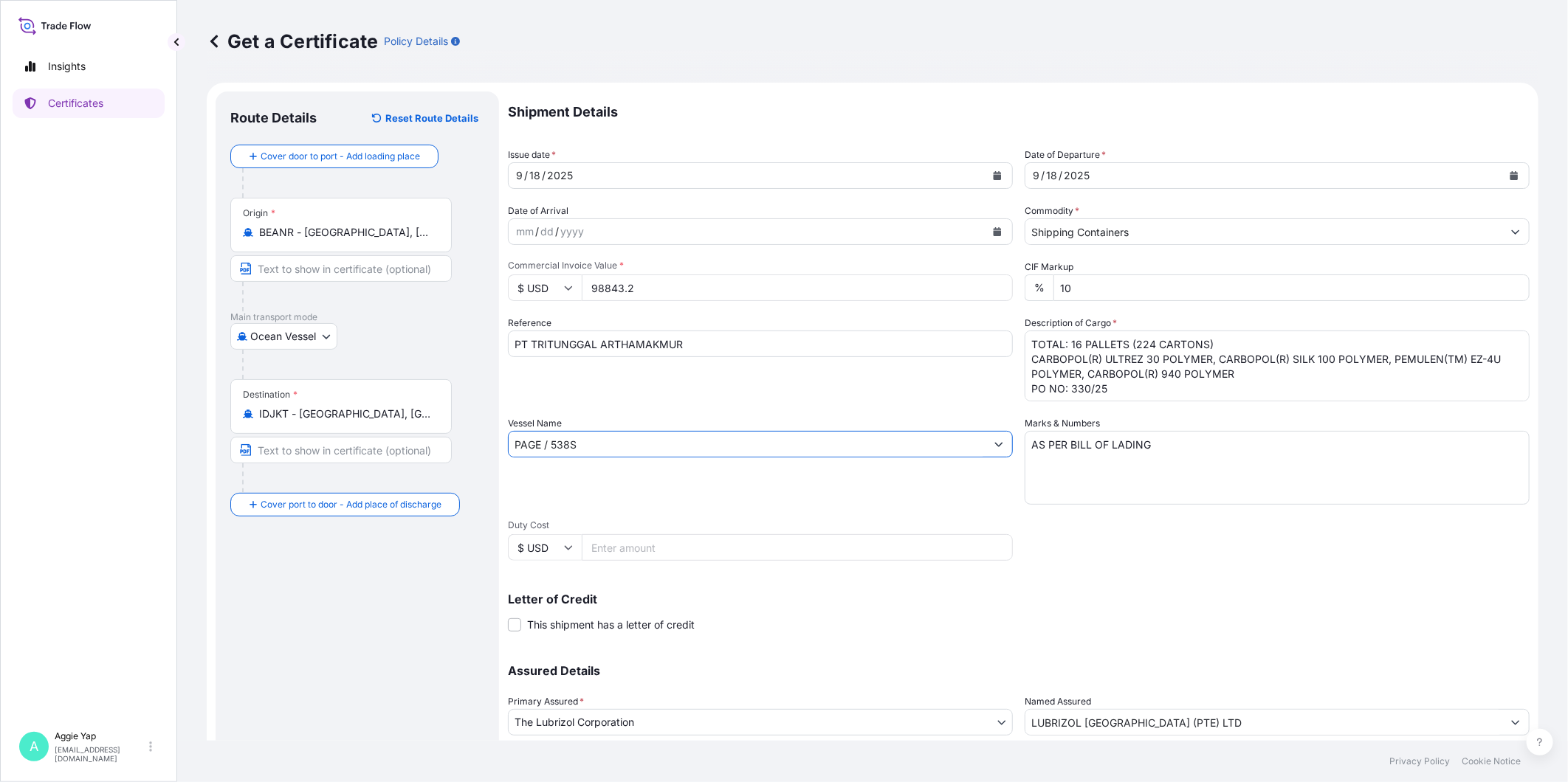
type input "PAGE / 538S"
click at [1072, 341] on textarea "TOTAL: 16 PALLETS (224 CARTONS) CARBOPOL(R) ULTREZ 30 POLYMER, CARBOPOL(R) SILK…" at bounding box center [1276, 365] width 505 height 71
drag, startPoint x: 1239, startPoint y: 373, endPoint x: 1019, endPoint y: 366, distance: 220.1
click at [1024, 366] on textarea "TOTAL: 16 PALLETS (224 CARTONS) CARBOPOL(R) ULTREZ 30 POLYMER, CARBOPOL(R) SILK…" at bounding box center [1276, 365] width 505 height 71
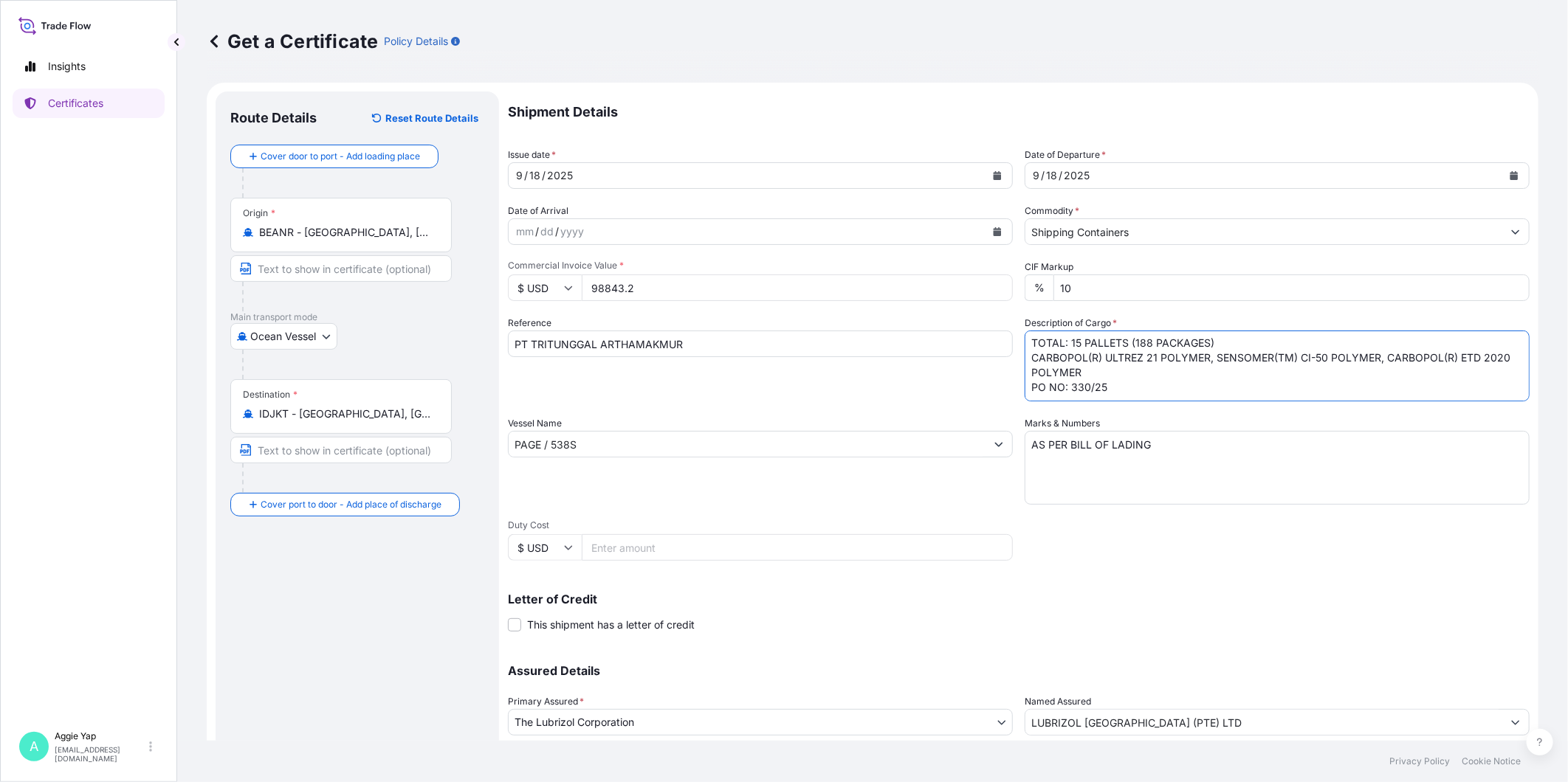
drag, startPoint x: 1063, startPoint y: 389, endPoint x: 1135, endPoint y: 401, distance: 73.0
click at [1135, 401] on textarea "TOTAL: 16 PALLETS (224 CARTONS) CARBOPOL(R) ULTREZ 30 POLYMER, CARBOPOL(R) SILK…" at bounding box center [1276, 365] width 505 height 71
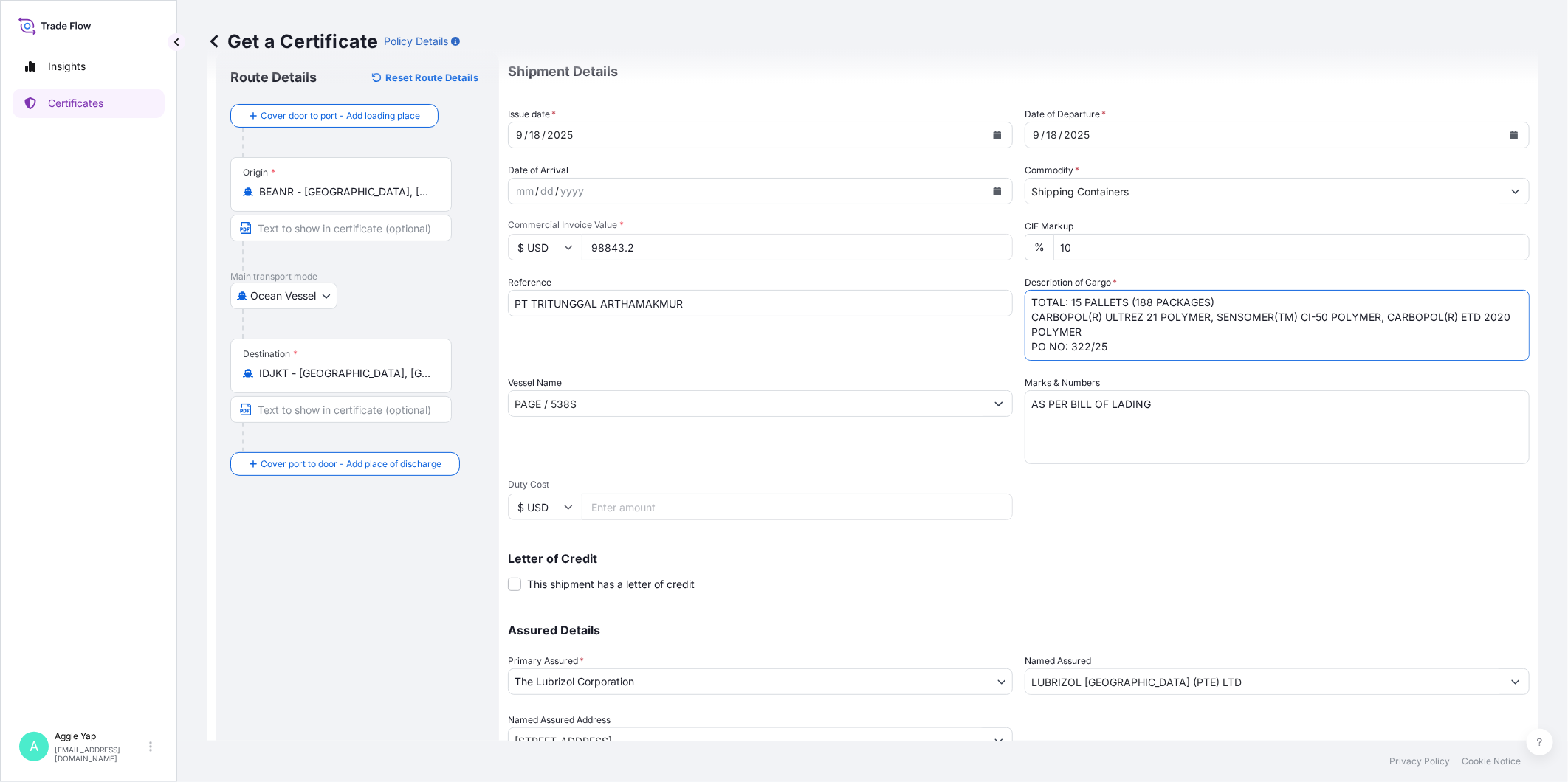
scroll to position [104, 0]
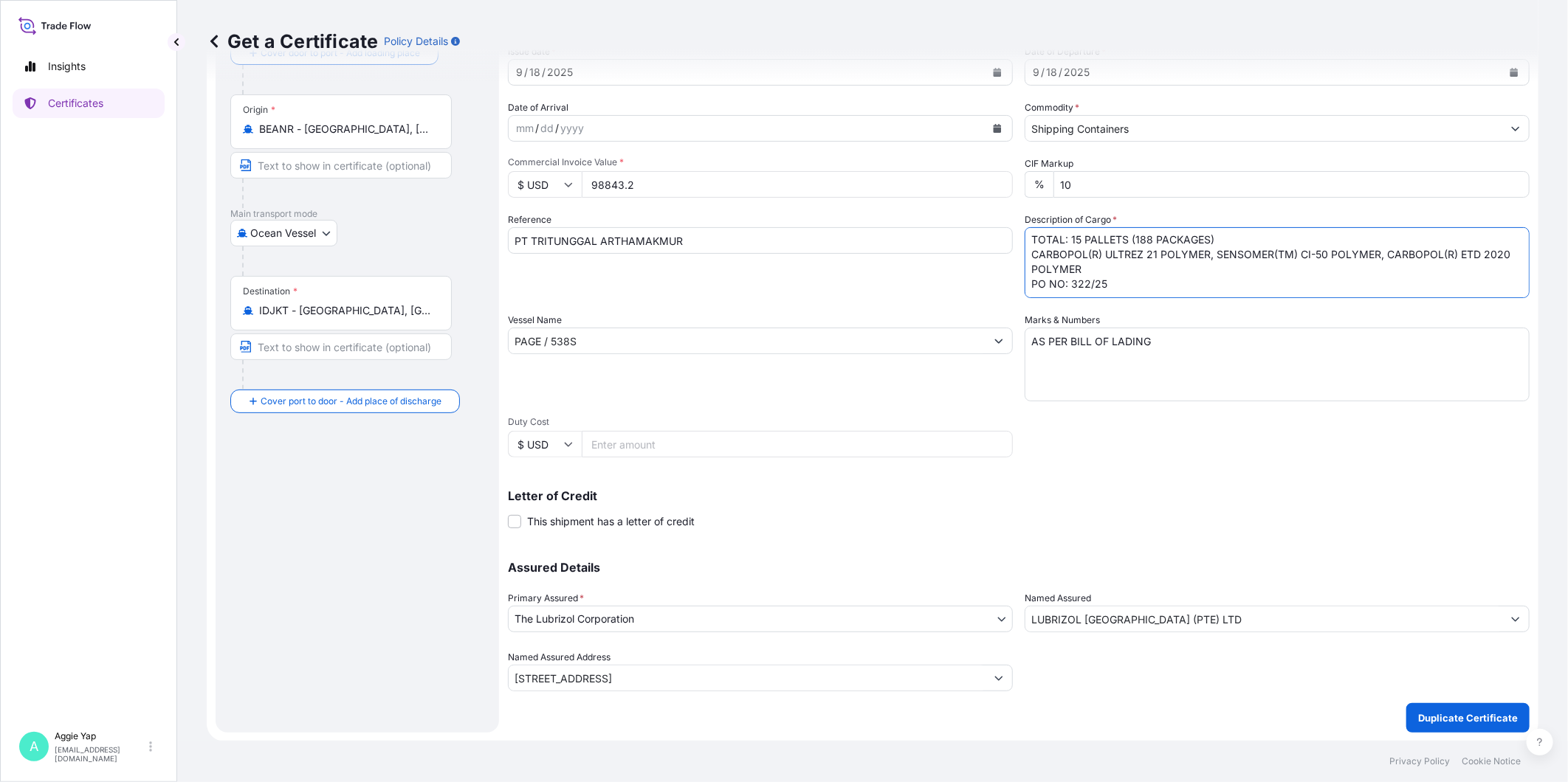
type textarea "TOTAL: 15 PALLETS (188 PACKAGES) CARBOPOL(R) ULTREZ 21 POLYMER, SENSOMER(TM) CI…"
click at [1410, 704] on p "Duplicate Certificate" at bounding box center [1467, 717] width 100 height 15
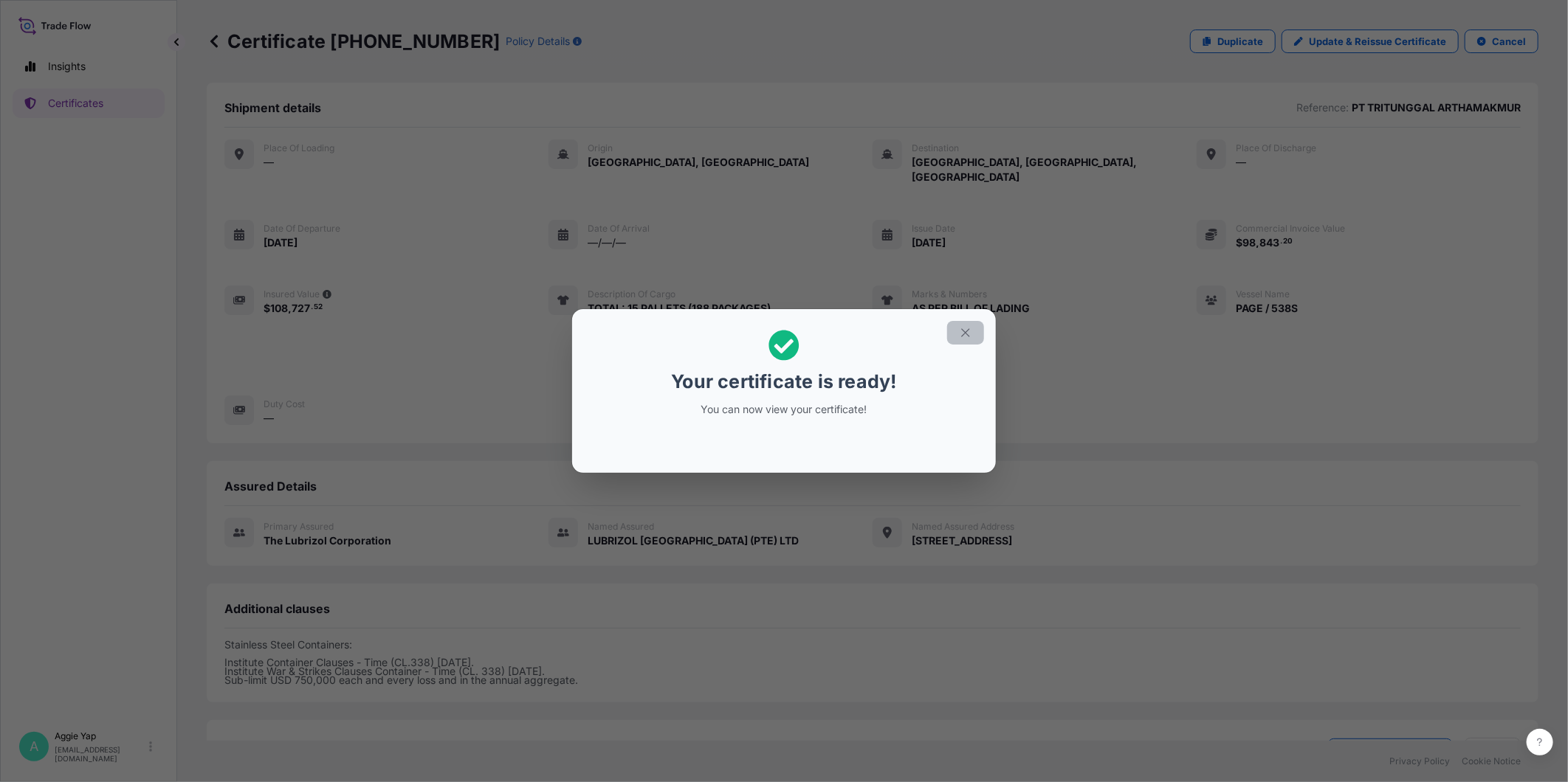
click at [963, 329] on icon "button" at bounding box center [965, 333] width 14 height 14
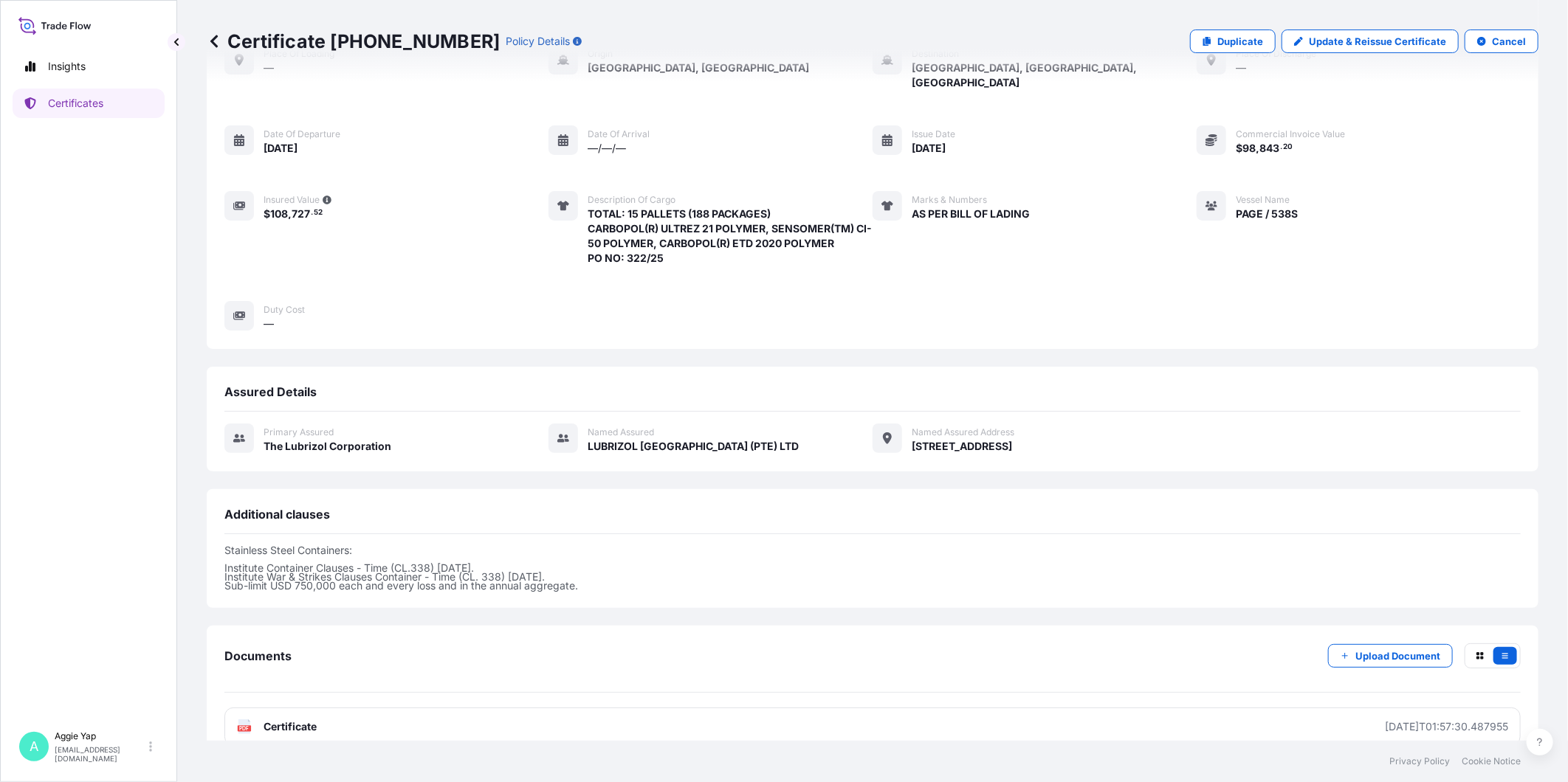
scroll to position [105, 0]
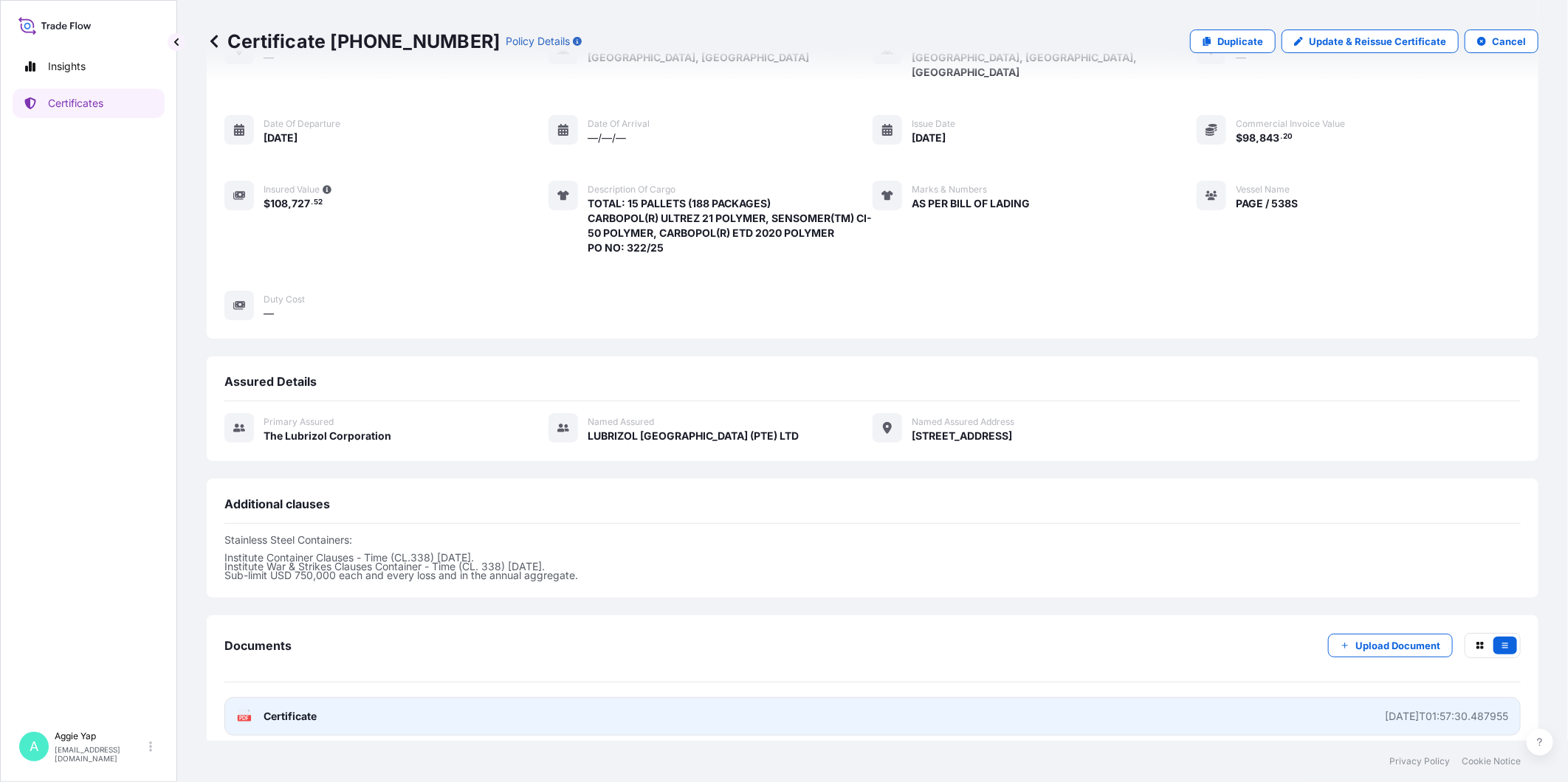
click at [674, 704] on link "PDF Certificate [DATE]T01:57:30.487955" at bounding box center [872, 717] width 1296 height 39
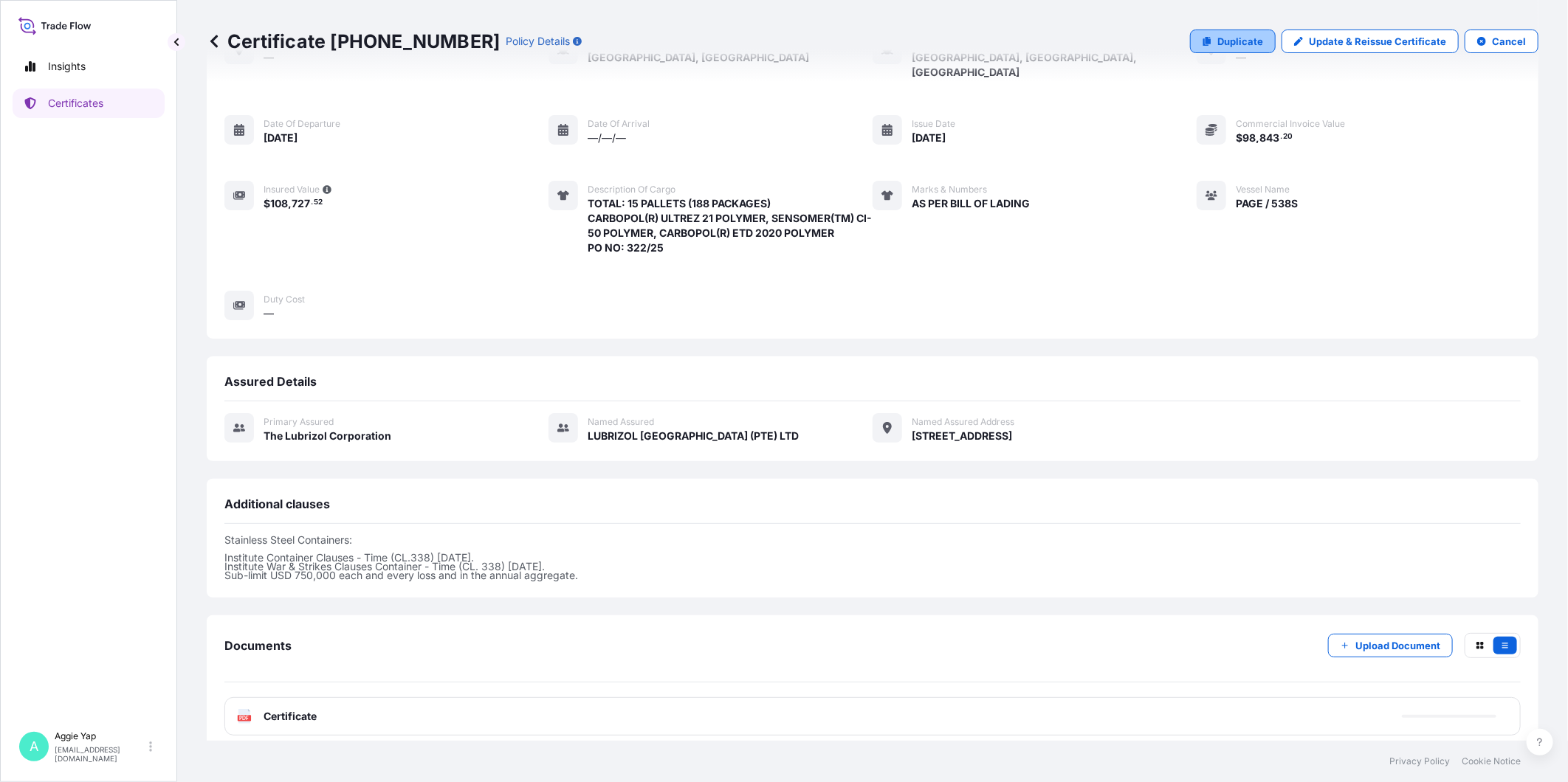
click at [1231, 39] on p "Duplicate" at bounding box center [1239, 41] width 46 height 15
select select "Ocean Vessel"
select select "31566"
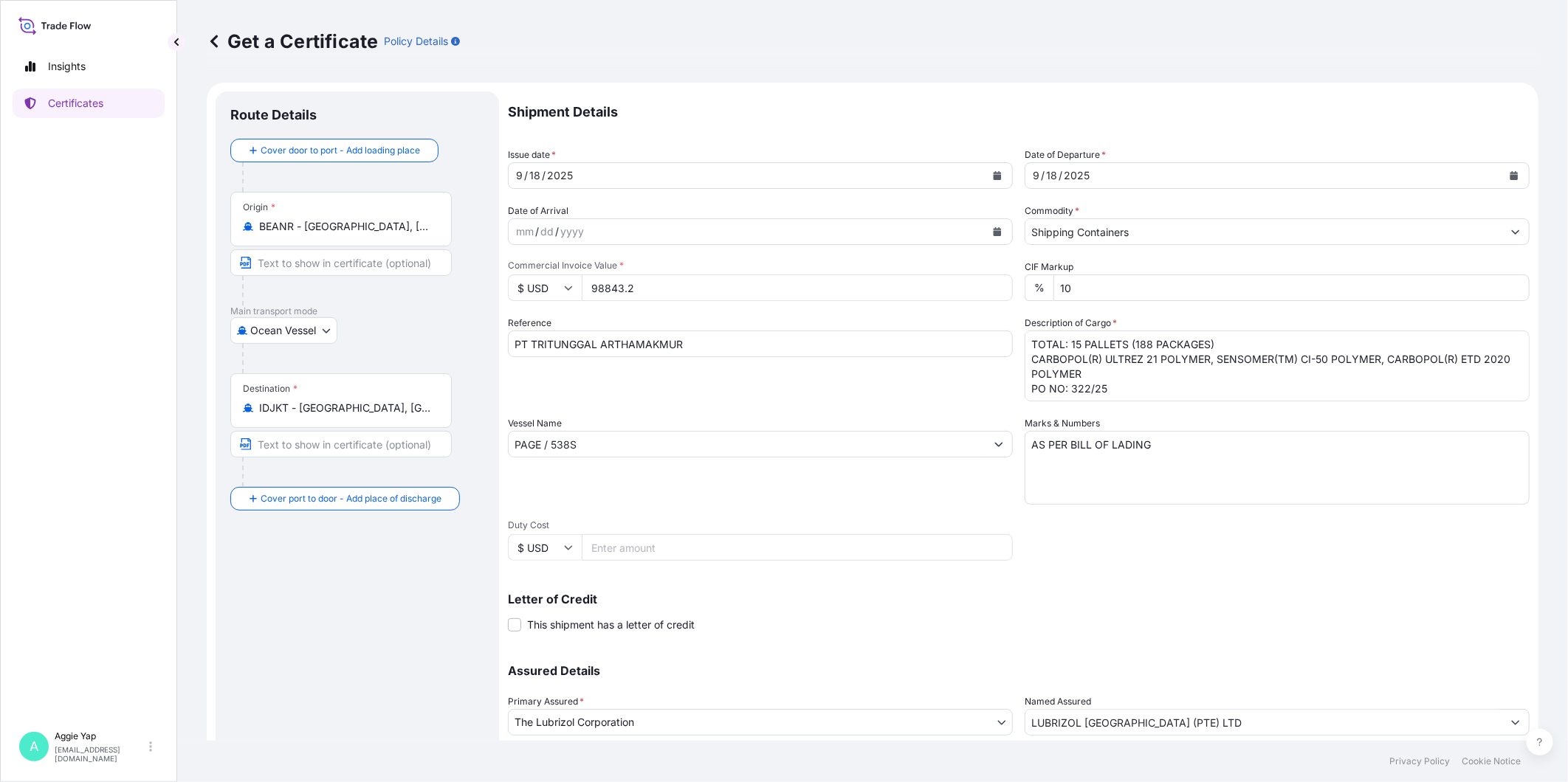
drag, startPoint x: 731, startPoint y: 298, endPoint x: 473, endPoint y: 297, distance: 258.0
click at [473, 297] on form "Route Details Cover door to port - Add loading place Place of loading Road / [G…" at bounding box center [872, 463] width 1332 height 763
type input "77296"
click at [1073, 342] on textarea "TOTAL: 15 PALLETS (188 PACKAGES) CARBOPOL(R) ULTREZ 21 POLYMER, SENSOMER(TM) CI…" at bounding box center [1276, 365] width 505 height 71
click at [1142, 340] on textarea "TOTAL: 15 PALLETS (188 PACKAGES) CARBOPOL(R) ULTREZ 21 POLYMER, SENSOMER(TM) CI…" at bounding box center [1276, 365] width 505 height 71
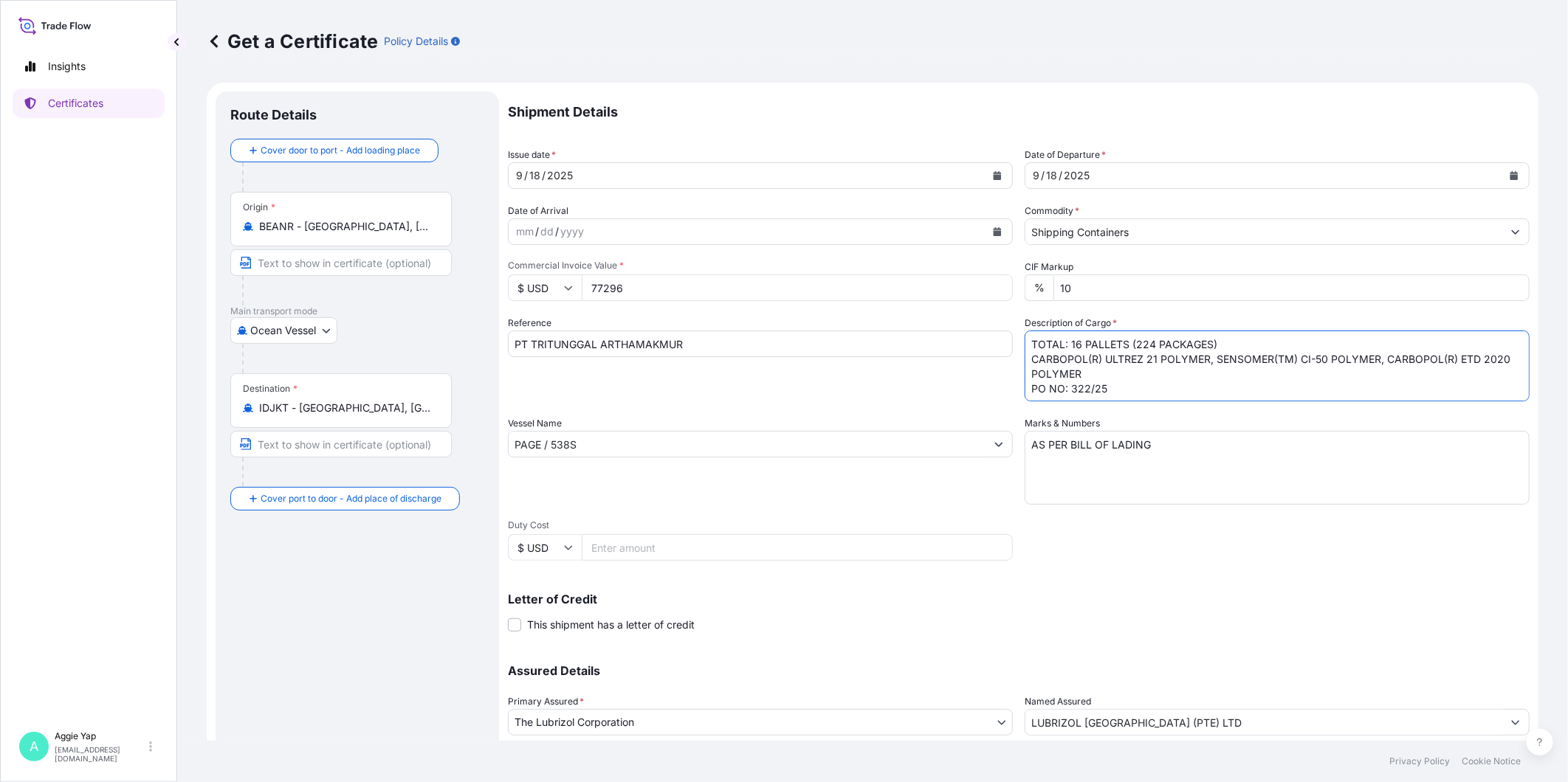
drag, startPoint x: 1115, startPoint y: 370, endPoint x: 1014, endPoint y: 363, distance: 101.2
click at [1014, 363] on div "Shipment Details Issue date * [DATE] Date of Departure * [DATE] Date of Arrival…" at bounding box center [1019, 443] width 1021 height 704
drag, startPoint x: 1064, startPoint y: 386, endPoint x: 1153, endPoint y: 414, distance: 93.3
click at [1138, 398] on textarea "TOTAL: 15 PALLETS (188 PACKAGES) CARBOPOL(R) ULTREZ 21 POLYMER, SENSOMER(TM) CI…" at bounding box center [1276, 365] width 505 height 71
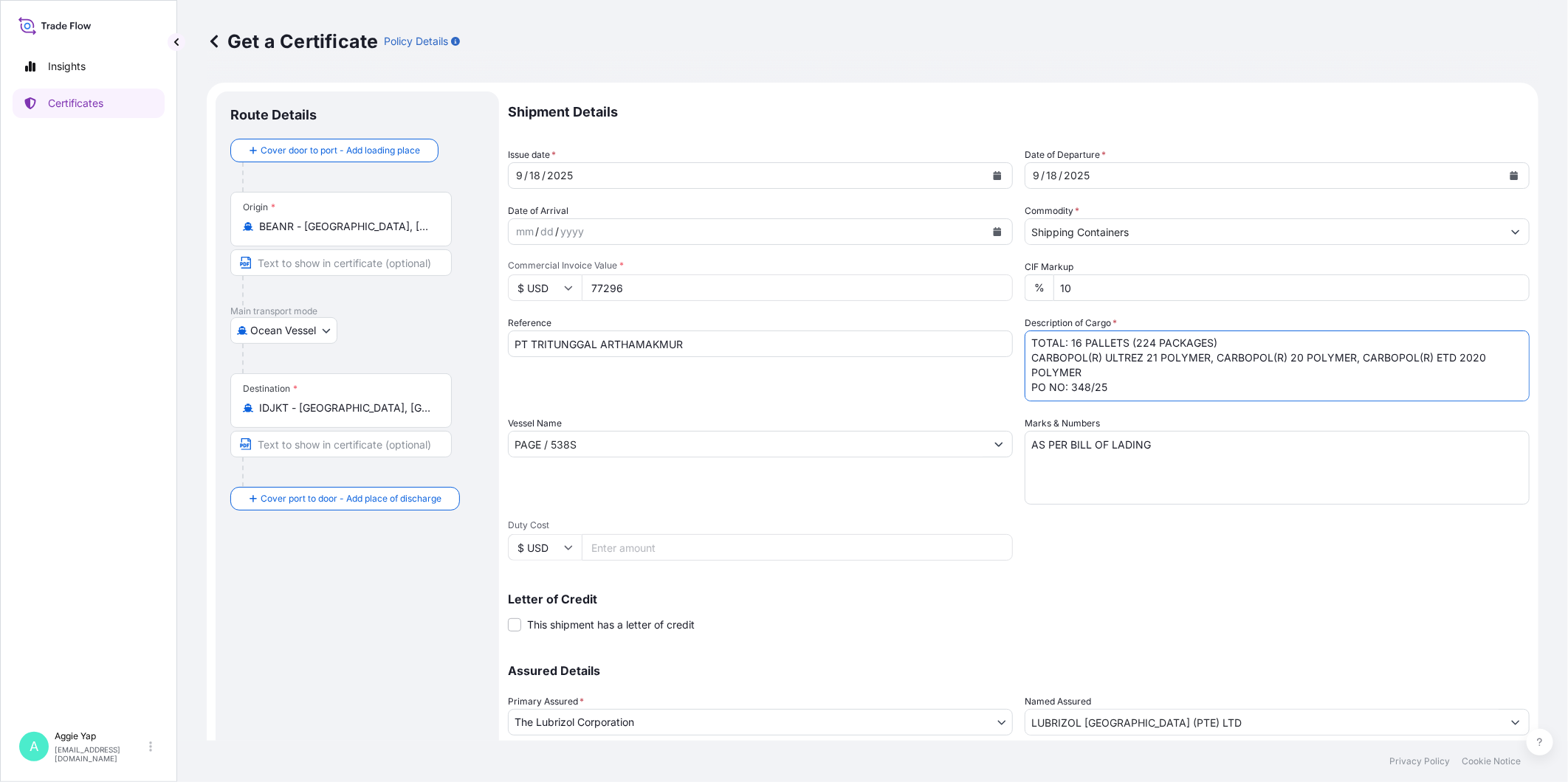
type textarea "TOTAL: 16 PALLETS (224 PACKAGES) CARBOPOL(R) ULTREZ 21 POLYMER, CARBOPOL(R) 20 …"
click at [717, 438] on input "PAGE / 538S" at bounding box center [747, 444] width 477 height 26
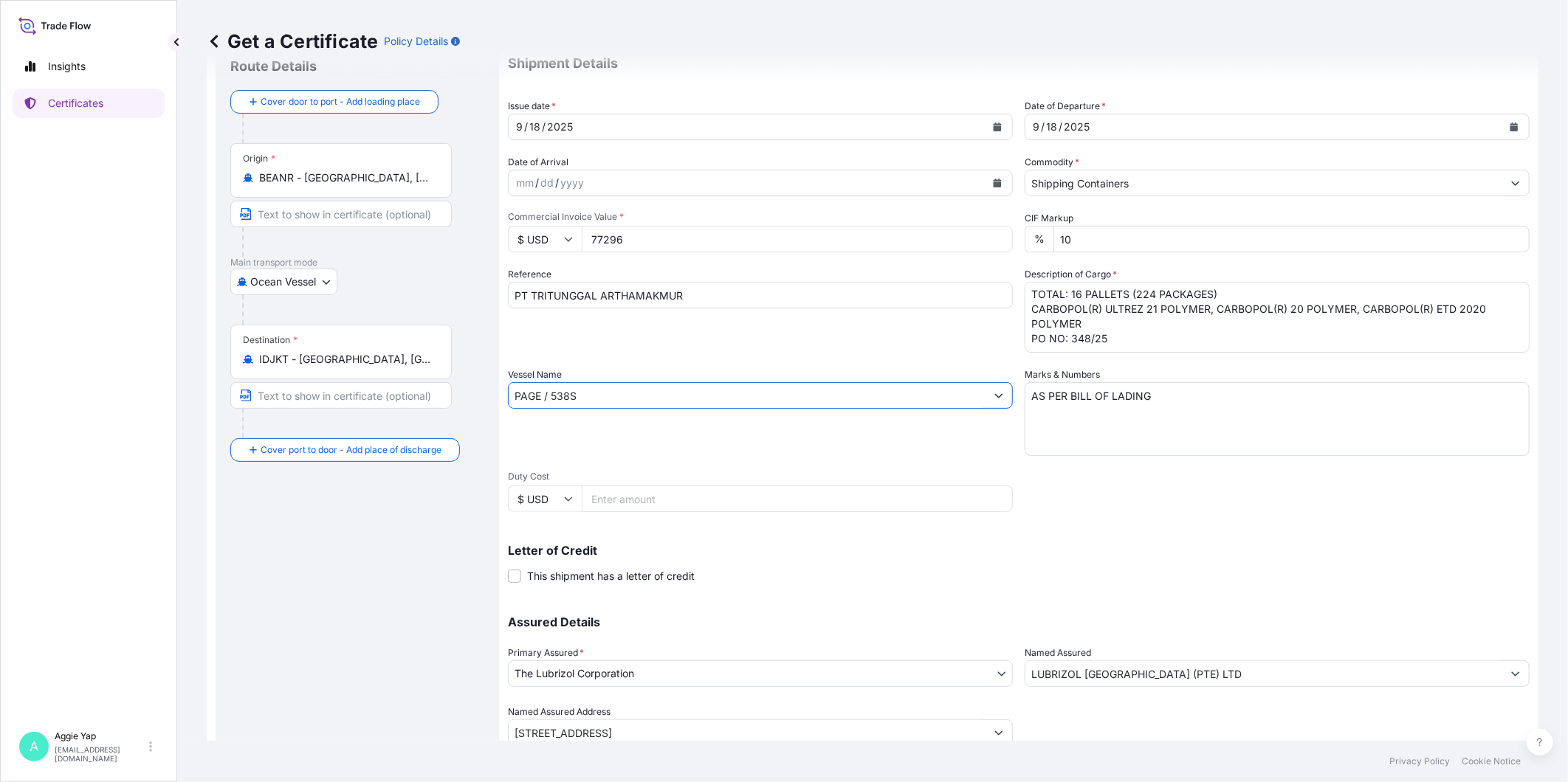
scroll to position [104, 0]
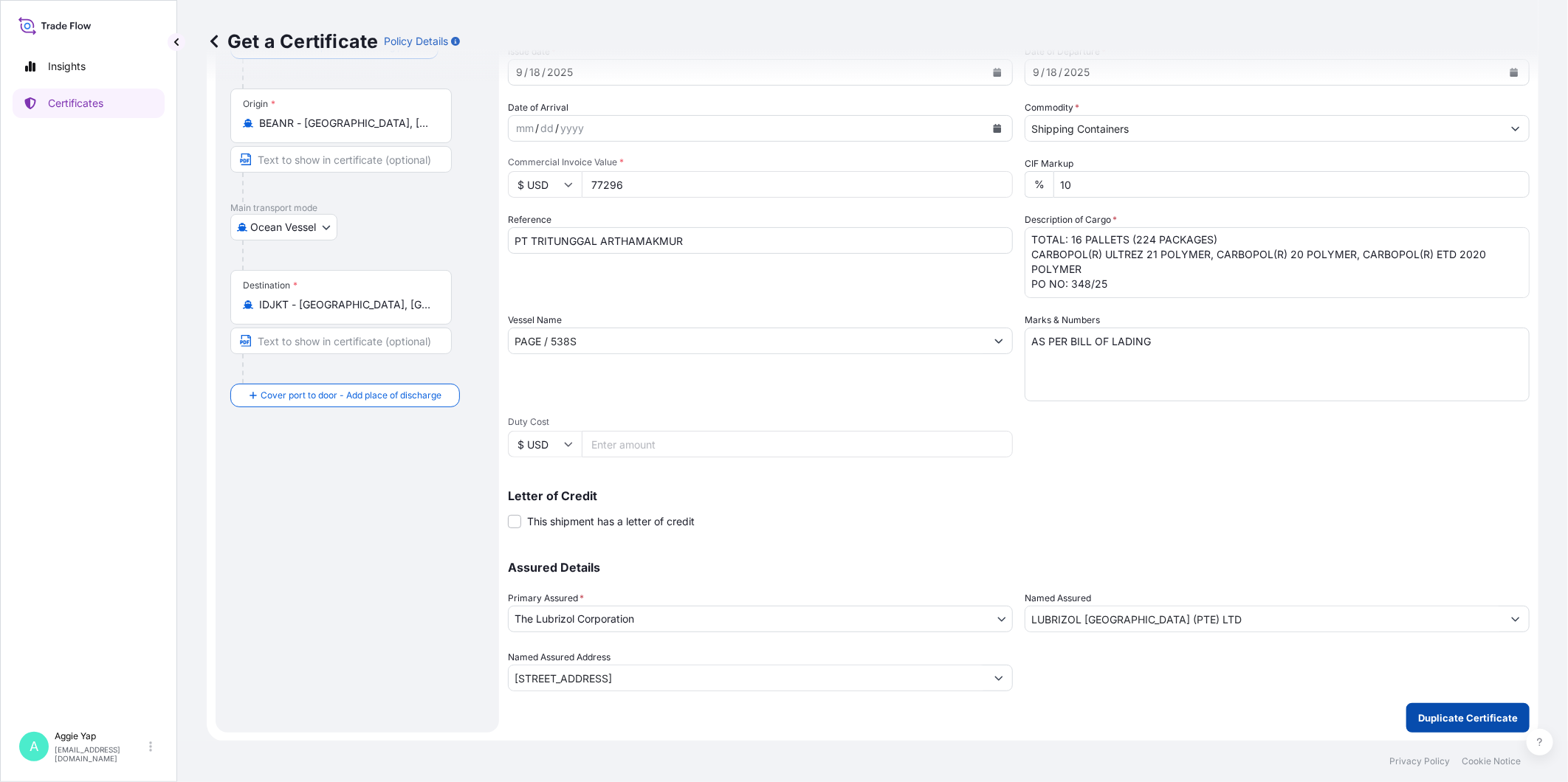
click at [1410, 704] on p "Duplicate Certificate" at bounding box center [1467, 717] width 100 height 15
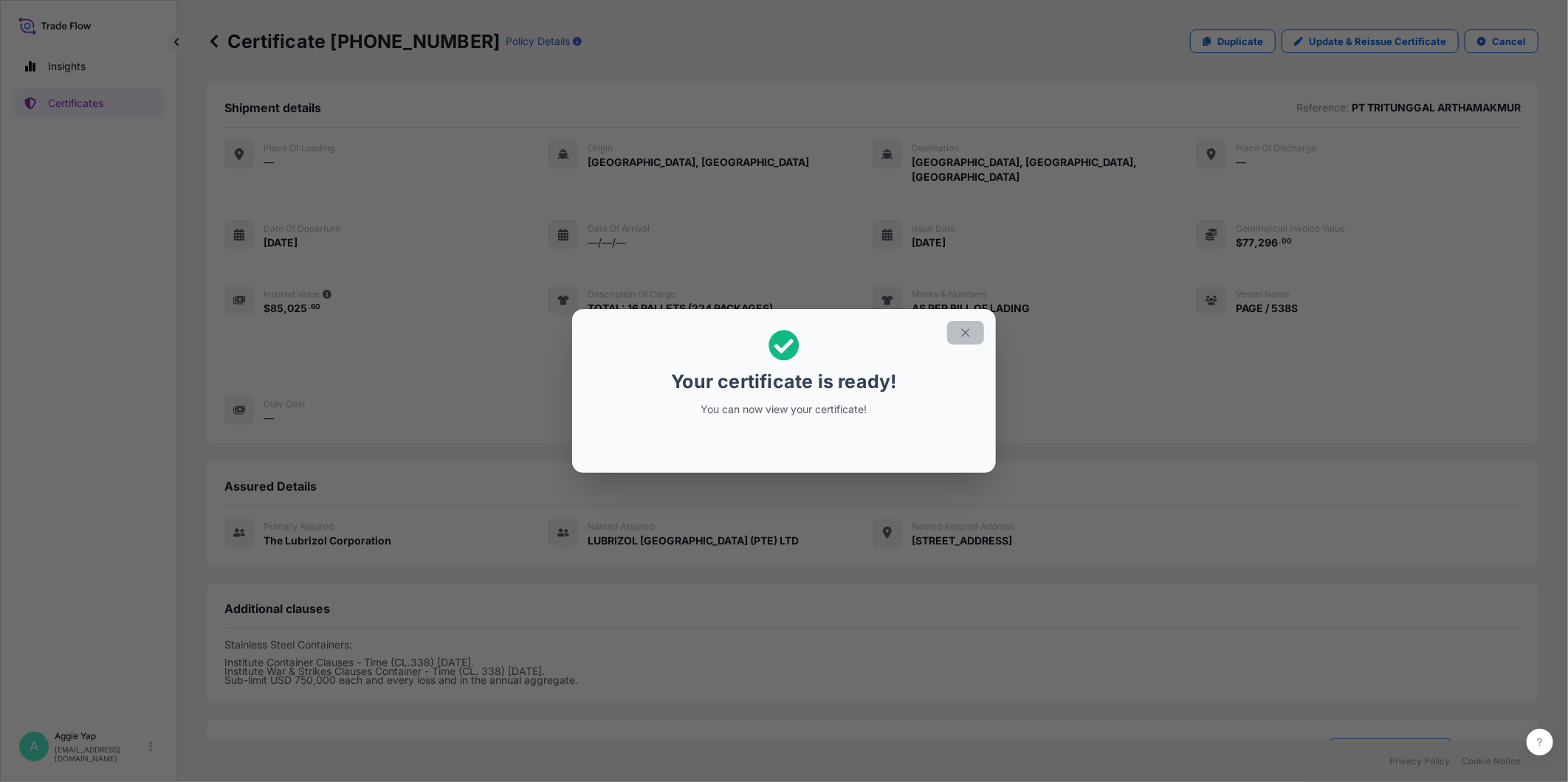
click at [965, 328] on icon "button" at bounding box center [965, 333] width 14 height 14
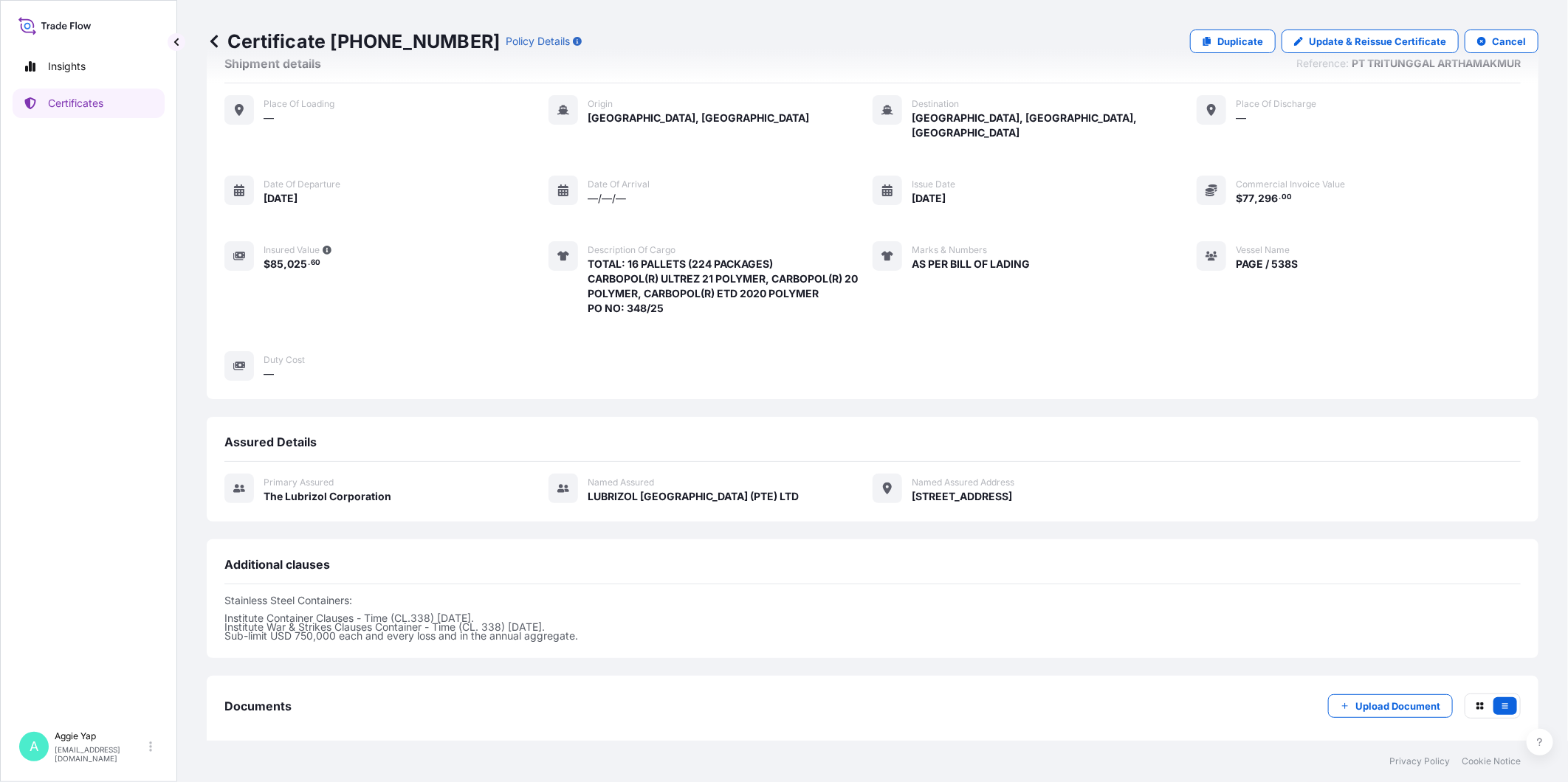
scroll to position [105, 0]
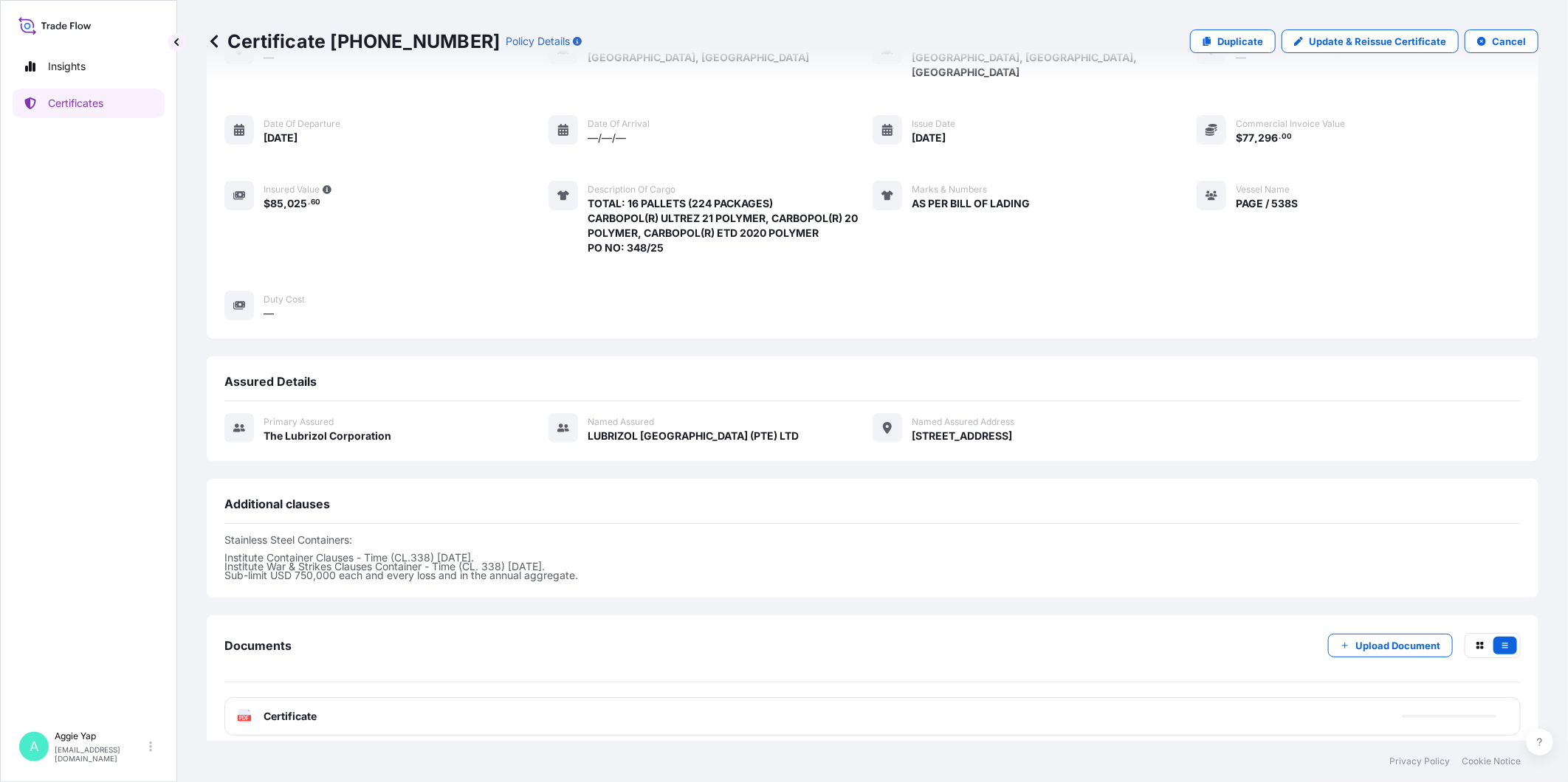
click at [308, 704] on span "Certificate" at bounding box center [290, 716] width 53 height 15
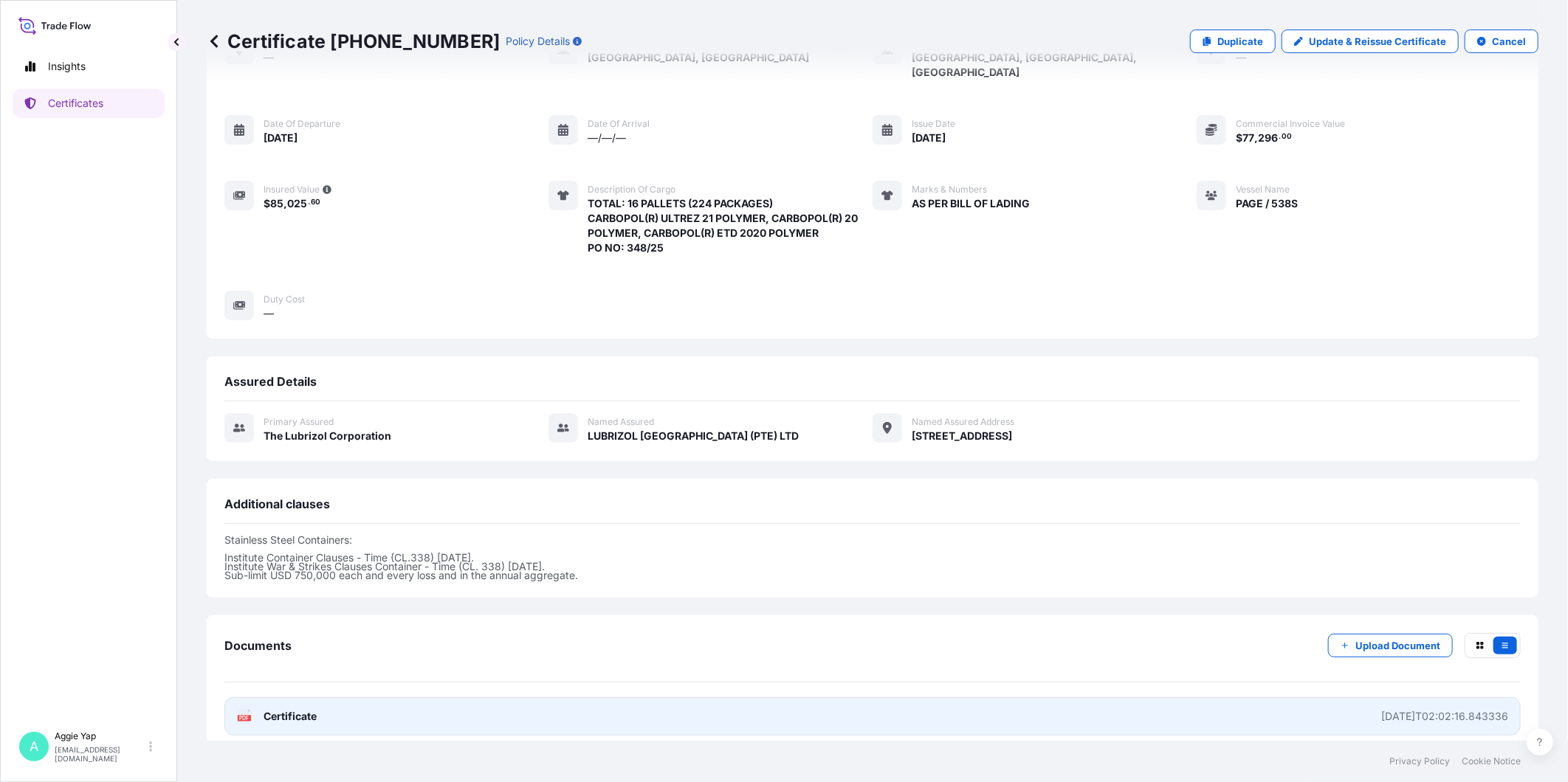
click at [622, 701] on link "PDF Certificate [DATE]T02:02:16.843336" at bounding box center [872, 717] width 1296 height 39
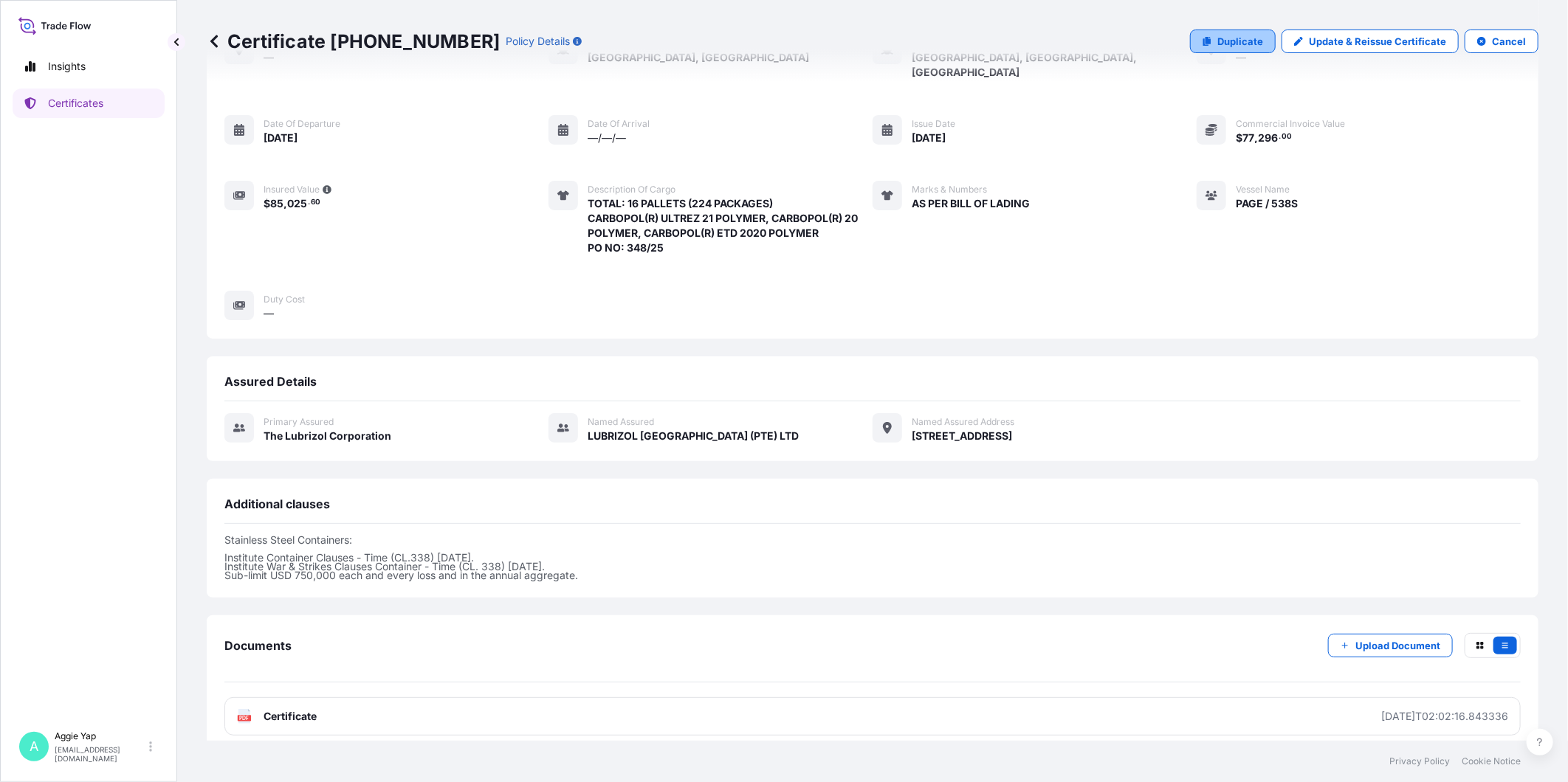
click at [1240, 42] on p "Duplicate" at bounding box center [1239, 41] width 46 height 15
select select "Ocean Vessel"
select select "31566"
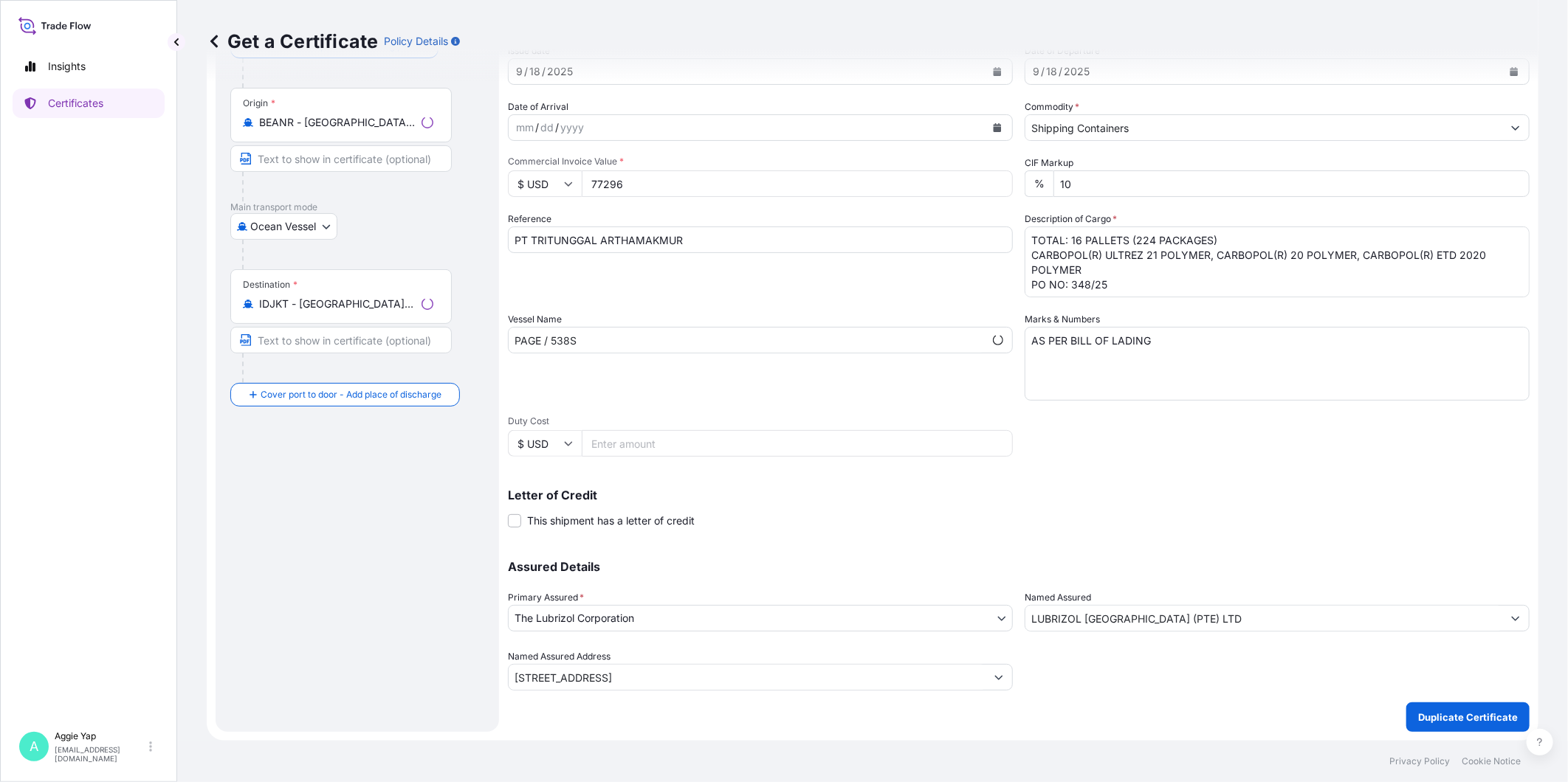
scroll to position [104, 0]
drag, startPoint x: 614, startPoint y: 335, endPoint x: 452, endPoint y: 336, distance: 162.0
click at [446, 334] on form "Route Details Cover door to port - Add loading place Place of loading Road / [G…" at bounding box center [872, 360] width 1332 height 763
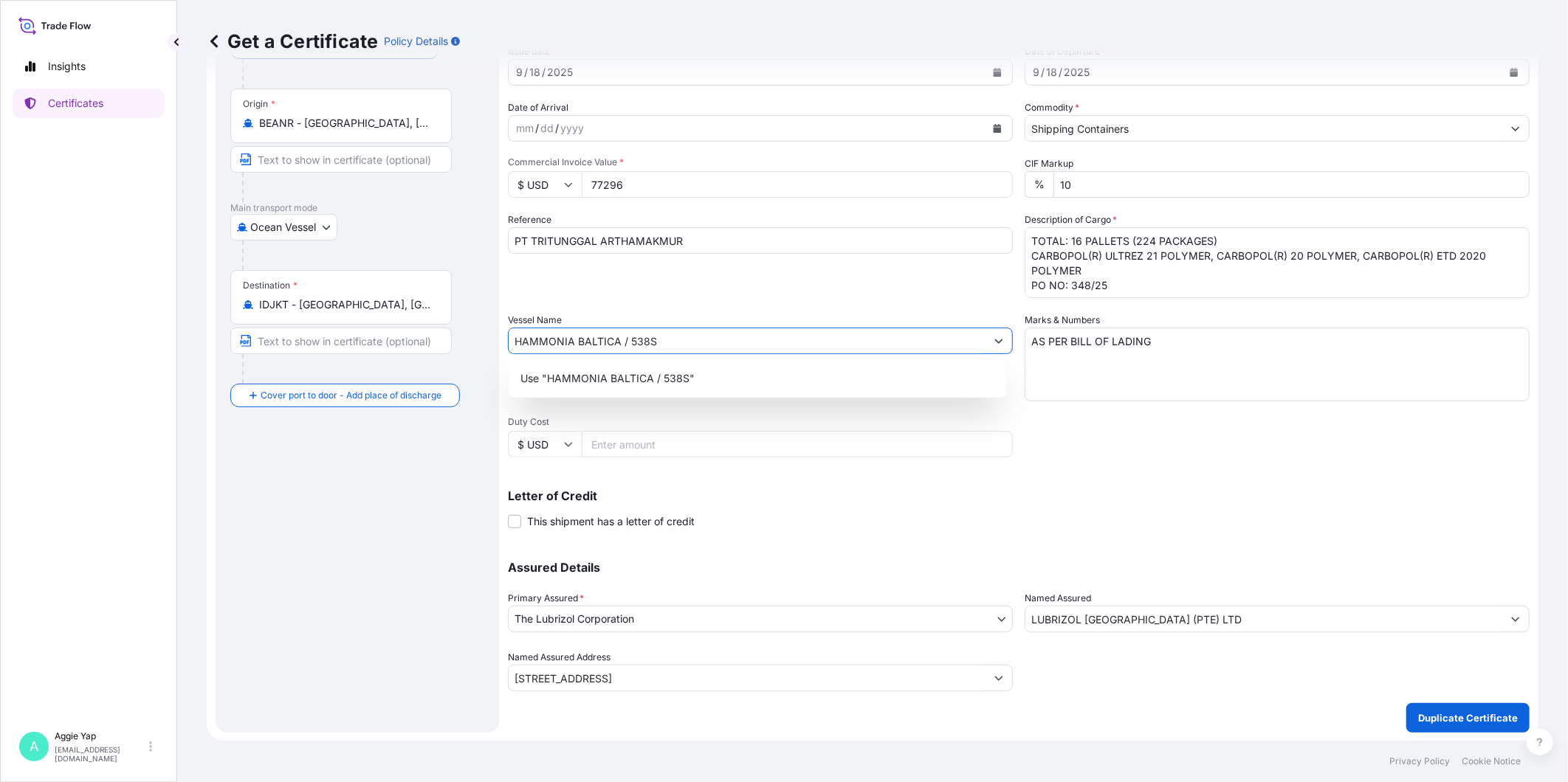
type input "HAMMONIA BALTICA / 538S"
click at [782, 392] on div "Use "HAMMONIA BALTICA / 538S"" at bounding box center [757, 379] width 497 height 39
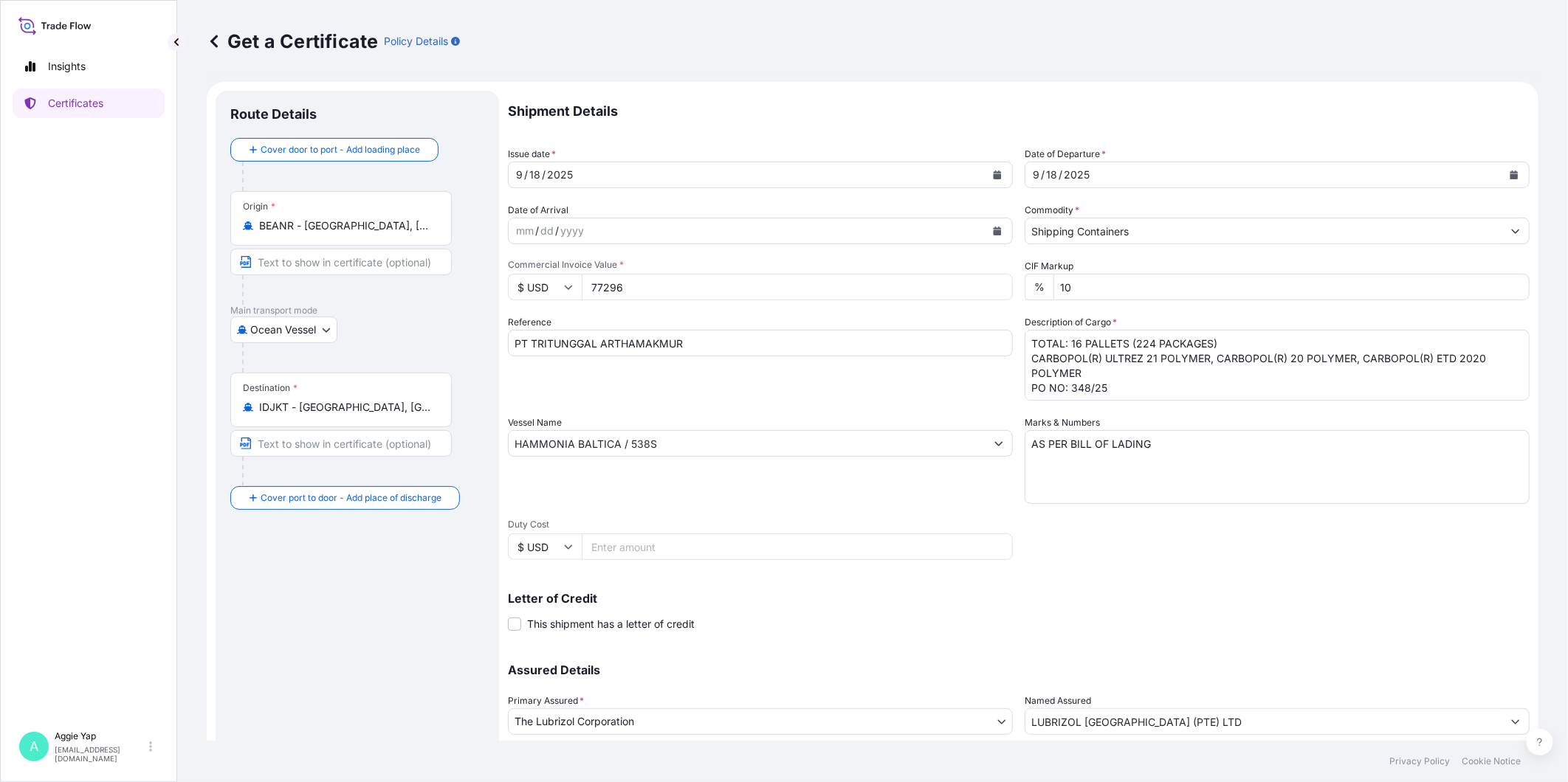
scroll to position [0, 0]
click at [990, 168] on button "Calendar" at bounding box center [997, 175] width 23 height 23
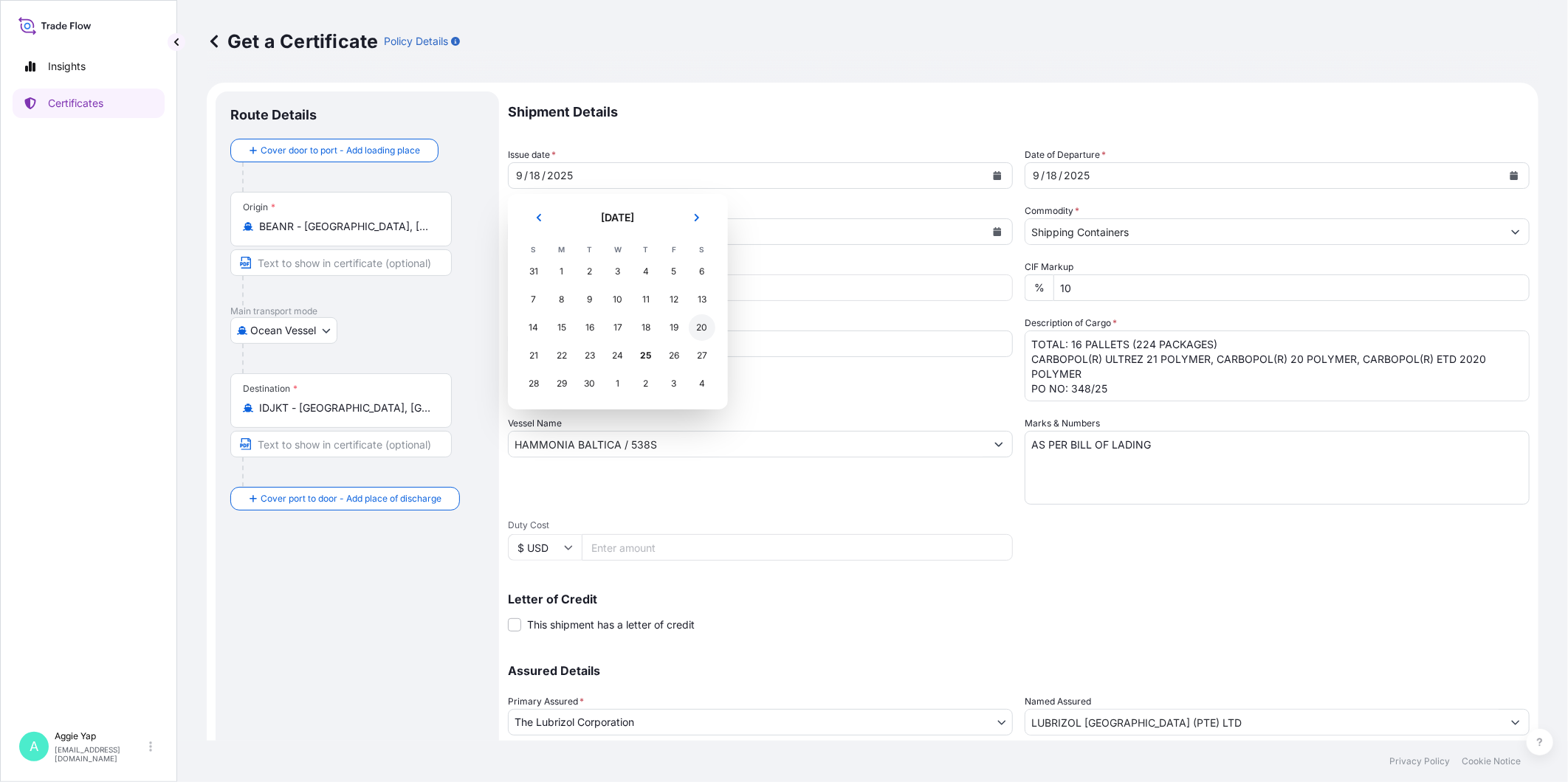
click at [702, 332] on div "20" at bounding box center [702, 327] width 26 height 26
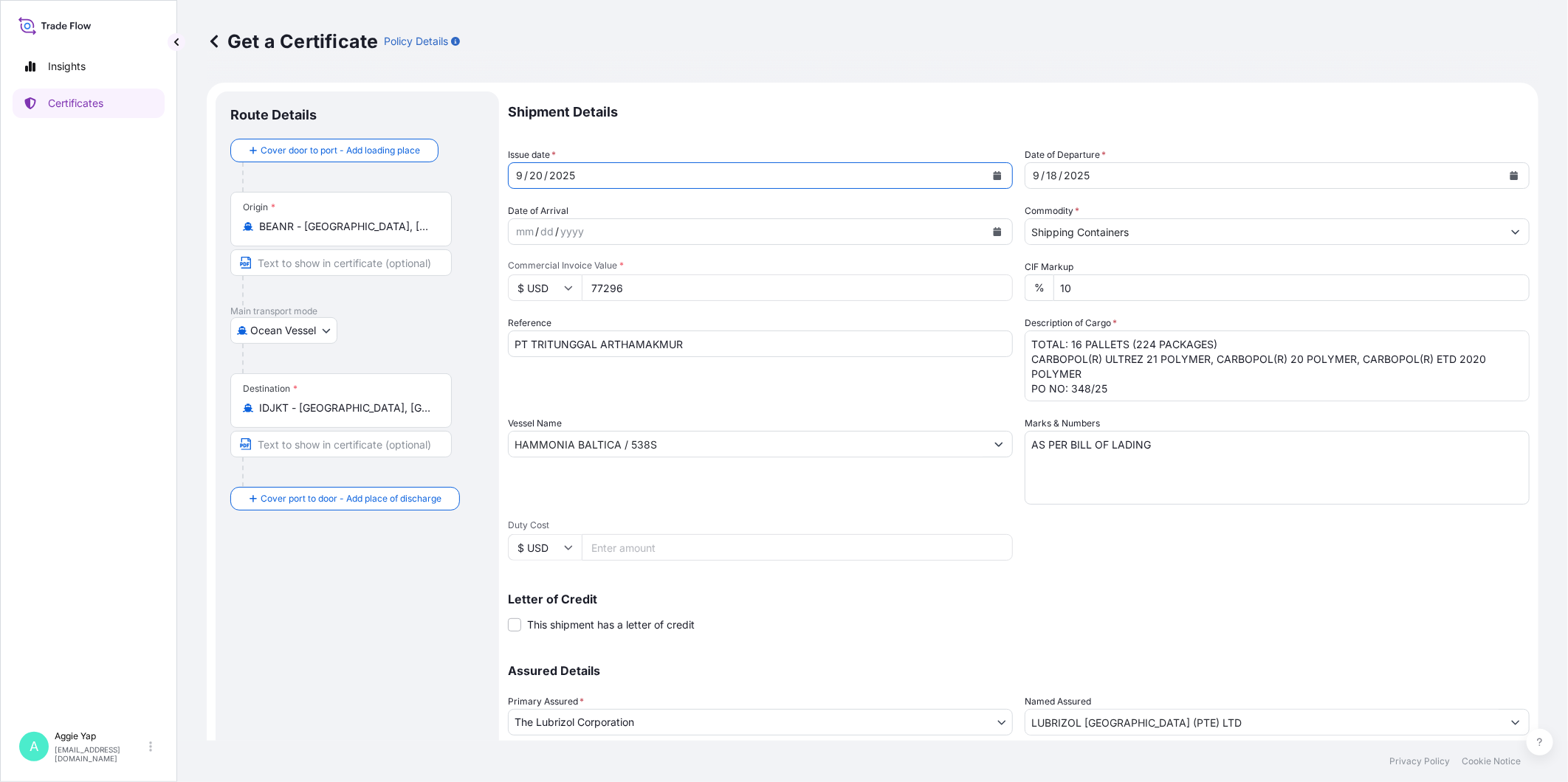
click at [1410, 179] on button "Calendar" at bounding box center [1514, 175] width 23 height 23
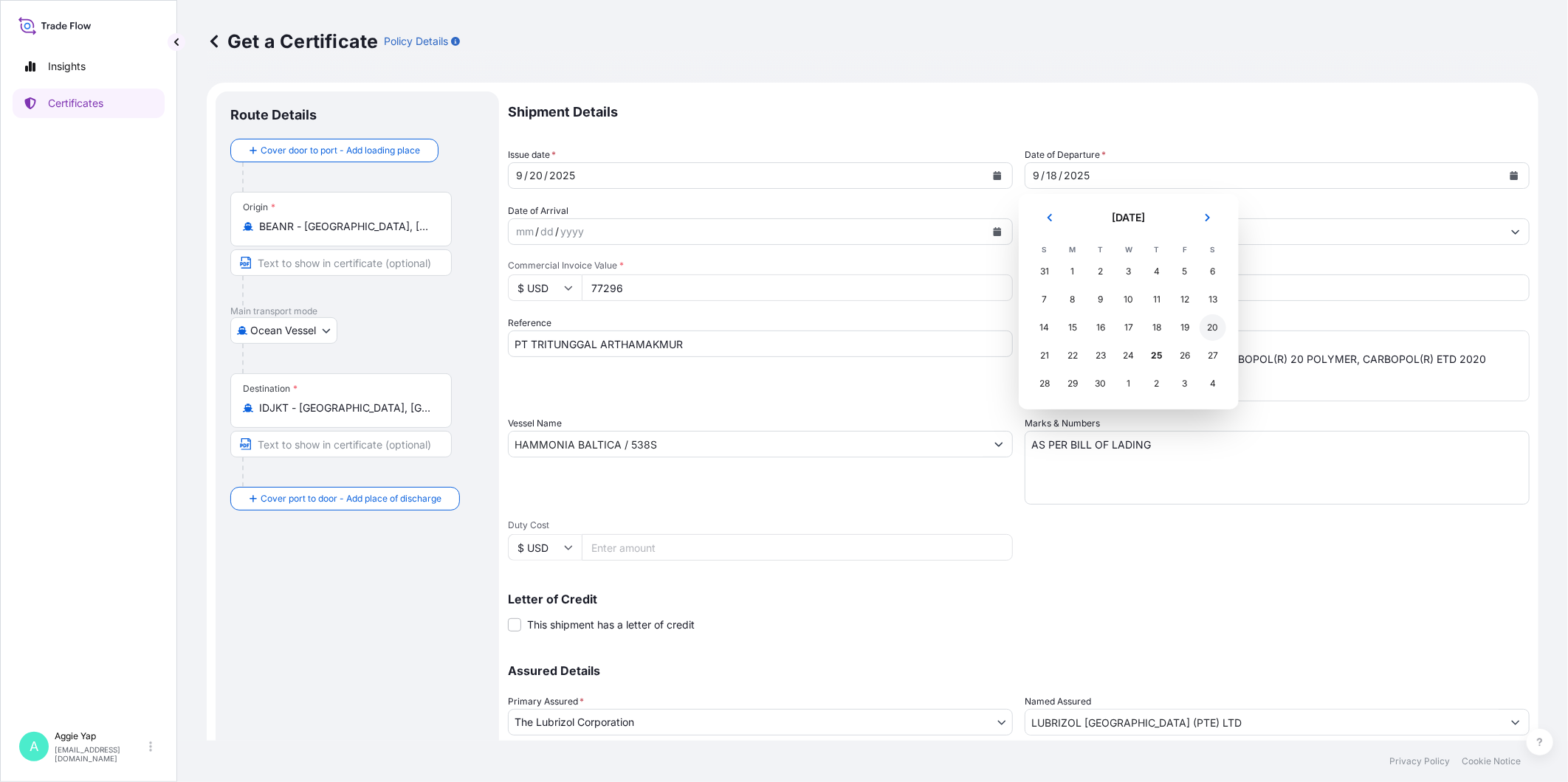
click at [1208, 334] on div "20" at bounding box center [1212, 327] width 26 height 26
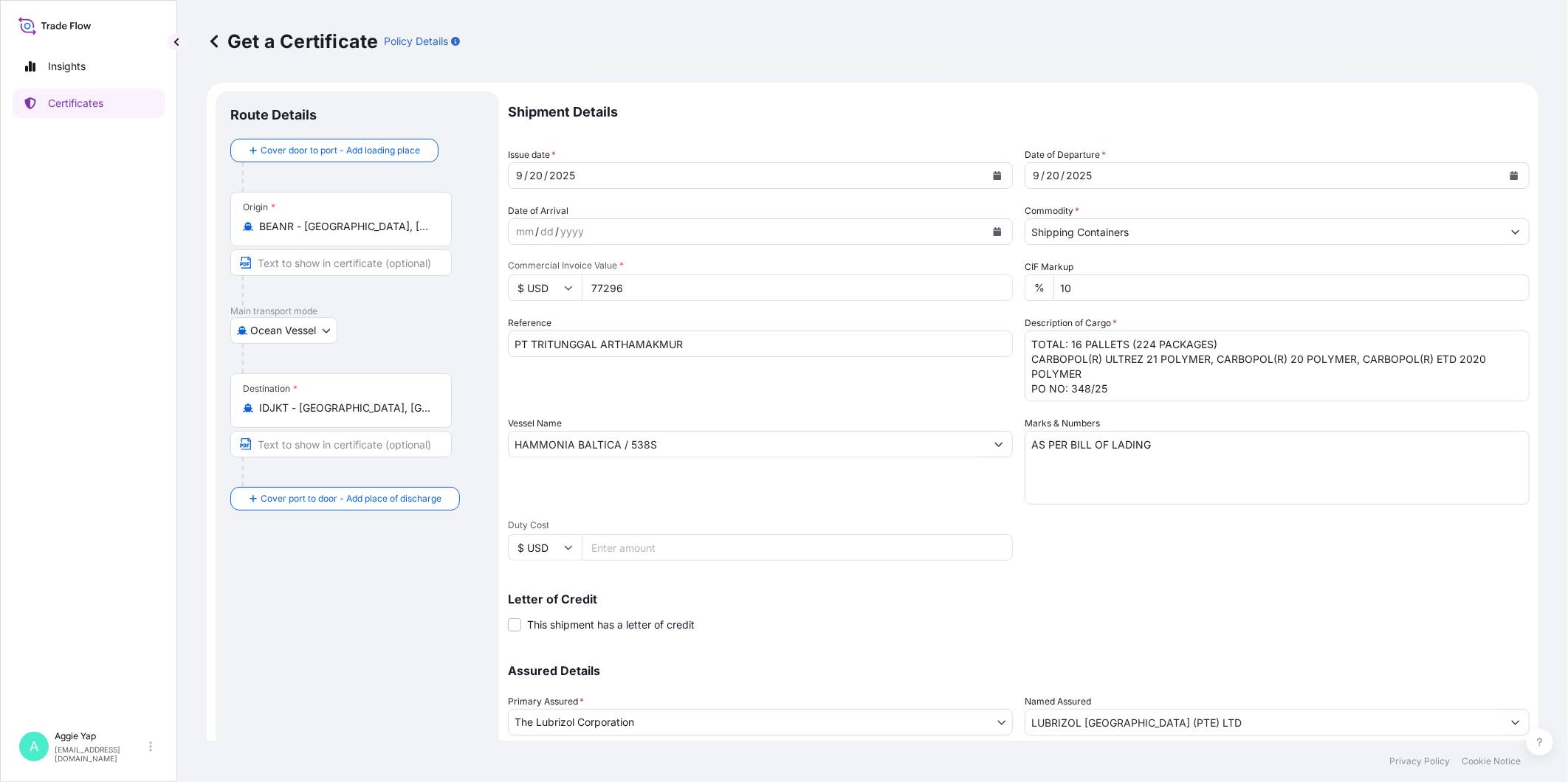
click at [1063, 198] on div "Shipment Details Issue date * [DATE] Date of Departure * [DATE] Date of Arrival…" at bounding box center [1019, 443] width 1021 height 704
drag, startPoint x: 627, startPoint y: 286, endPoint x: 544, endPoint y: 278, distance: 83.4
click at [544, 278] on div "$ USD 77296" at bounding box center [760, 287] width 505 height 26
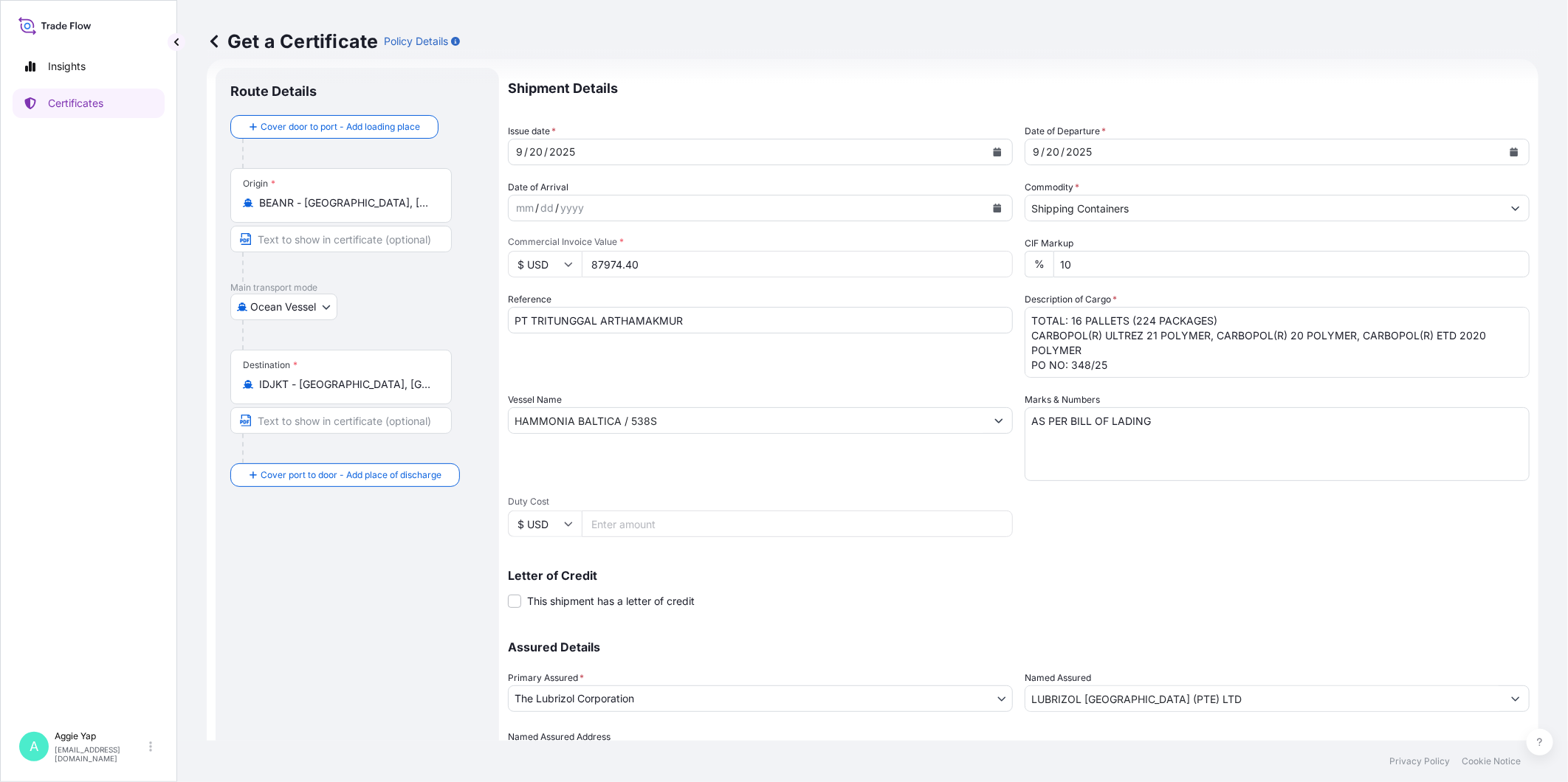
type input "87974.40"
drag, startPoint x: 1039, startPoint y: 414, endPoint x: 1049, endPoint y: 394, distance: 22.4
click at [1041, 412] on textarea "AS PER BILL OF LADING" at bounding box center [1276, 444] width 505 height 74
drag, startPoint x: 960, startPoint y: 432, endPoint x: 1024, endPoint y: 370, distance: 89.1
click at [960, 428] on input "HAMMONIA BALTICA / 538S" at bounding box center [747, 420] width 477 height 26
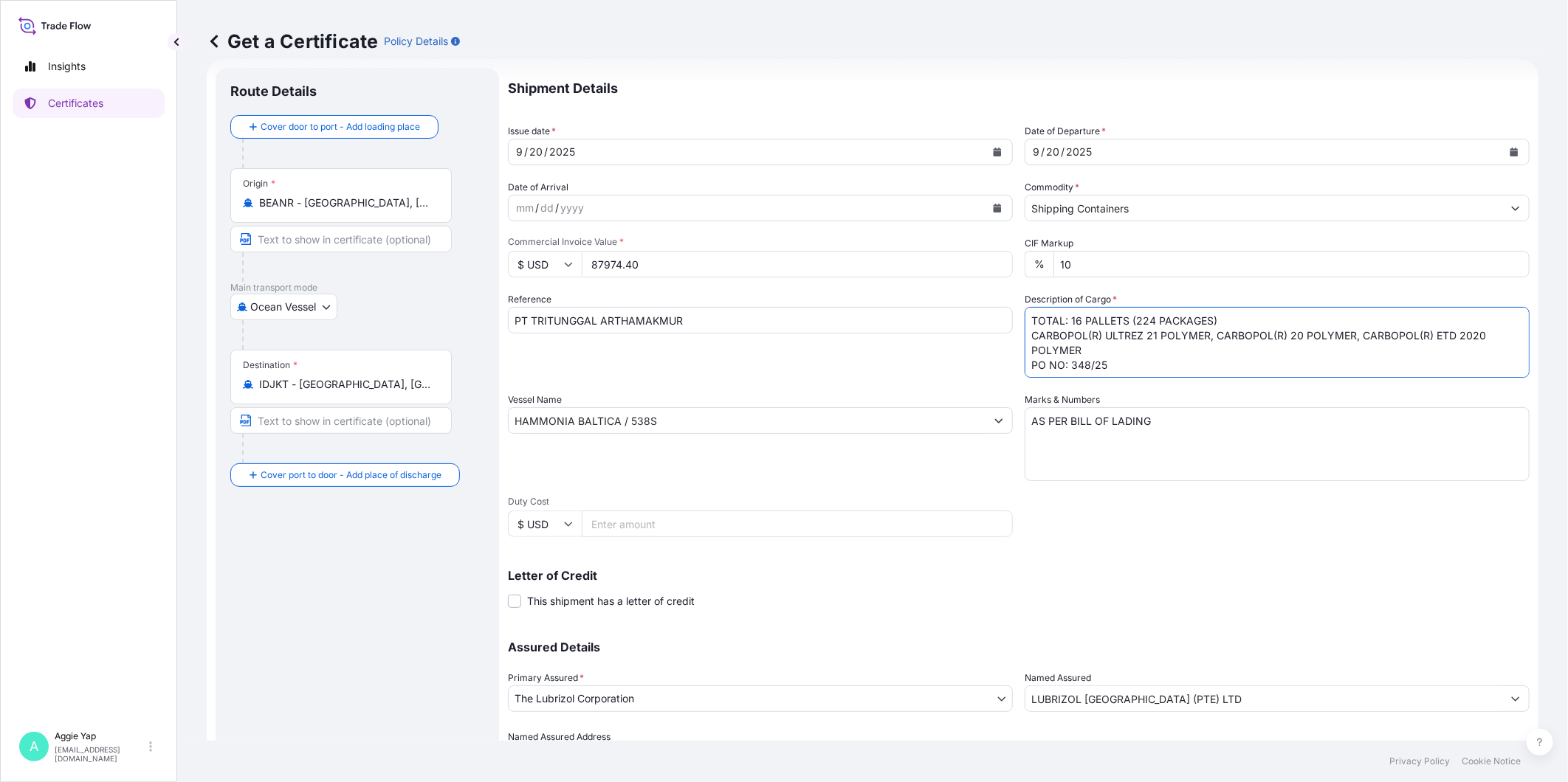
drag, startPoint x: 1150, startPoint y: 320, endPoint x: 1203, endPoint y: 321, distance: 53.0
click at [1203, 321] on textarea "TOTAL: 16 PALLETS (224 PACKAGES) CARBOPOL(R) ULTREZ 21 POLYMER, CARBOPOL(R) 20 …" at bounding box center [1276, 342] width 505 height 71
drag, startPoint x: 1081, startPoint y: 348, endPoint x: 1014, endPoint y: 335, distance: 68.2
click at [1014, 335] on div "Shipment Details Issue date * [DATE] Date of Departure * [DATE] Date of Arrival…" at bounding box center [1019, 420] width 1021 height 704
drag, startPoint x: 1076, startPoint y: 349, endPoint x: 1106, endPoint y: 355, distance: 30.6
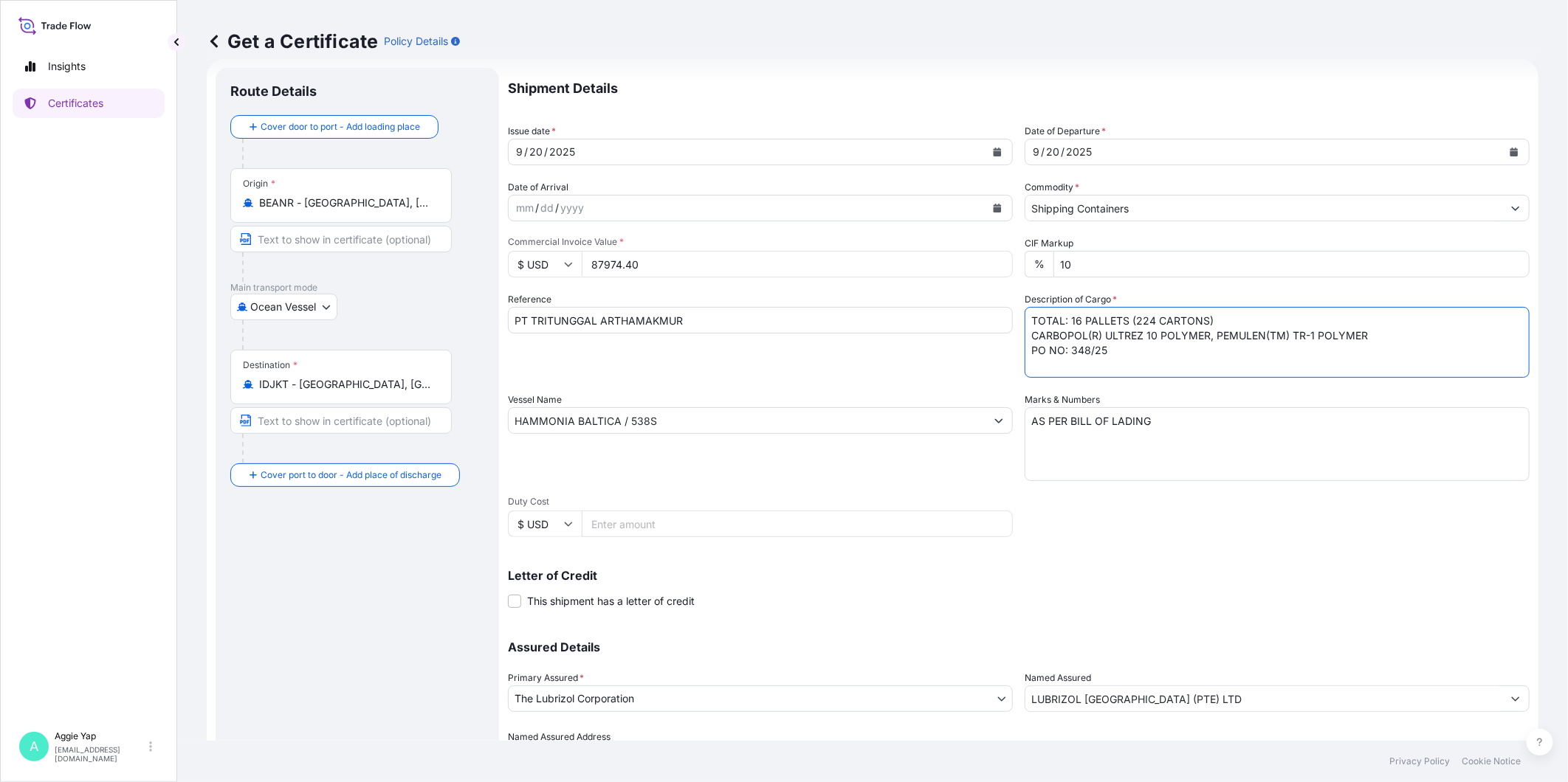
click at [1106, 355] on textarea "TOTAL: 16 PALLETS (224 PACKAGES) CARBOPOL(R) ULTREZ 21 POLYMER, CARBOPOL(R) 20 …" at bounding box center [1276, 342] width 505 height 71
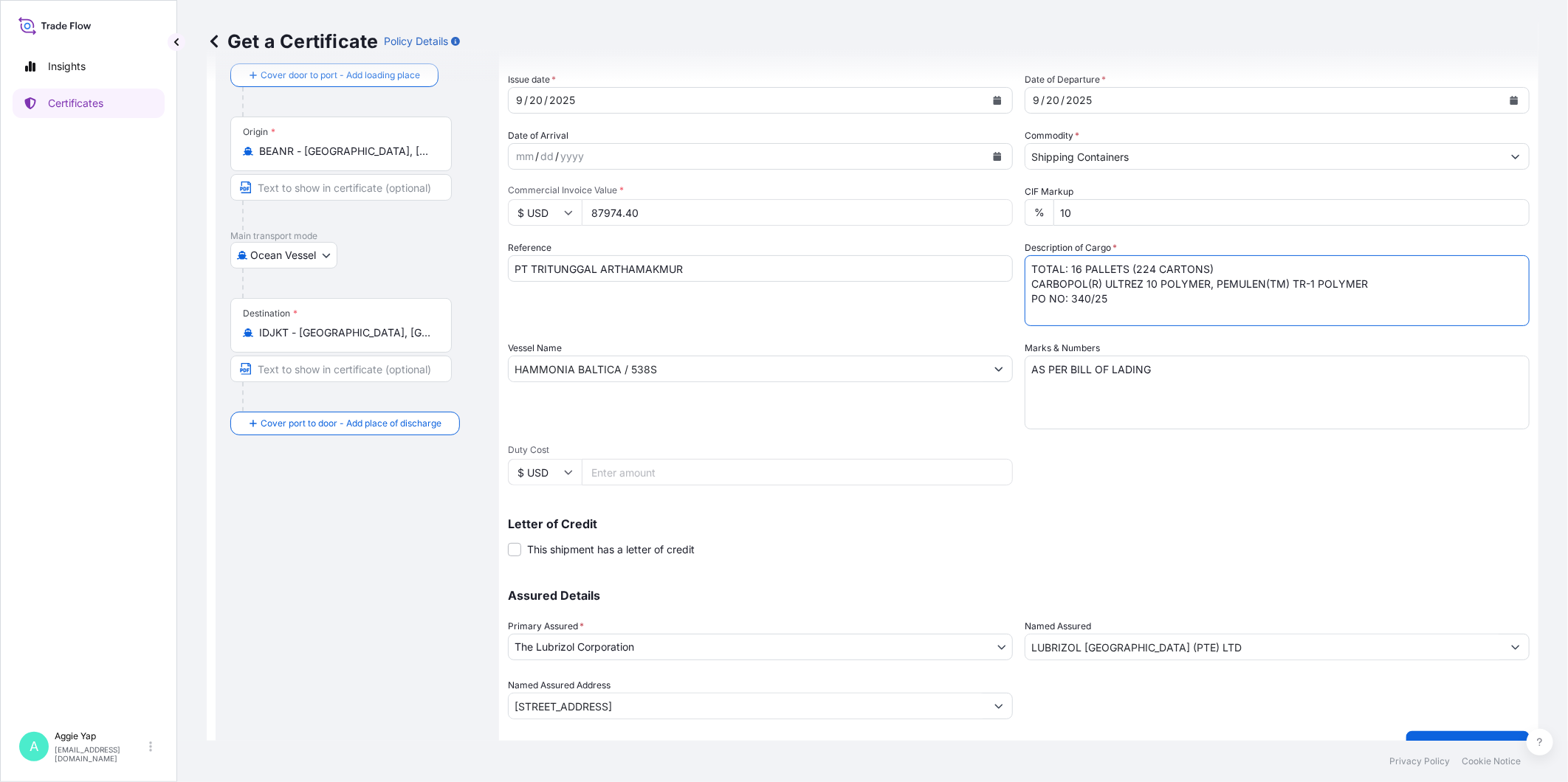
scroll to position [104, 0]
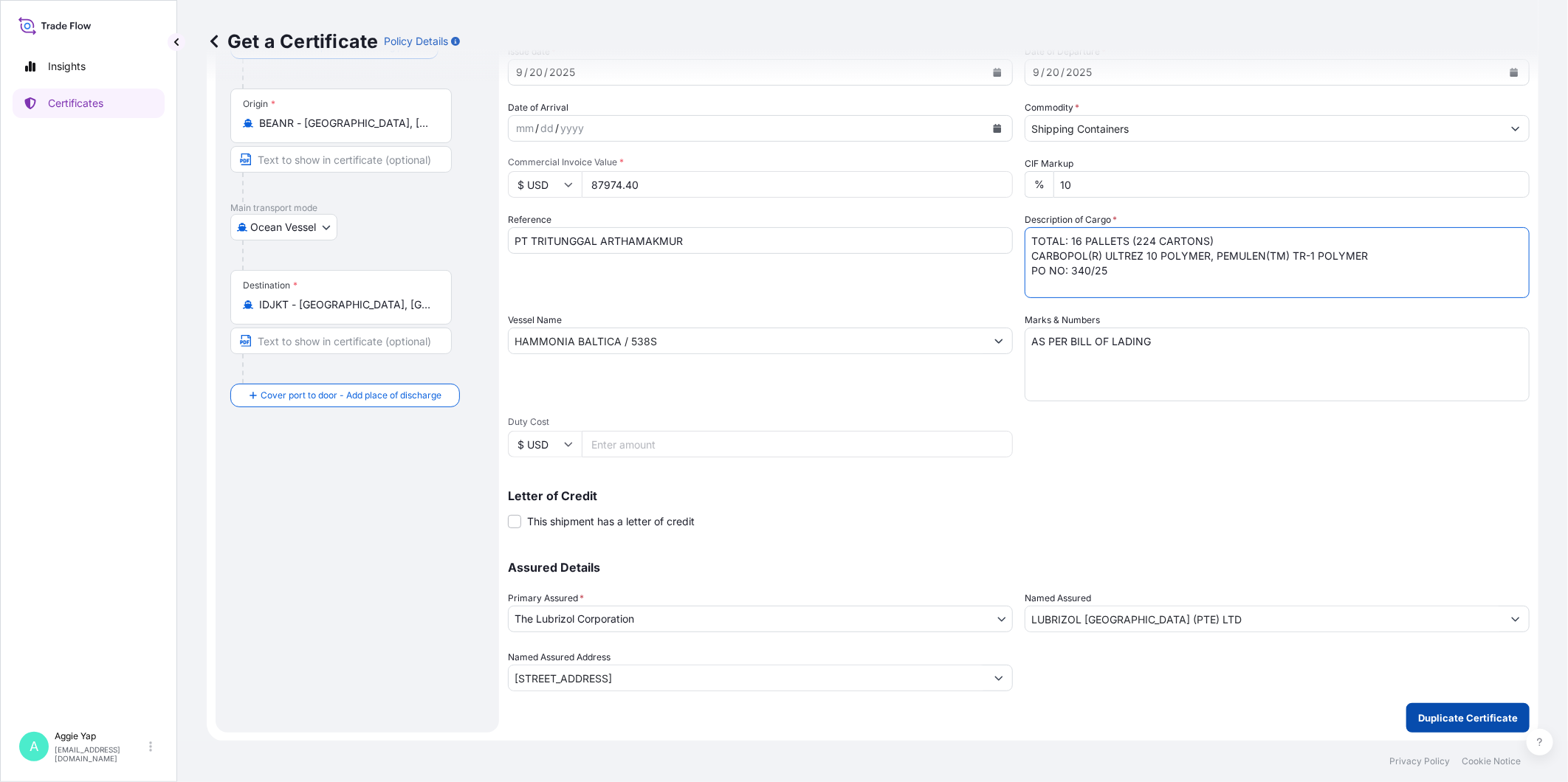
type textarea "TOTAL: 16 PALLETS (224 CARTONS) CARBOPOL(R) ULTREZ 10 POLYMER, PEMULEN(TM) TR-1…"
click at [1410, 704] on p "Duplicate Certificate" at bounding box center [1467, 717] width 100 height 15
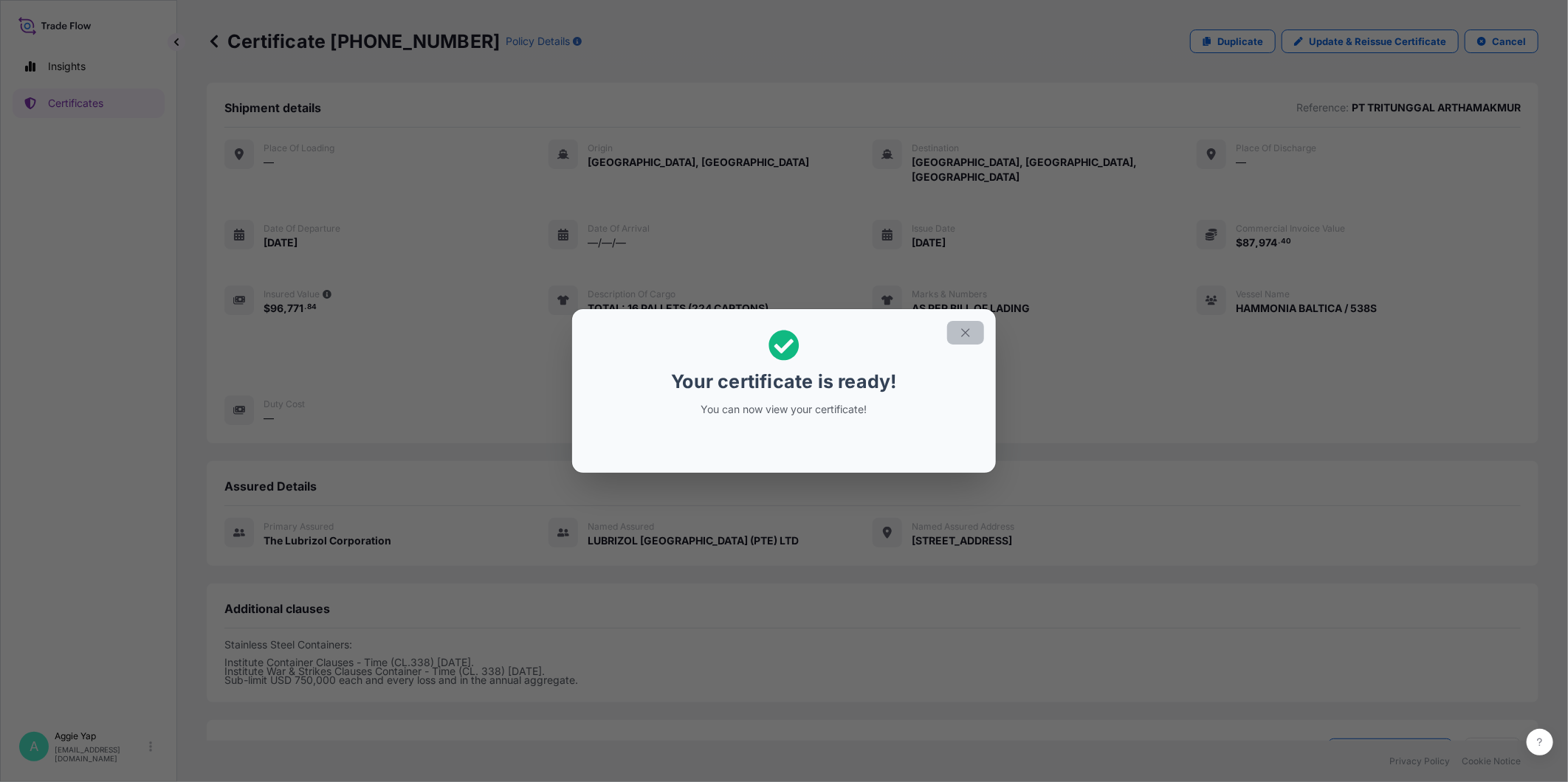
click at [957, 334] on button "button" at bounding box center [965, 332] width 37 height 23
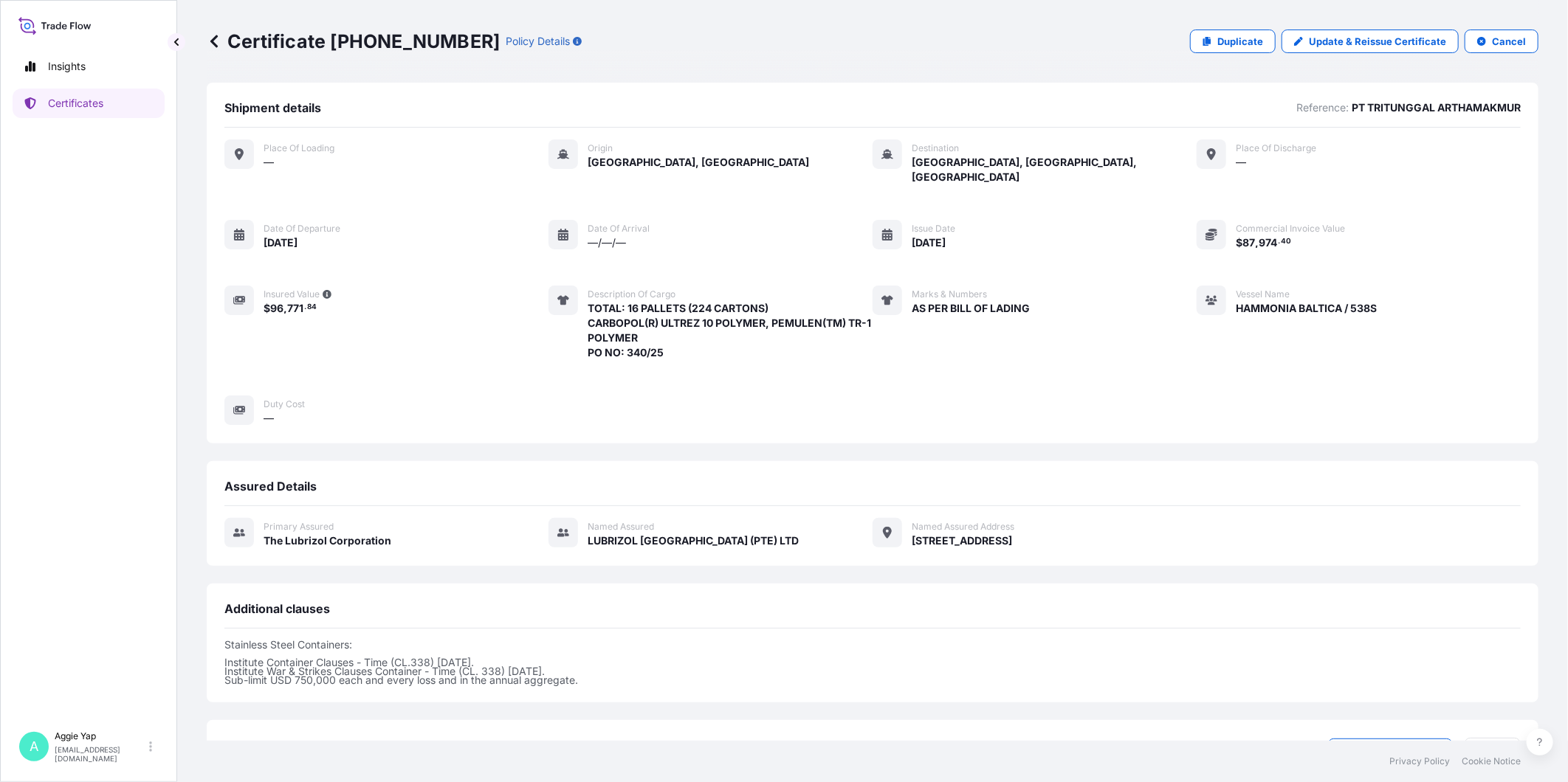
scroll to position [105, 0]
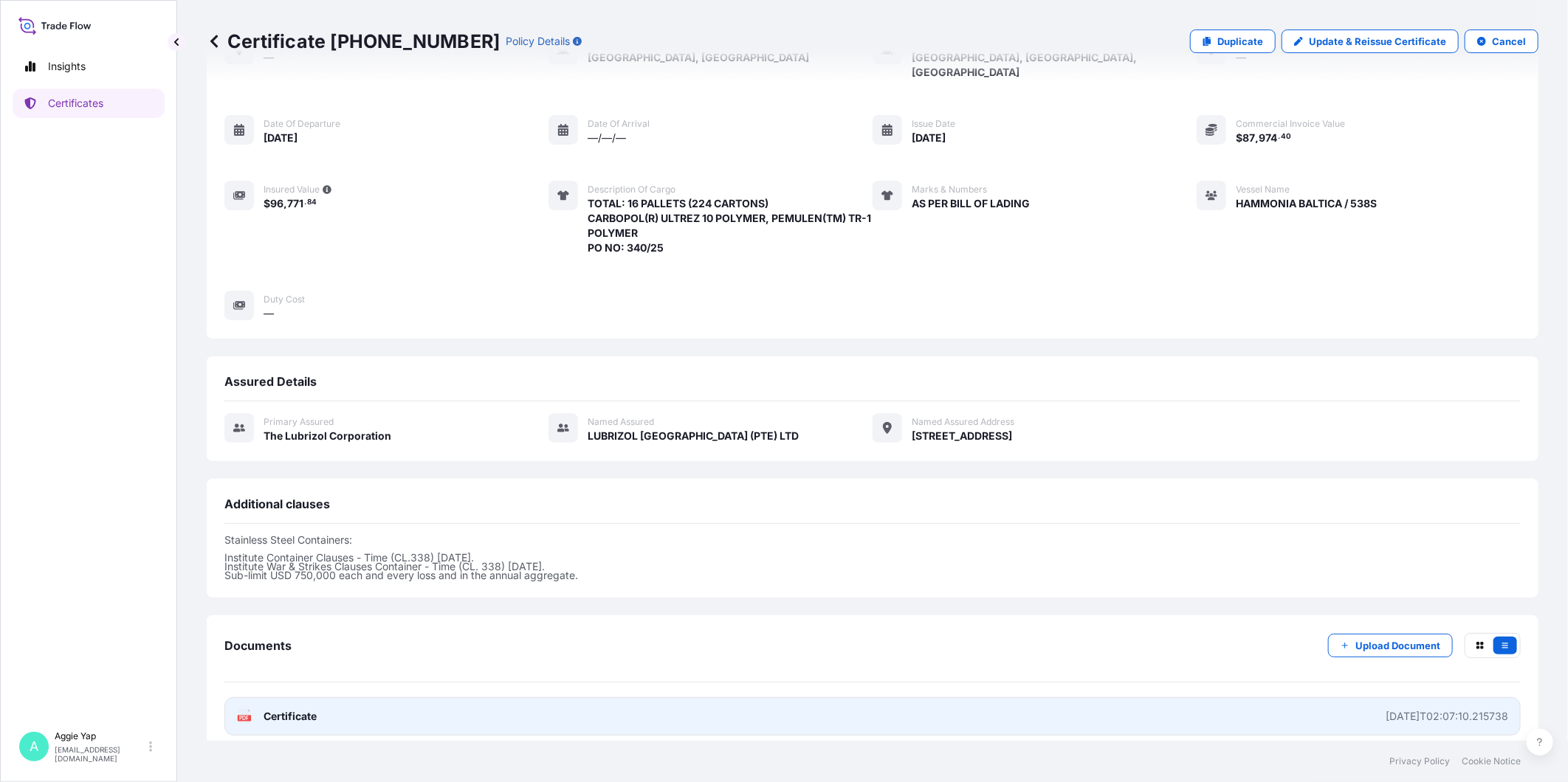
click at [607, 704] on link "PDF Certificate [DATE]T02:07:10.215738" at bounding box center [872, 717] width 1296 height 39
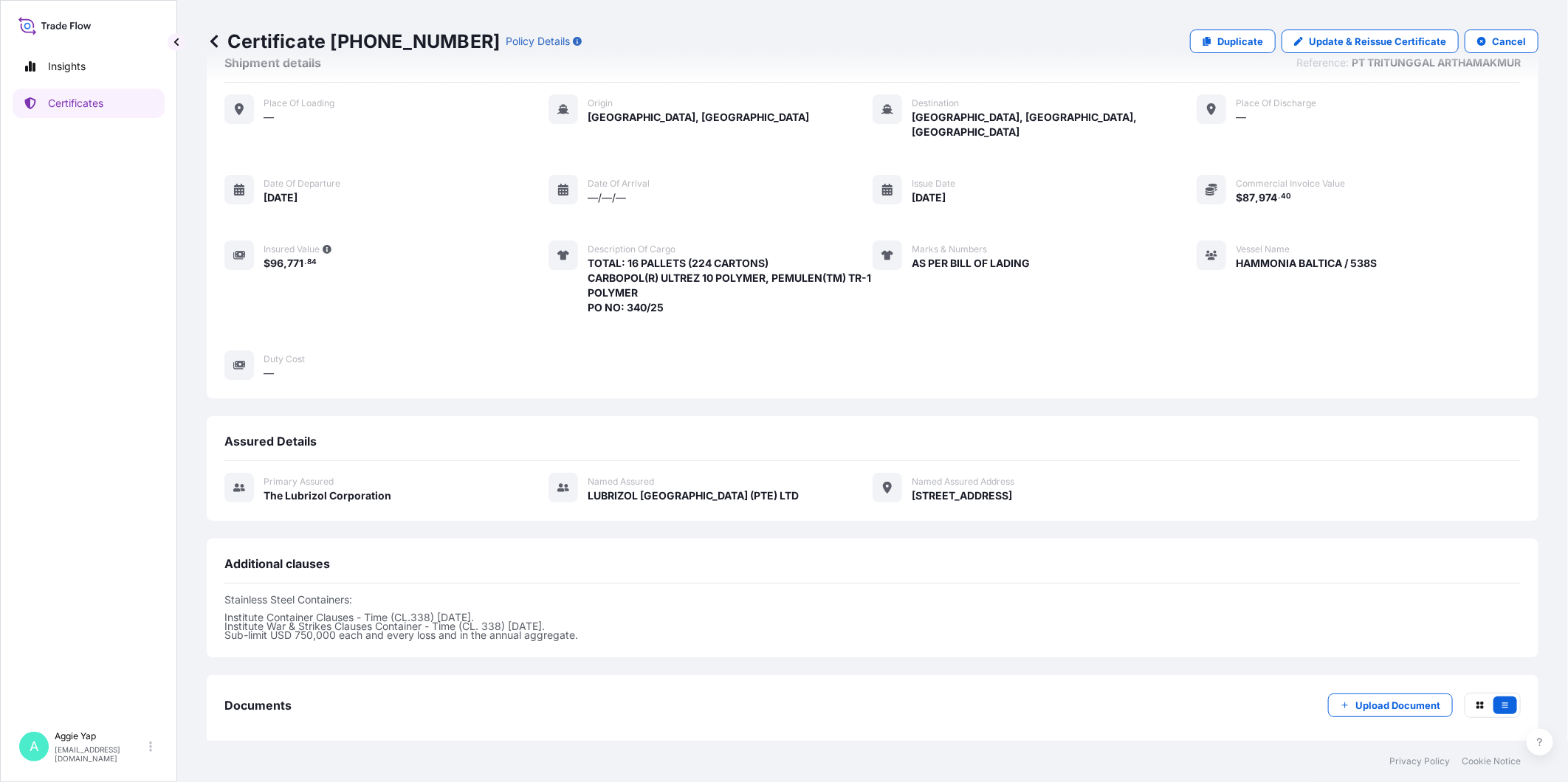
scroll to position [0, 0]
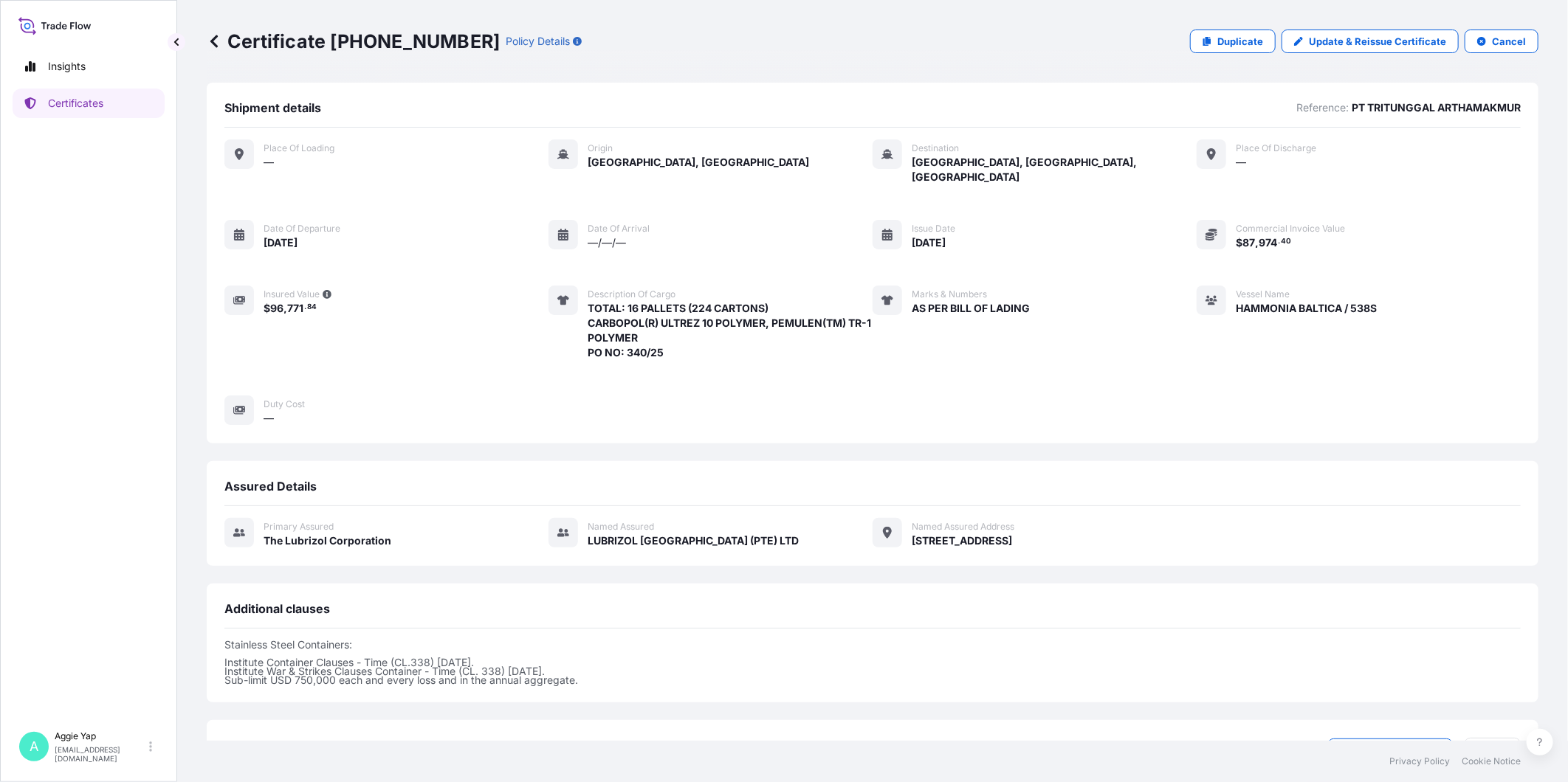
click at [216, 35] on icon at bounding box center [214, 41] width 8 height 13
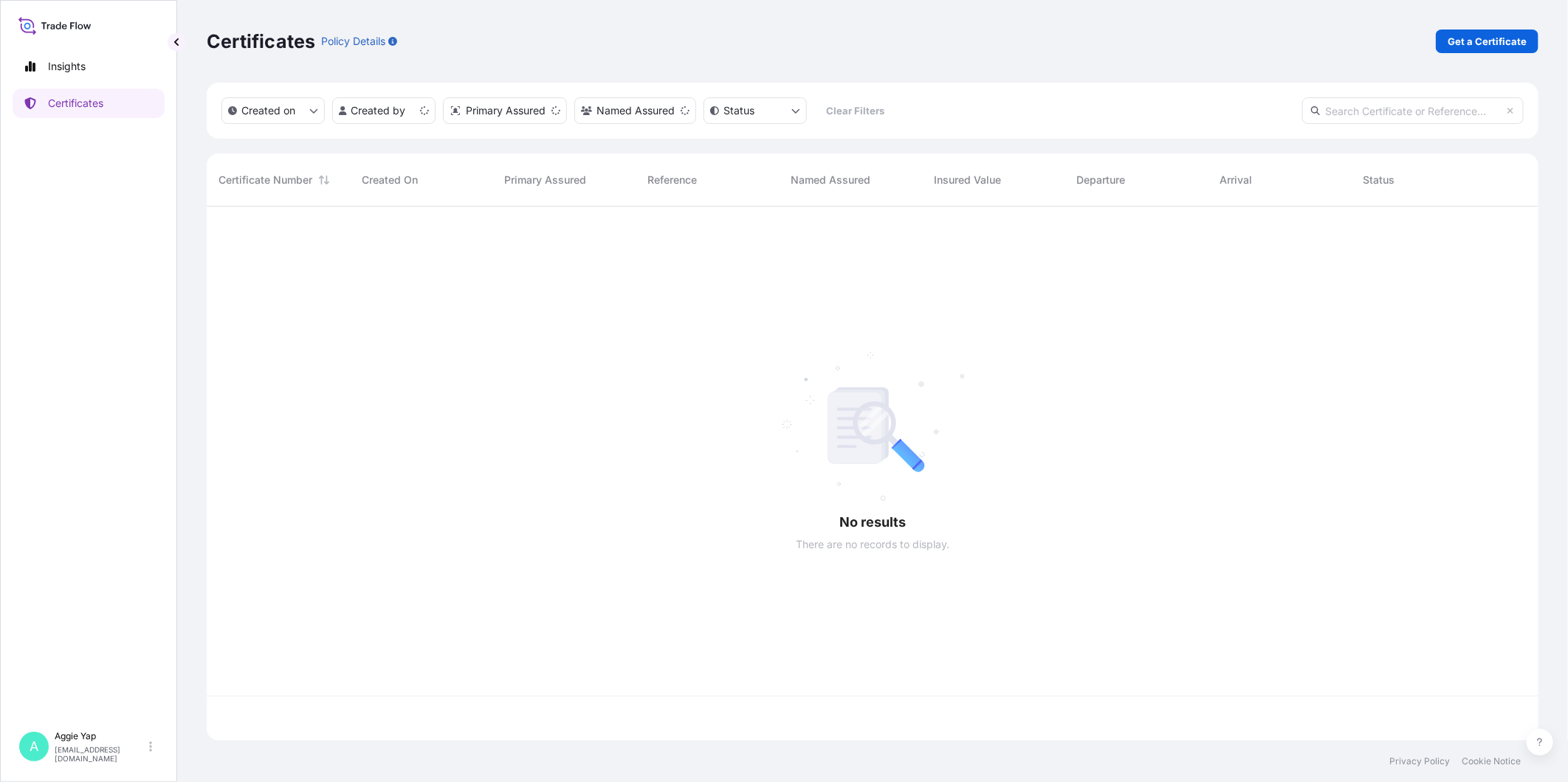
scroll to position [530, 1319]
click at [1410, 40] on p "Get a Certificate" at bounding box center [1486, 41] width 78 height 15
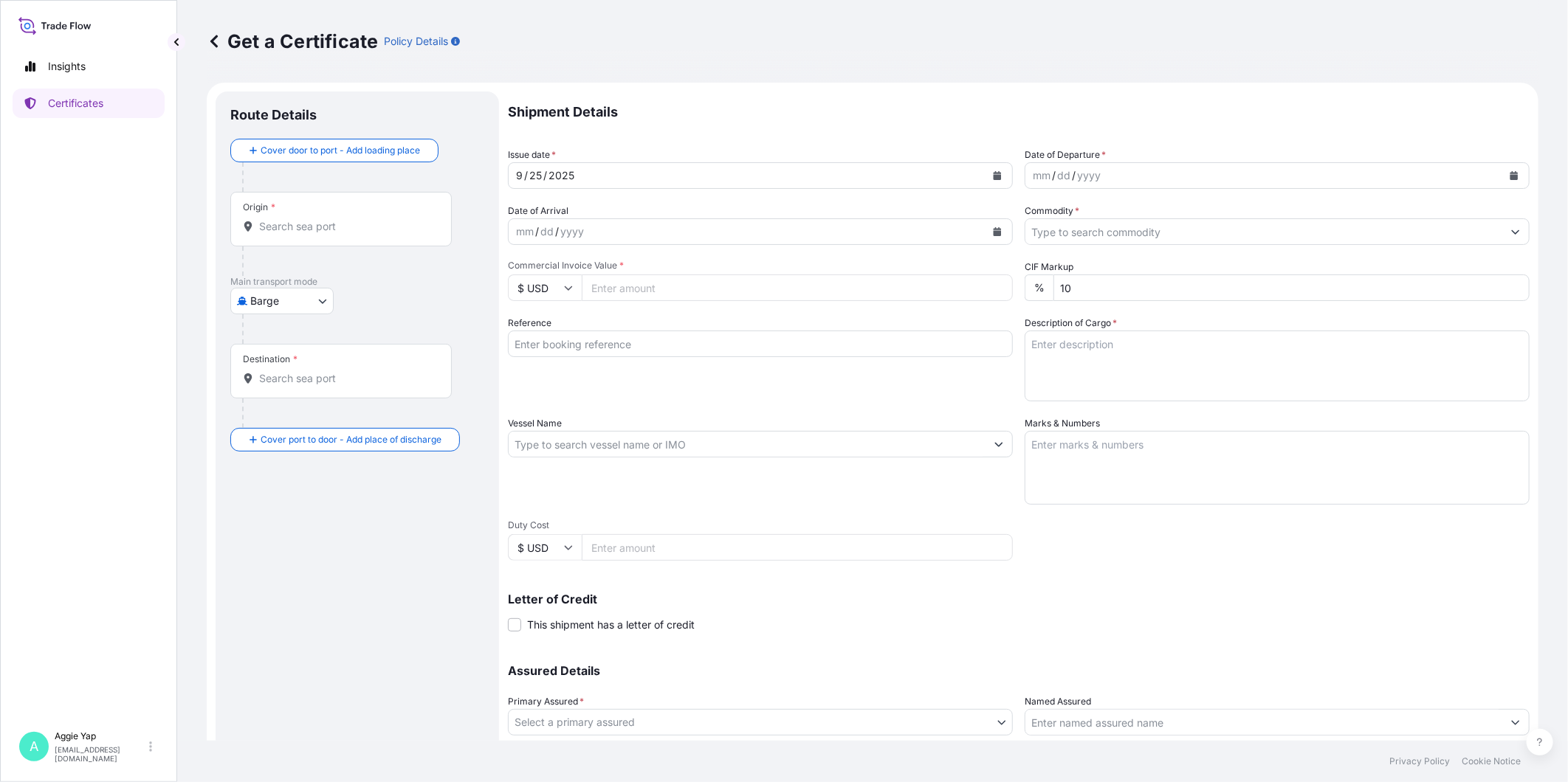
click at [262, 313] on body "Insights Certificates A [PERSON_NAME] [EMAIL_ADDRESS][DOMAIN_NAME] Get a Certif…" at bounding box center [784, 391] width 1568 height 782
click at [291, 475] on span "Ocean Vessel" at bounding box center [292, 472] width 66 height 15
select select "Ocean Vessel"
click at [351, 233] on input "Origin *" at bounding box center [346, 232] width 174 height 15
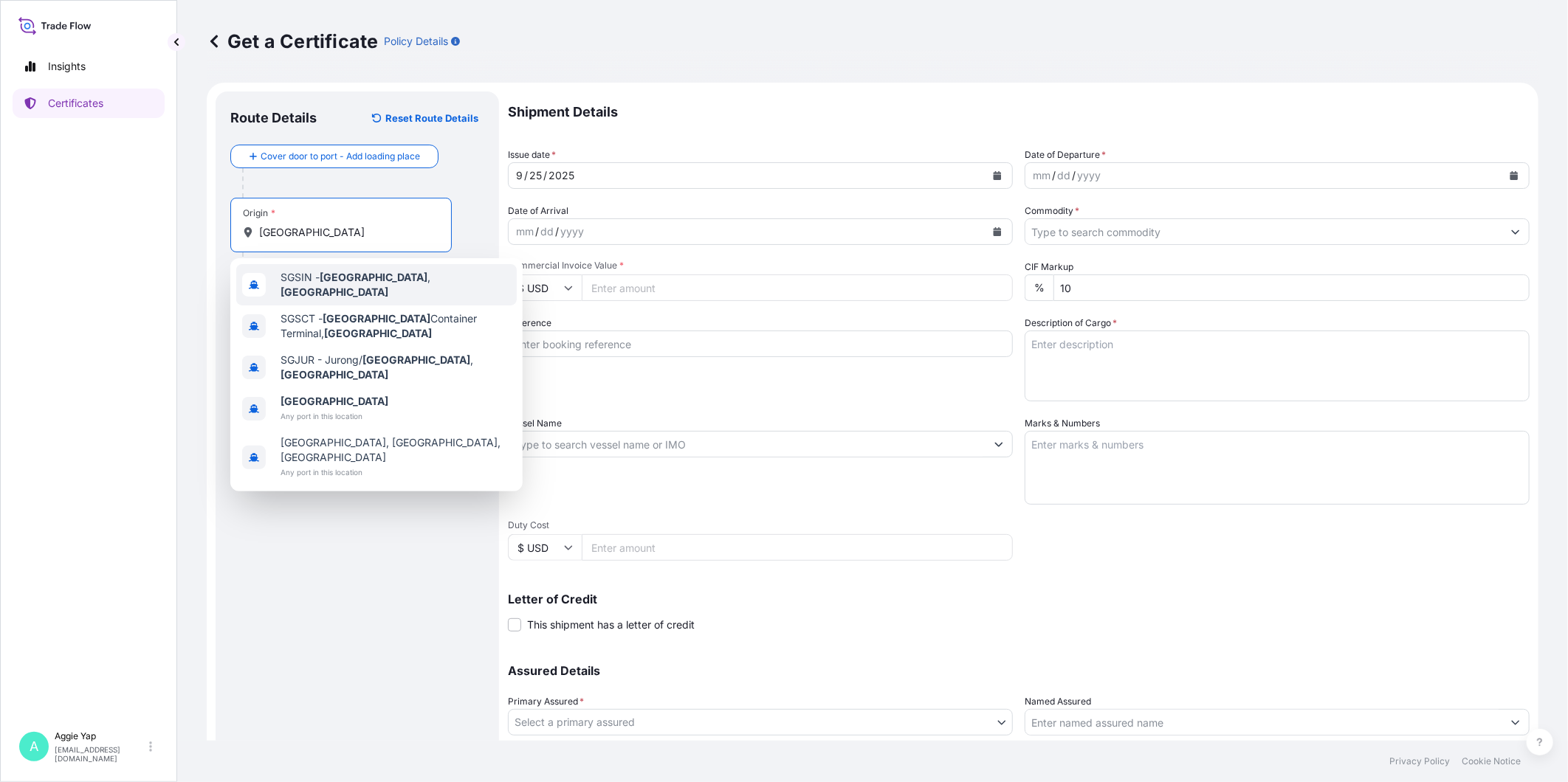
click at [430, 270] on div "SGSIN - [GEOGRAPHIC_DATA] , [GEOGRAPHIC_DATA]" at bounding box center [376, 285] width 280 height 42
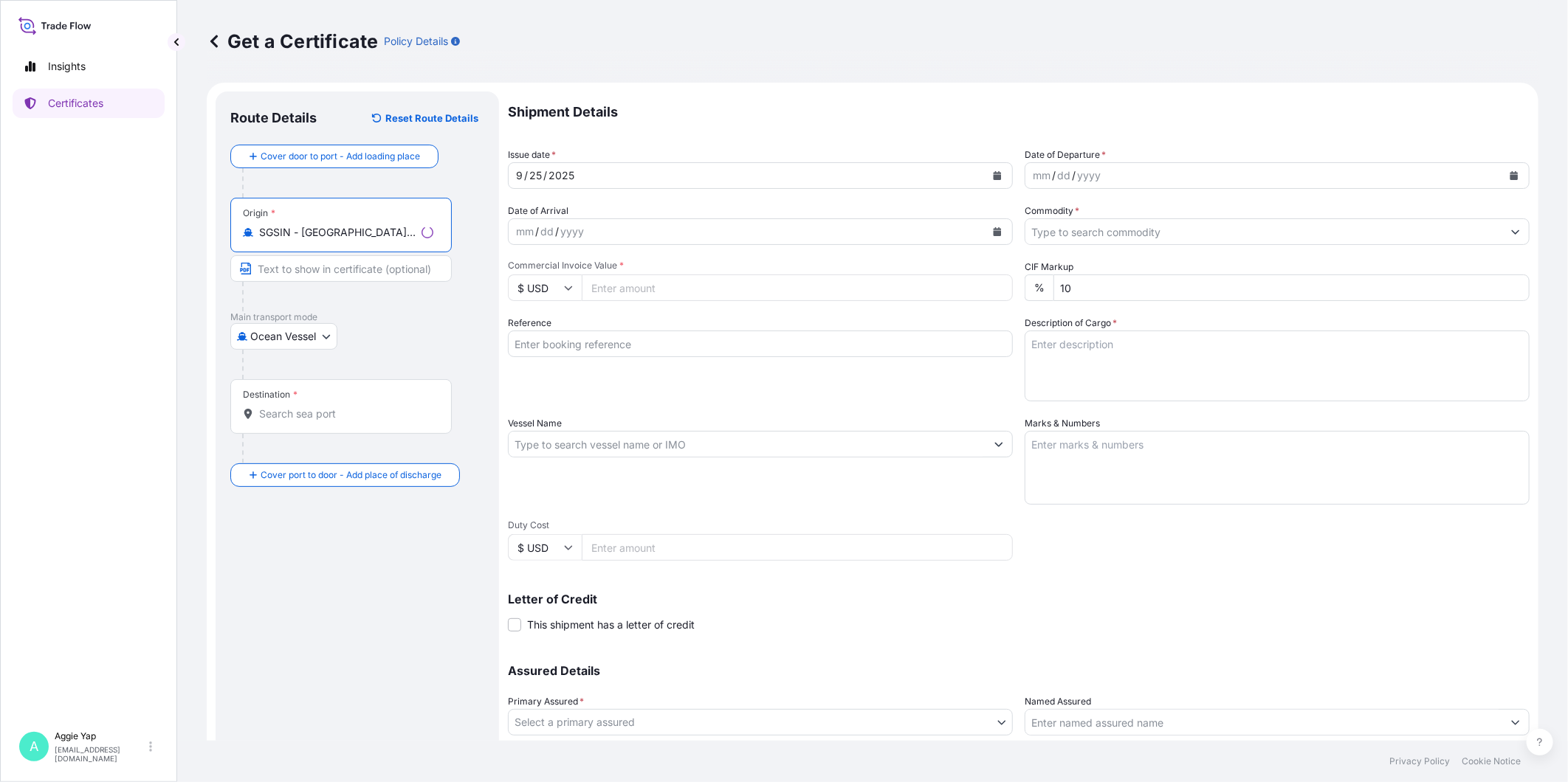
type input "SGSIN - [GEOGRAPHIC_DATA], [GEOGRAPHIC_DATA]"
click at [306, 401] on div "Destination *" at bounding box center [341, 406] width 221 height 54
click at [306, 407] on input "Destination *" at bounding box center [346, 414] width 174 height 15
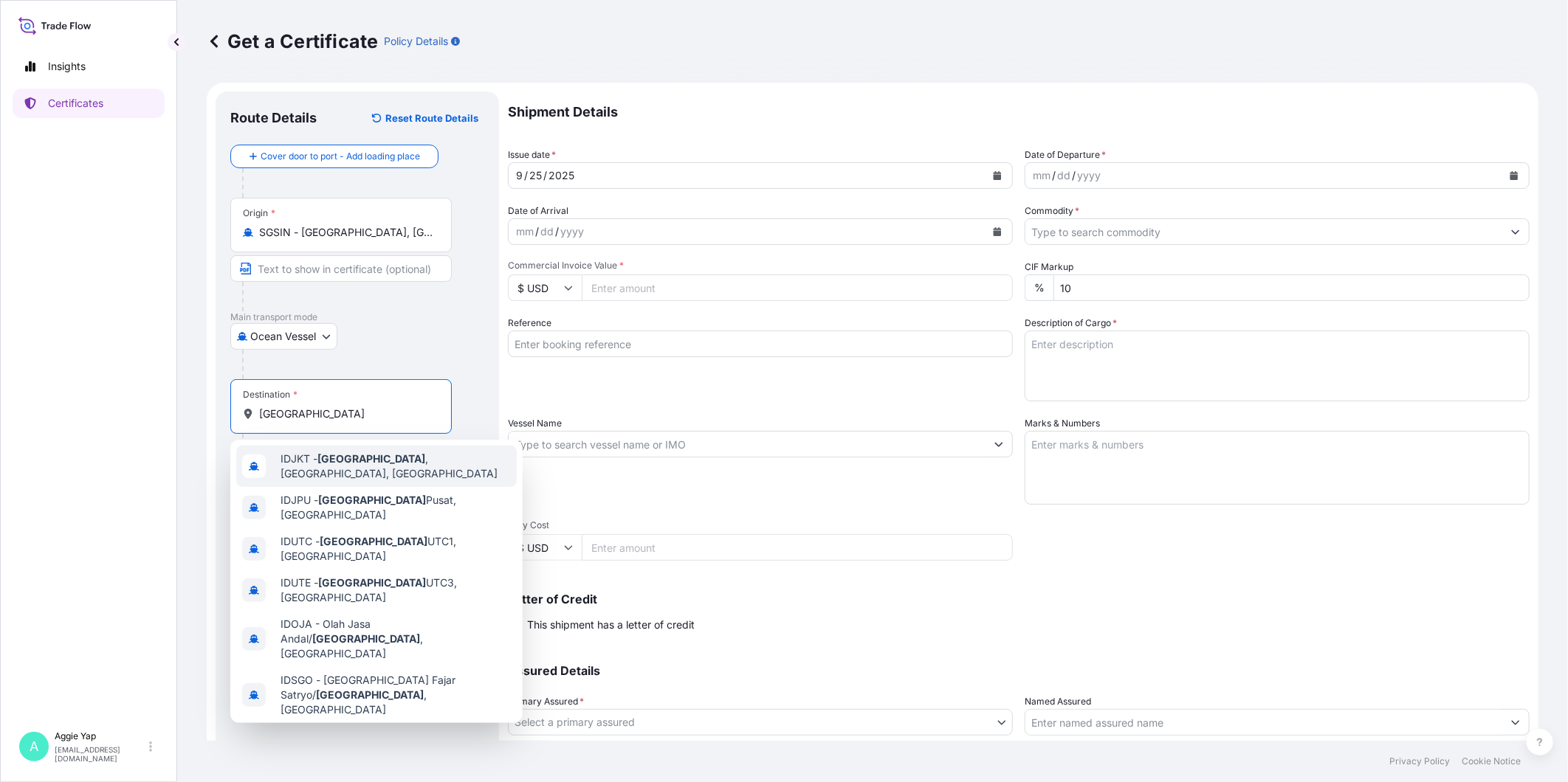
click at [447, 473] on div "IDJKT - [GEOGRAPHIC_DATA] , [GEOGRAPHIC_DATA], [GEOGRAPHIC_DATA]" at bounding box center [376, 466] width 280 height 42
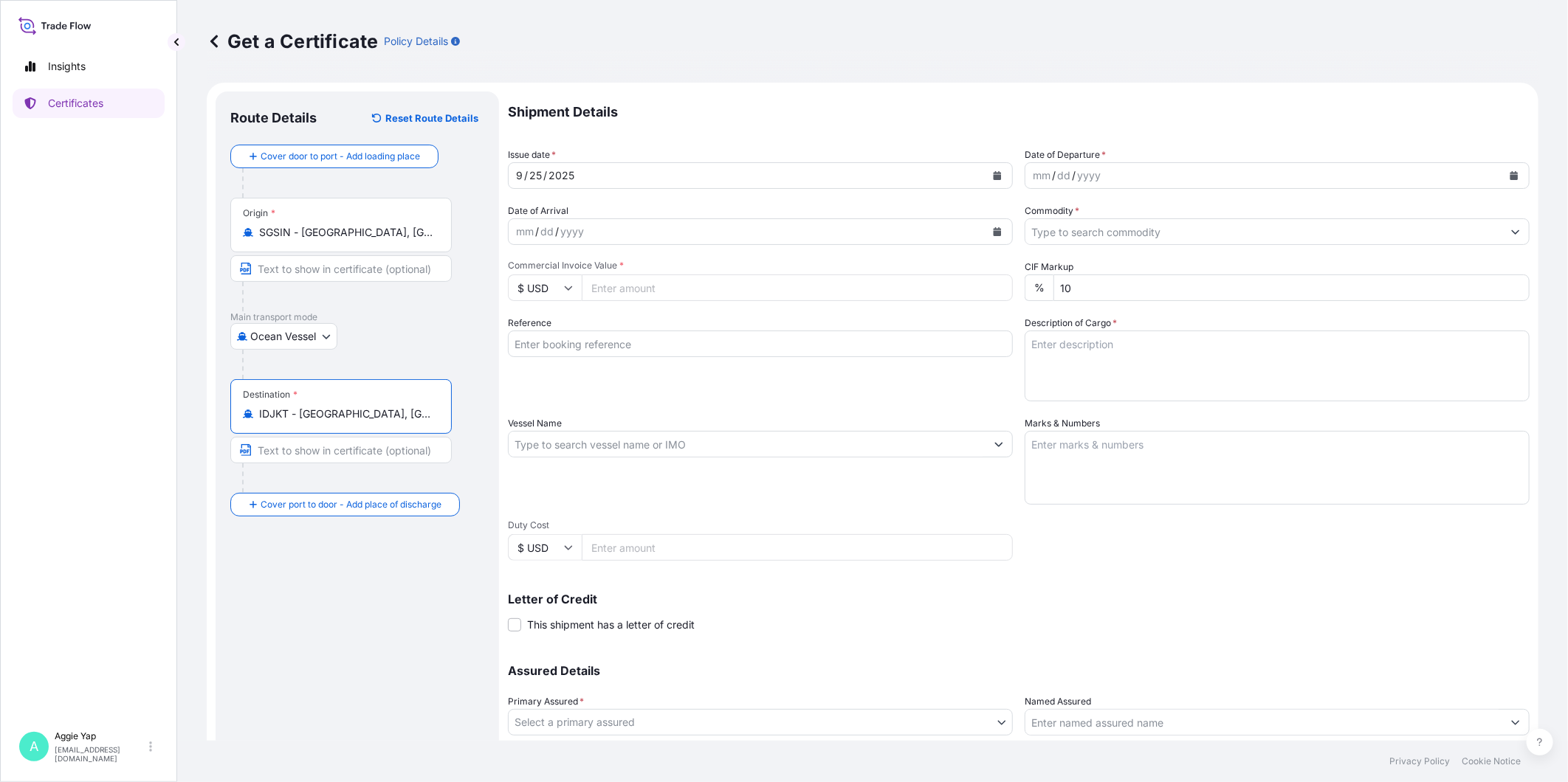
type input "IDJKT - [GEOGRAPHIC_DATA], [GEOGRAPHIC_DATA], [GEOGRAPHIC_DATA]"
click at [1410, 175] on icon "Calendar" at bounding box center [1514, 175] width 8 height 9
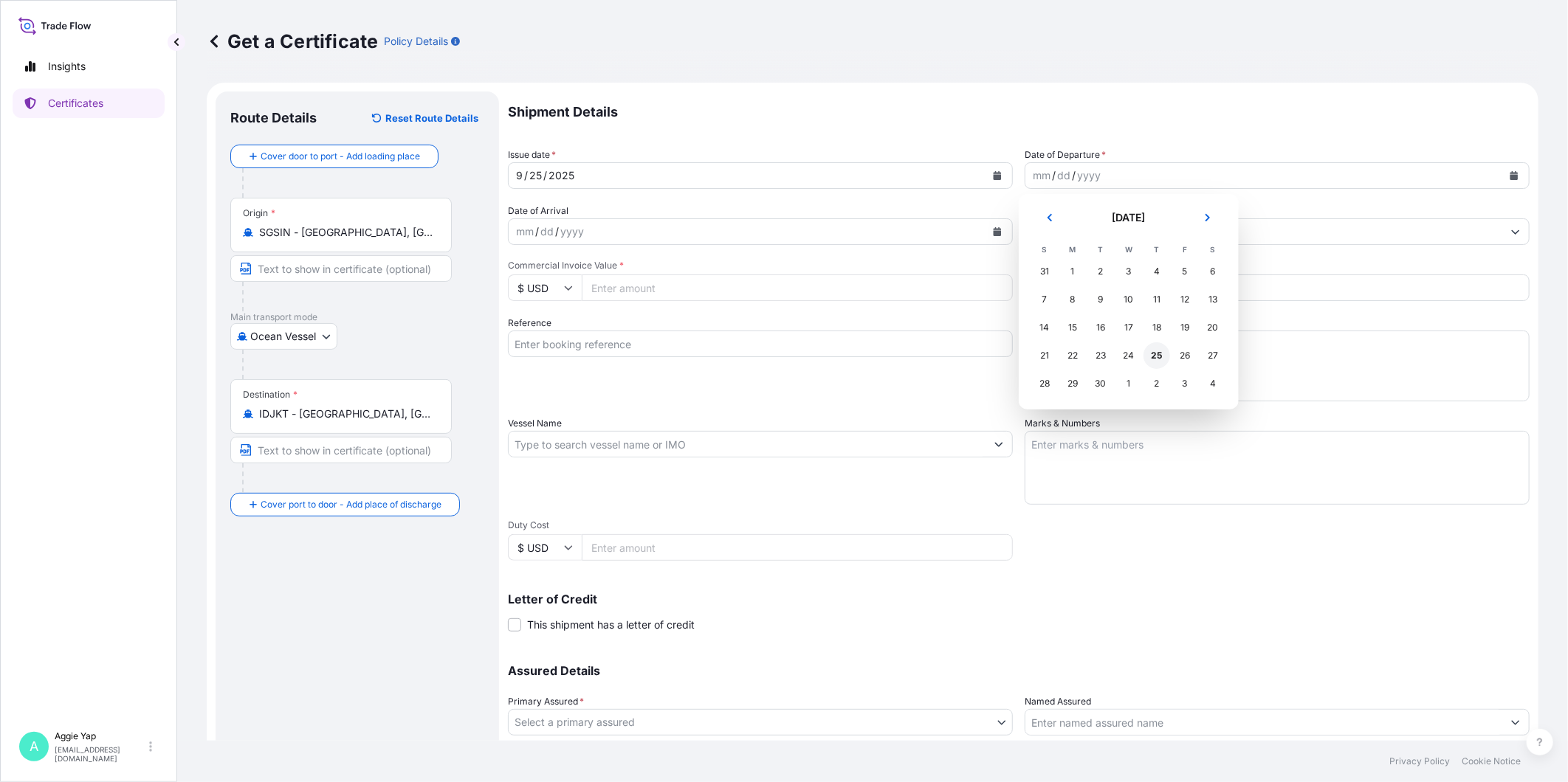
click at [1154, 352] on div "25" at bounding box center [1156, 355] width 26 height 26
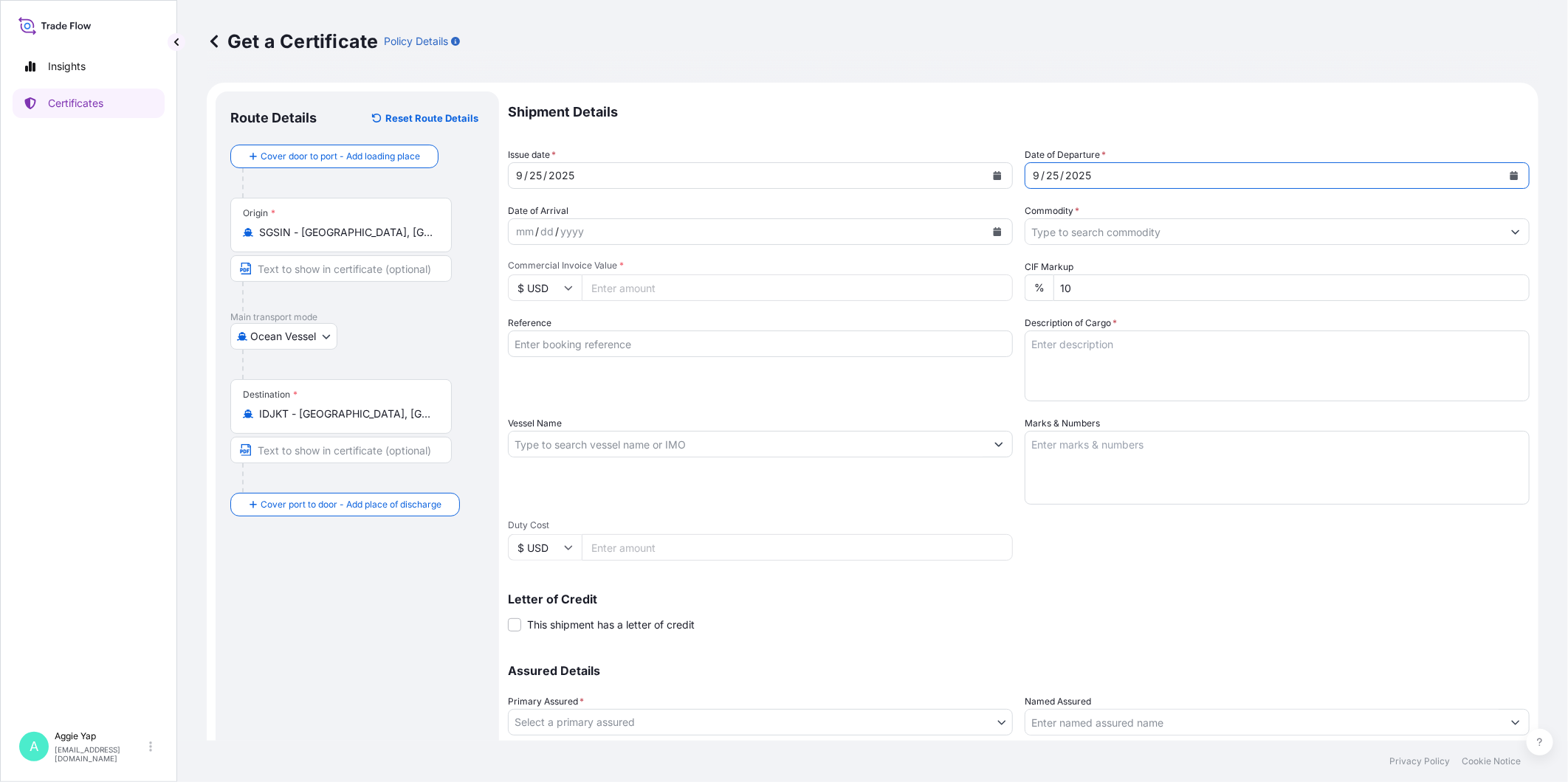
click at [1103, 236] on input "Commodity *" at bounding box center [1264, 231] width 477 height 26
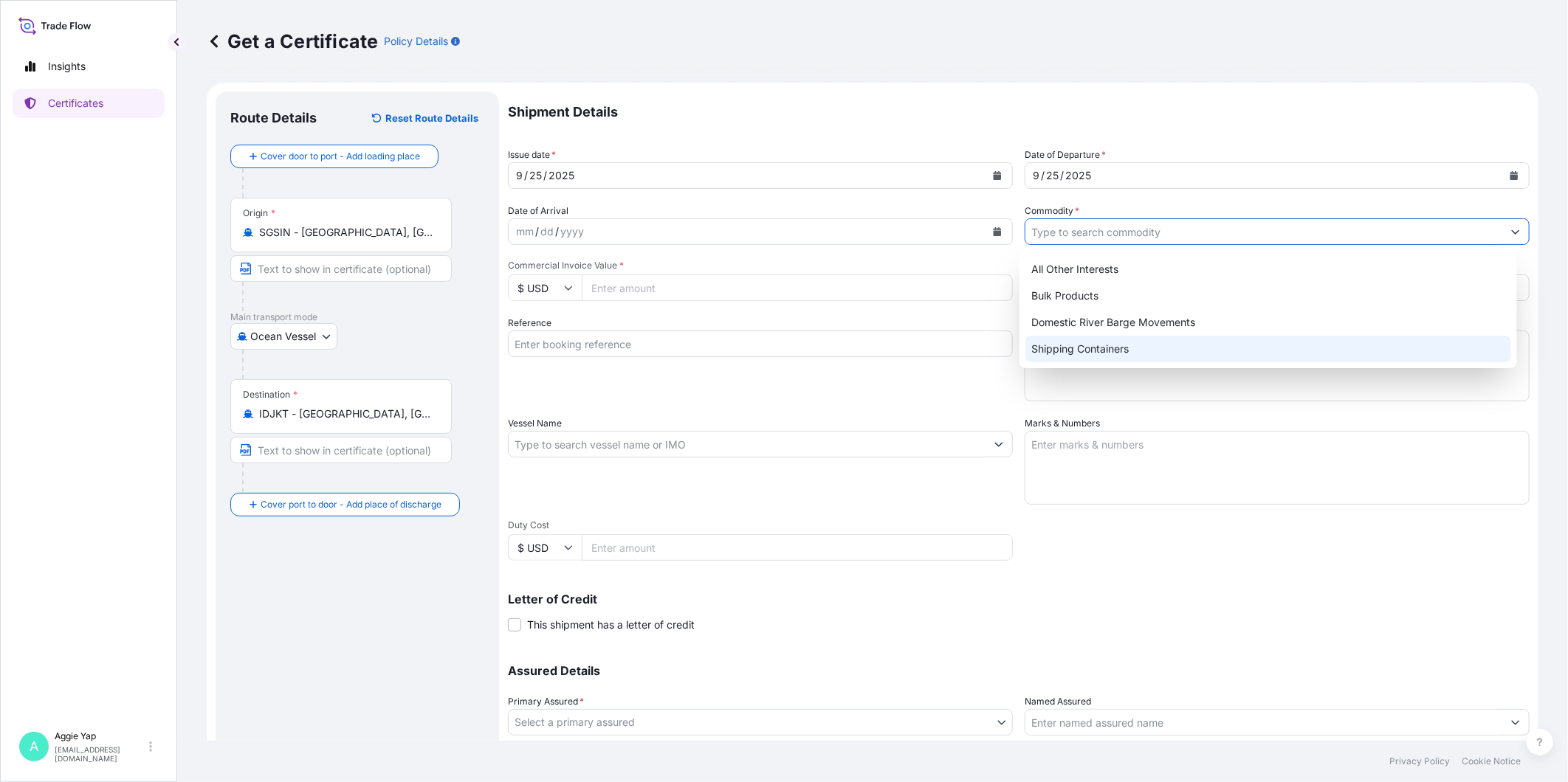
click at [1060, 343] on div "Shipping Containers" at bounding box center [1268, 349] width 486 height 26
type input "Shipping Containers"
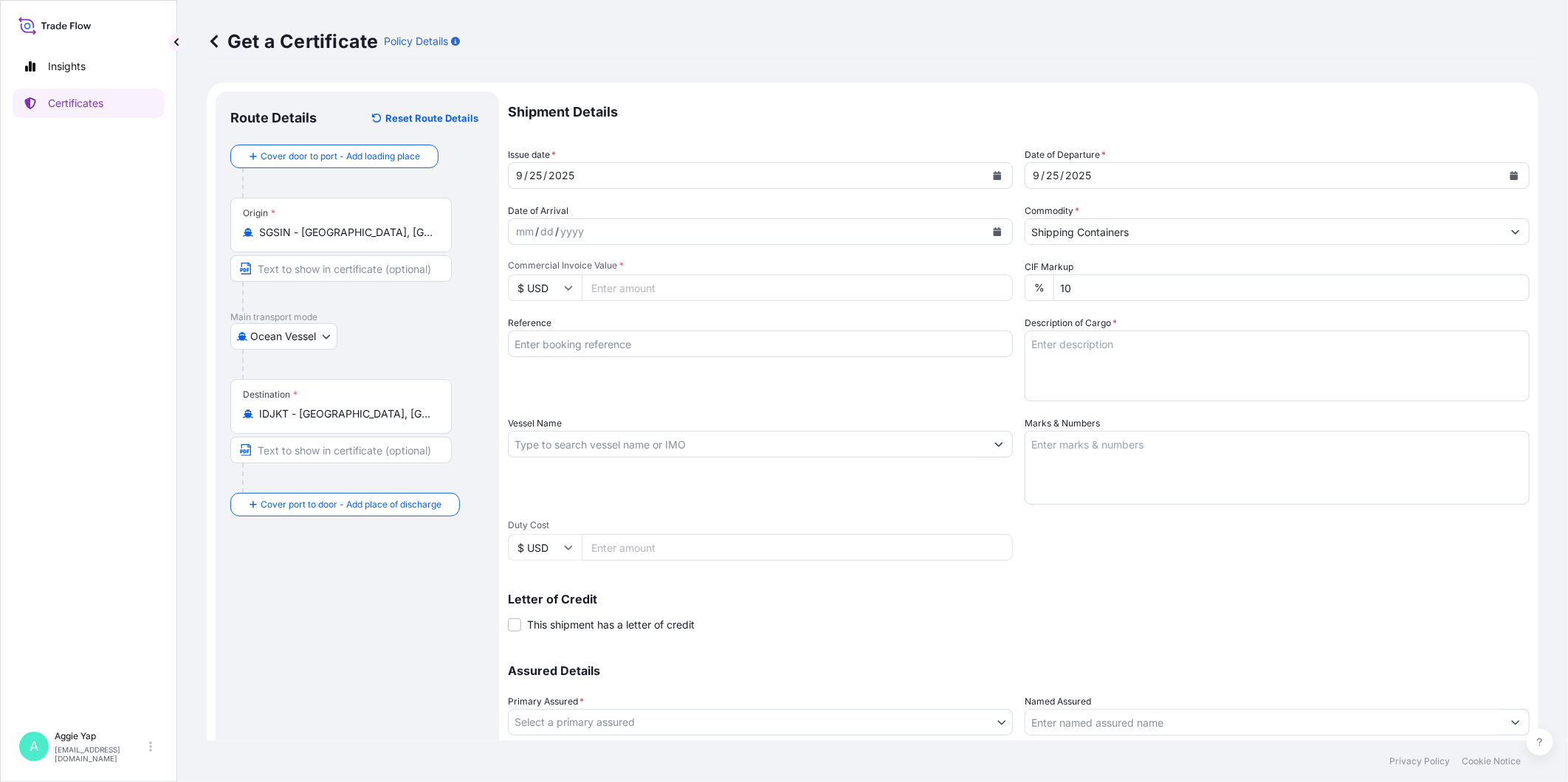
click at [683, 292] on input "Commercial Invoice Value *" at bounding box center [797, 287] width 431 height 26
type input "30870"
click at [741, 345] on input "Reference" at bounding box center [760, 343] width 505 height 26
type input "PT [PERSON_NAME] LUBRICANTS [GEOGRAPHIC_DATA]"
type textarea "Y"
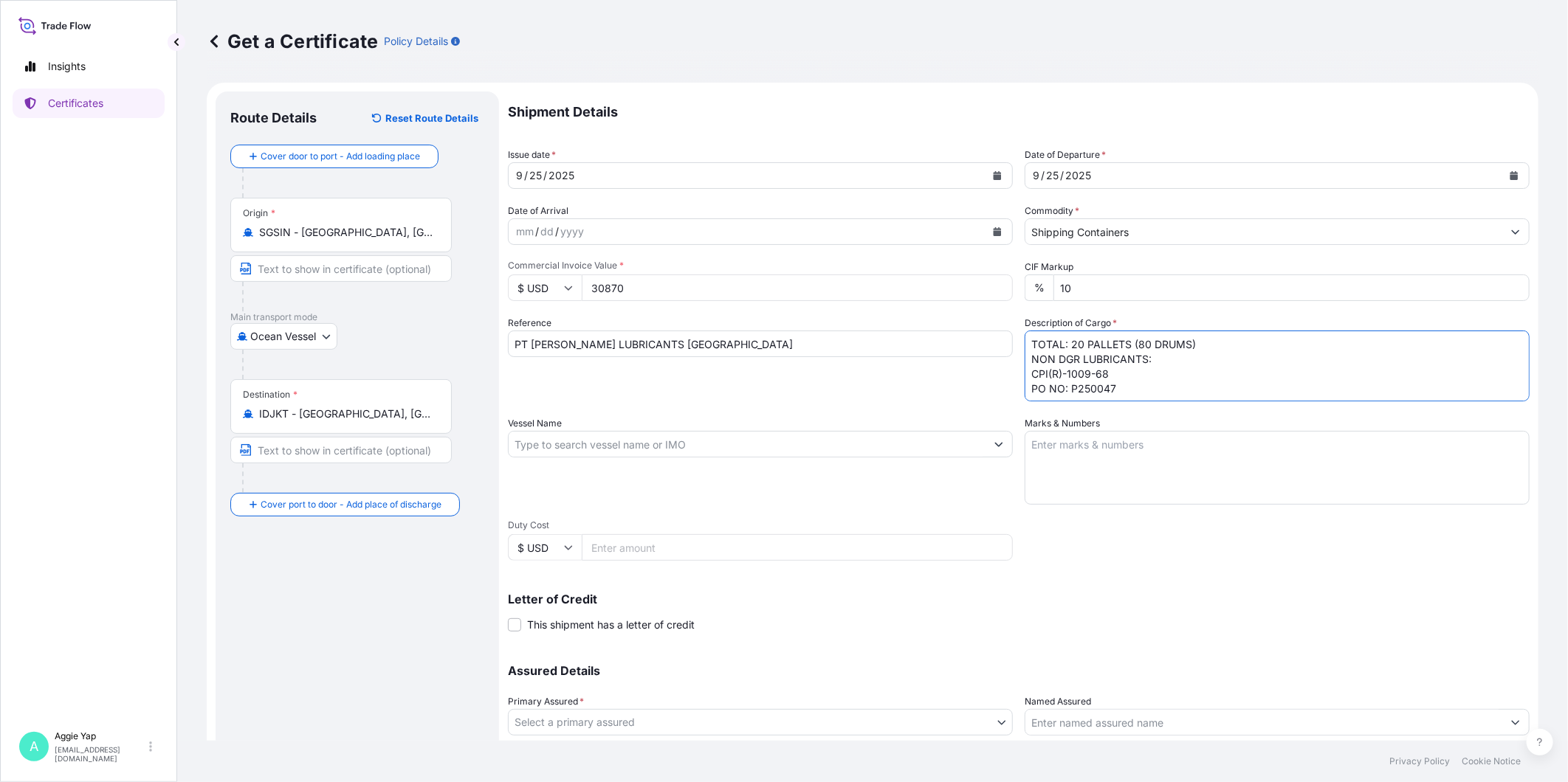
type textarea "TOTAL: 20 PALLETS (80 DRUMS) NON DGR LUBRICANTS: CPI(R)-1009-68 PO NO: P250047"
click at [1164, 433] on textarea "Marks & Numbers" at bounding box center [1276, 468] width 505 height 74
type textarea "AS PER BILL OF LADING"
click at [611, 444] on input "Vessel Name" at bounding box center [747, 444] width 477 height 26
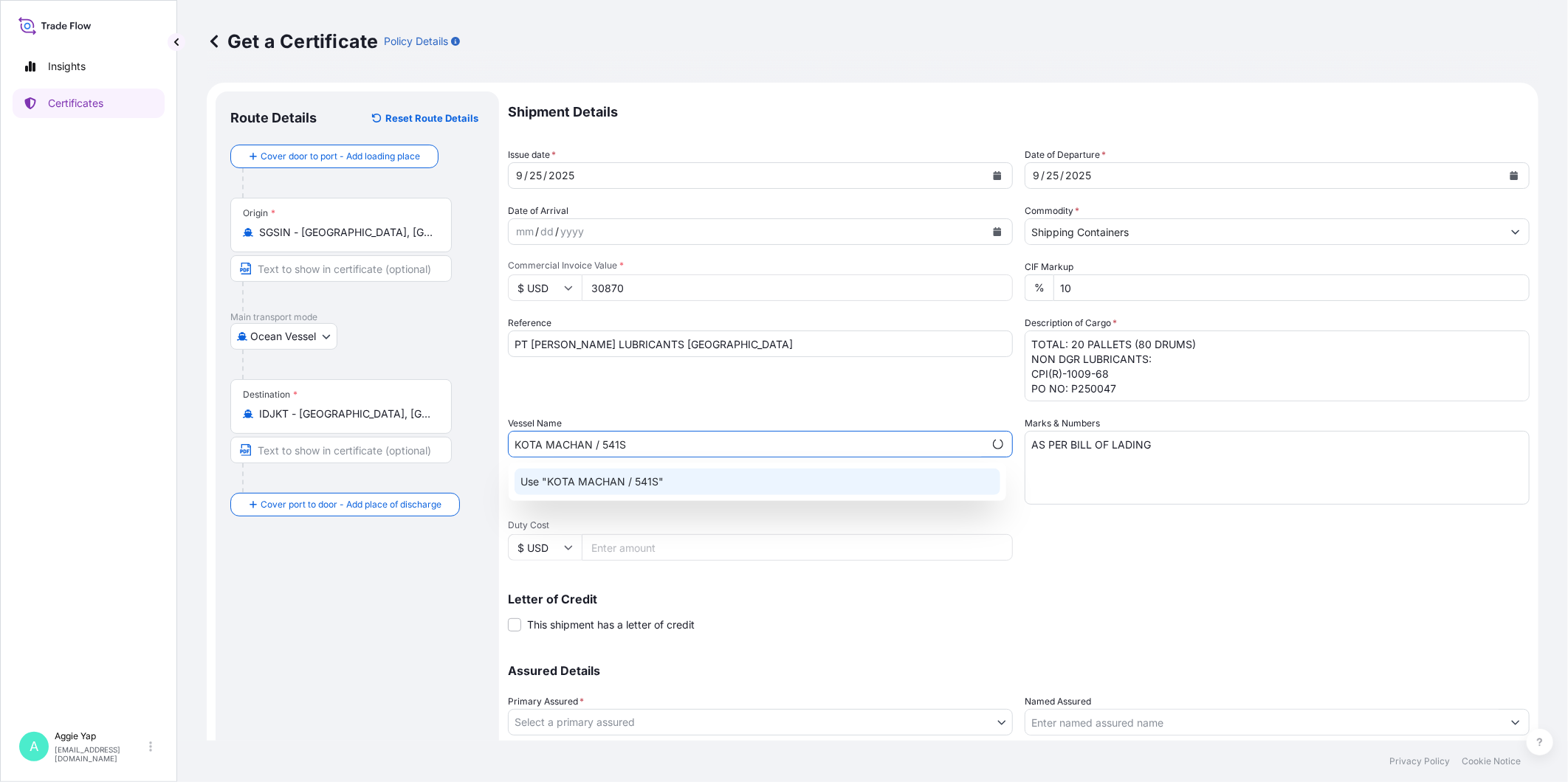
click at [633, 485] on p "Use "KOTA MACHAN / 541S"" at bounding box center [592, 482] width 143 height 15
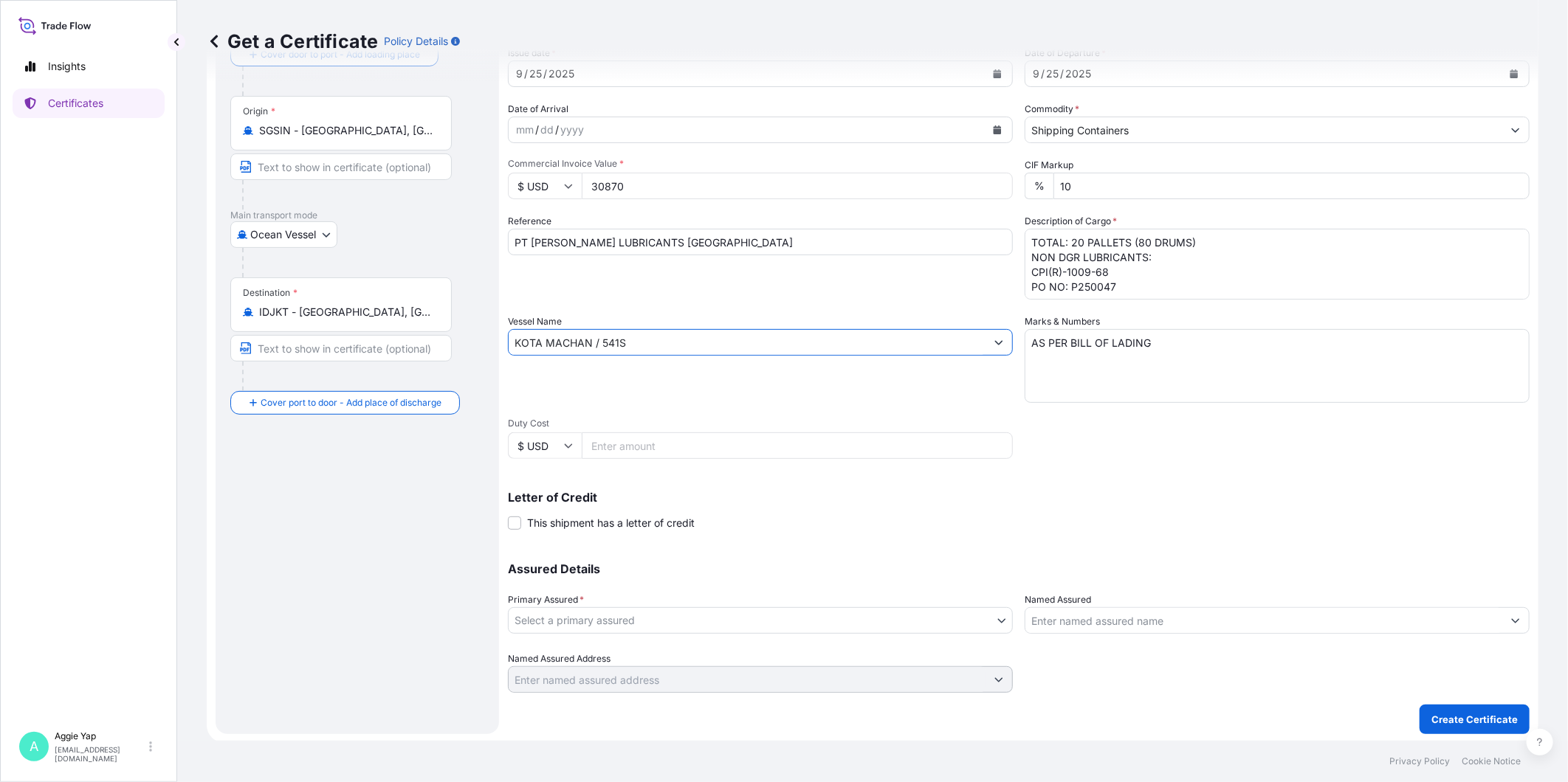
scroll to position [104, 0]
type input "KOTA MACHAN / 541S"
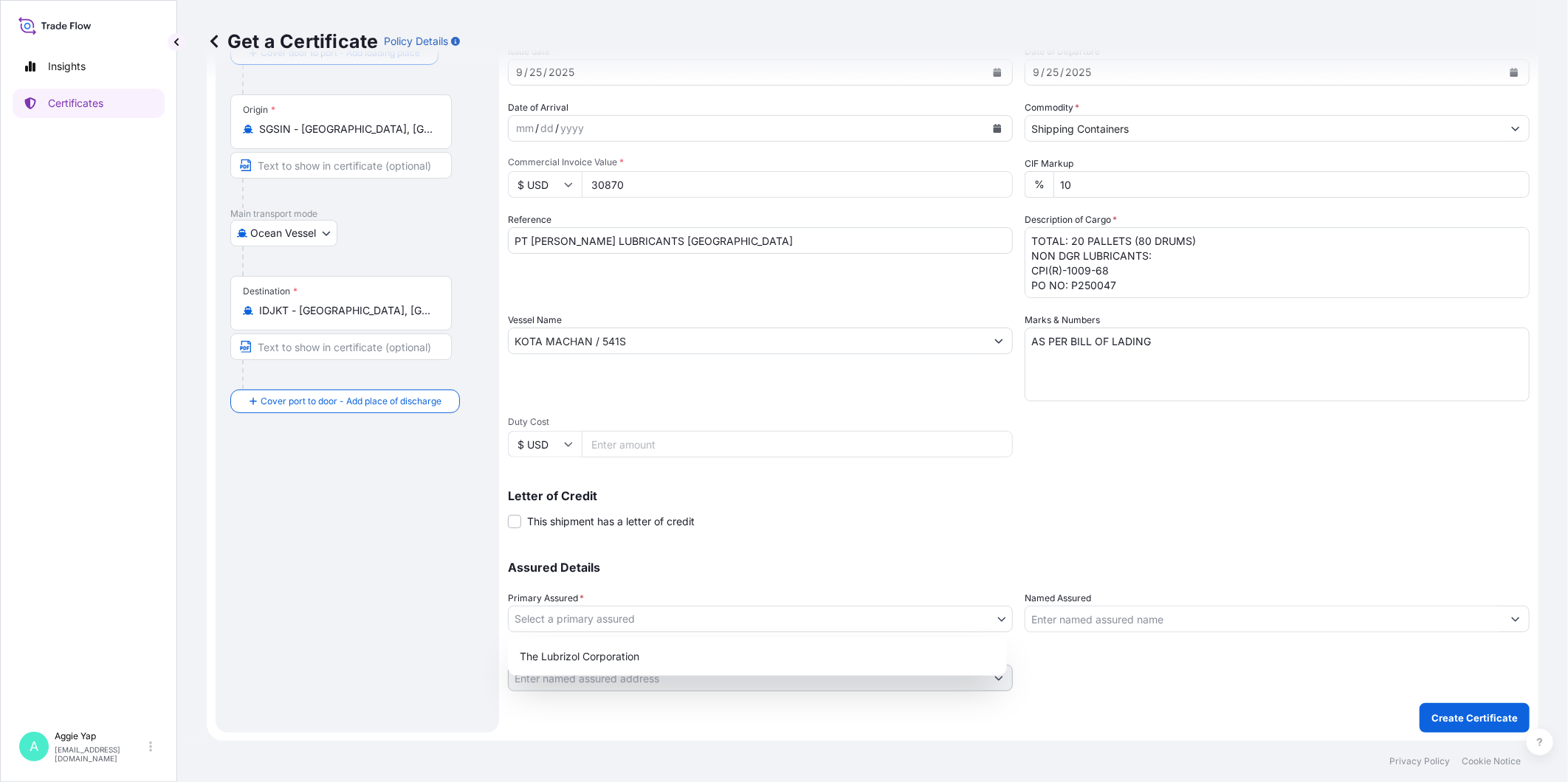
click at [655, 631] on body "1 option available. 2 options available. 0 options available. 1 option availabl…" at bounding box center [784, 391] width 1568 height 782
click at [616, 667] on div "The Lubrizol Corporation" at bounding box center [757, 656] width 487 height 26
select select "31566"
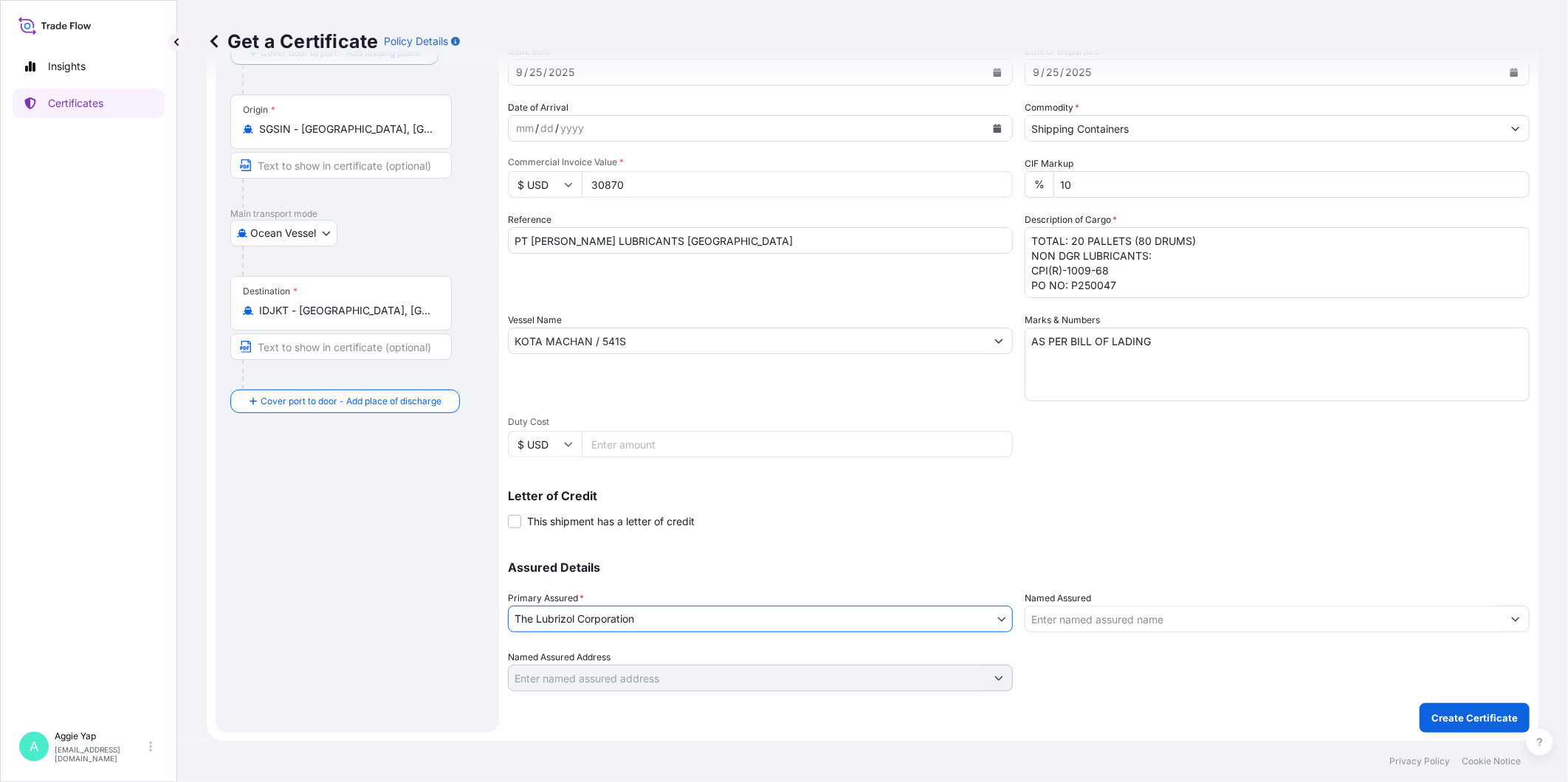
click at [1130, 621] on input "Named Assured" at bounding box center [1264, 618] width 477 height 26
click at [1410, 623] on icon "Show suggestions" at bounding box center [1515, 618] width 9 height 9
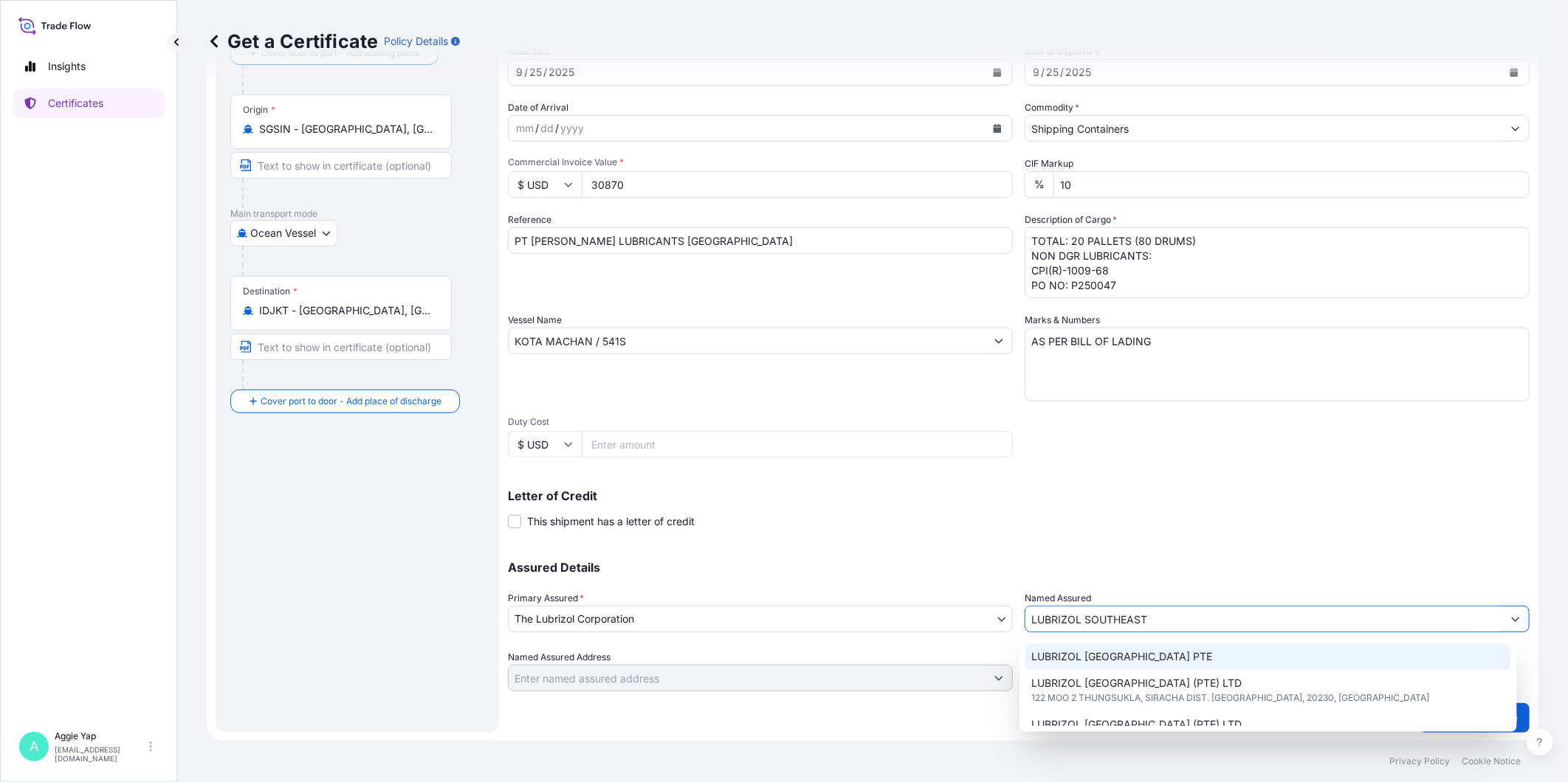
scroll to position [82, 0]
click at [1116, 653] on span "[STREET_ADDRESS]" at bounding box center [1074, 657] width 85 height 15
type input "LUBRIZOL [GEOGRAPHIC_DATA] (PTE) LTD"
type input "[STREET_ADDRESS]"
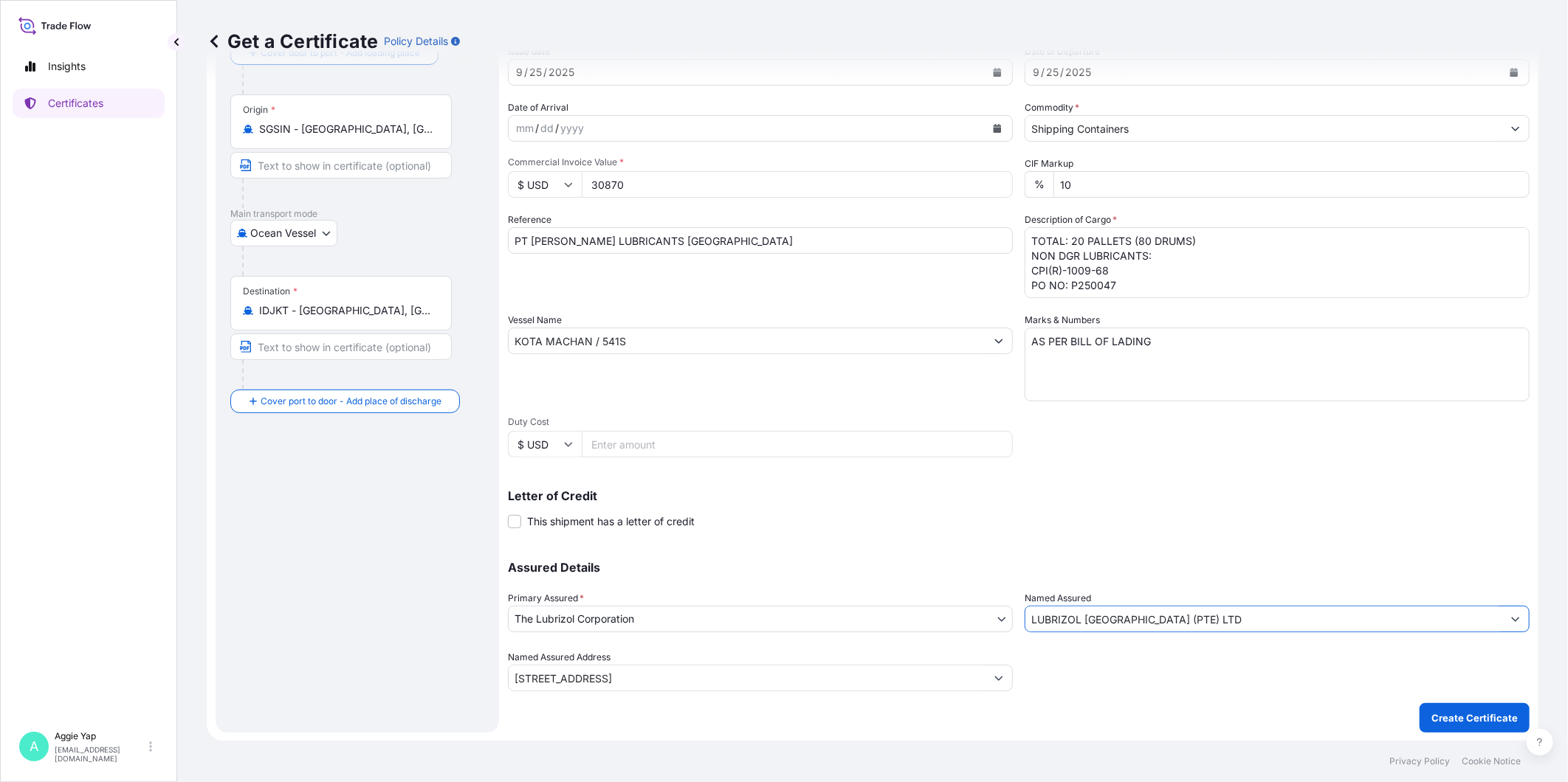
type input "LUBRIZOL [GEOGRAPHIC_DATA] (PTE) LTD"
click at [1054, 557] on div "Assured Details Primary Assured * The Lubrizol Corporation The Lubrizol Corpora…" at bounding box center [1019, 617] width 1021 height 147
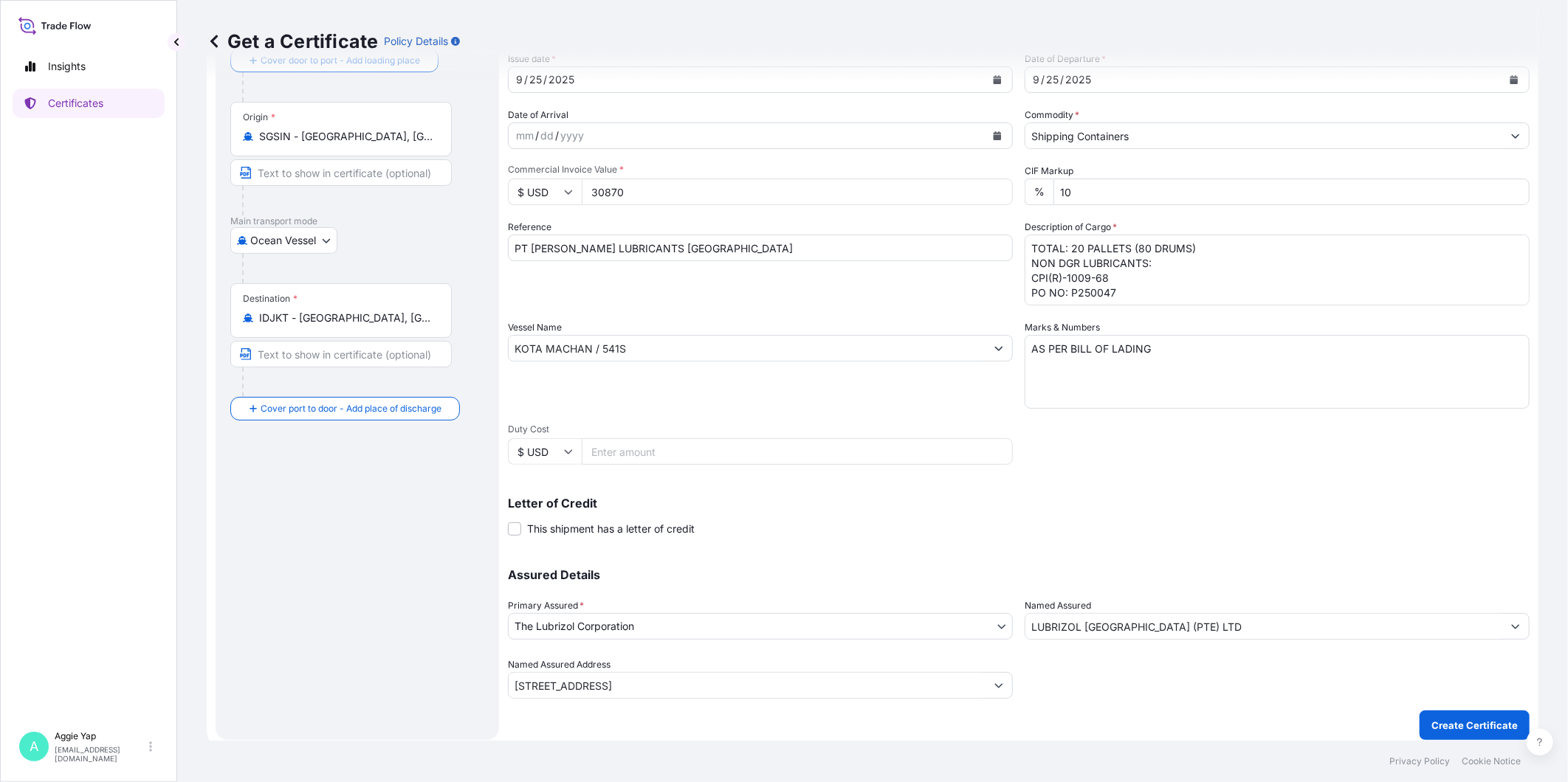
scroll to position [104, 0]
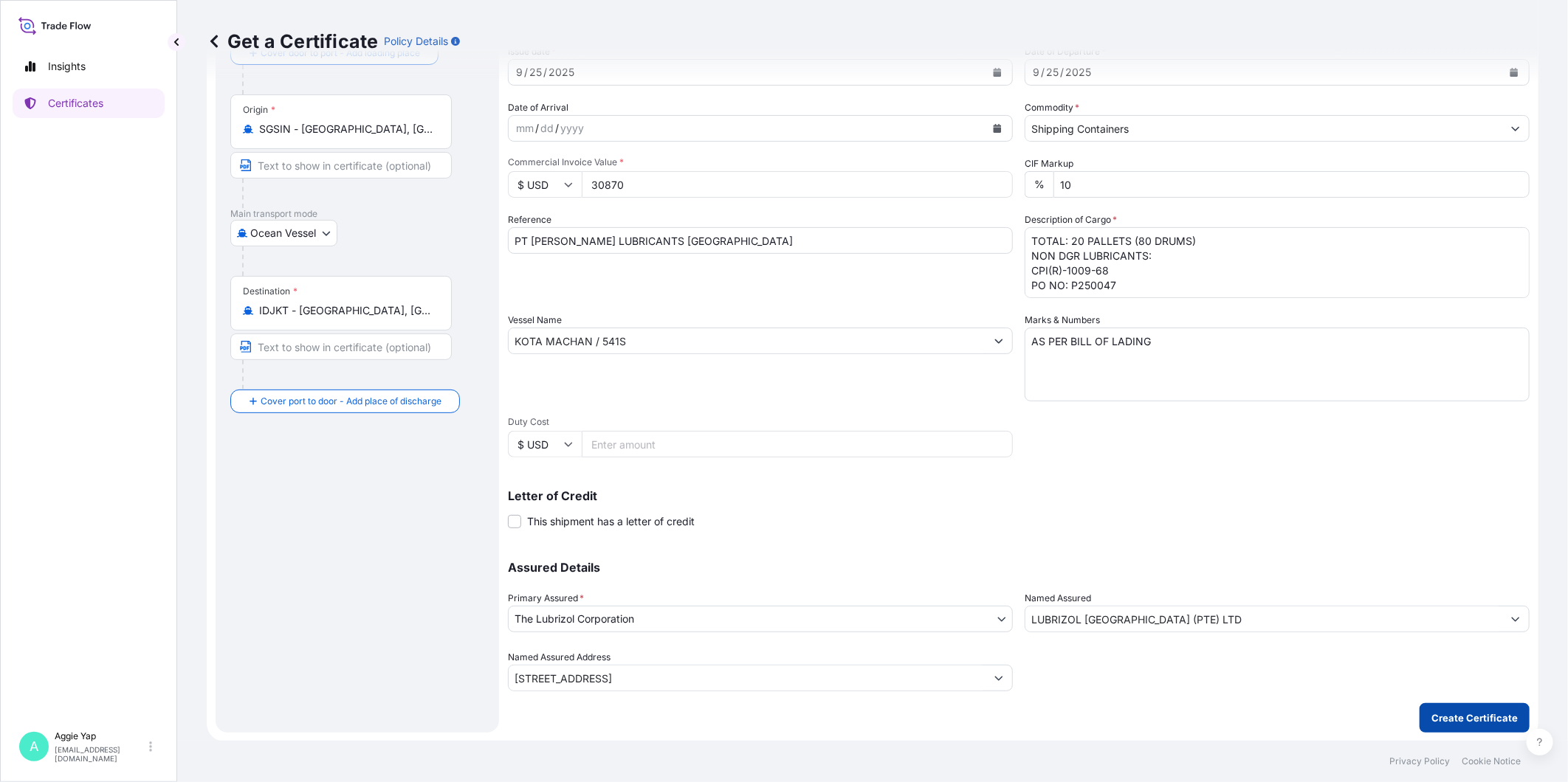
click at [1410, 704] on p "Create Certificate" at bounding box center [1474, 717] width 86 height 15
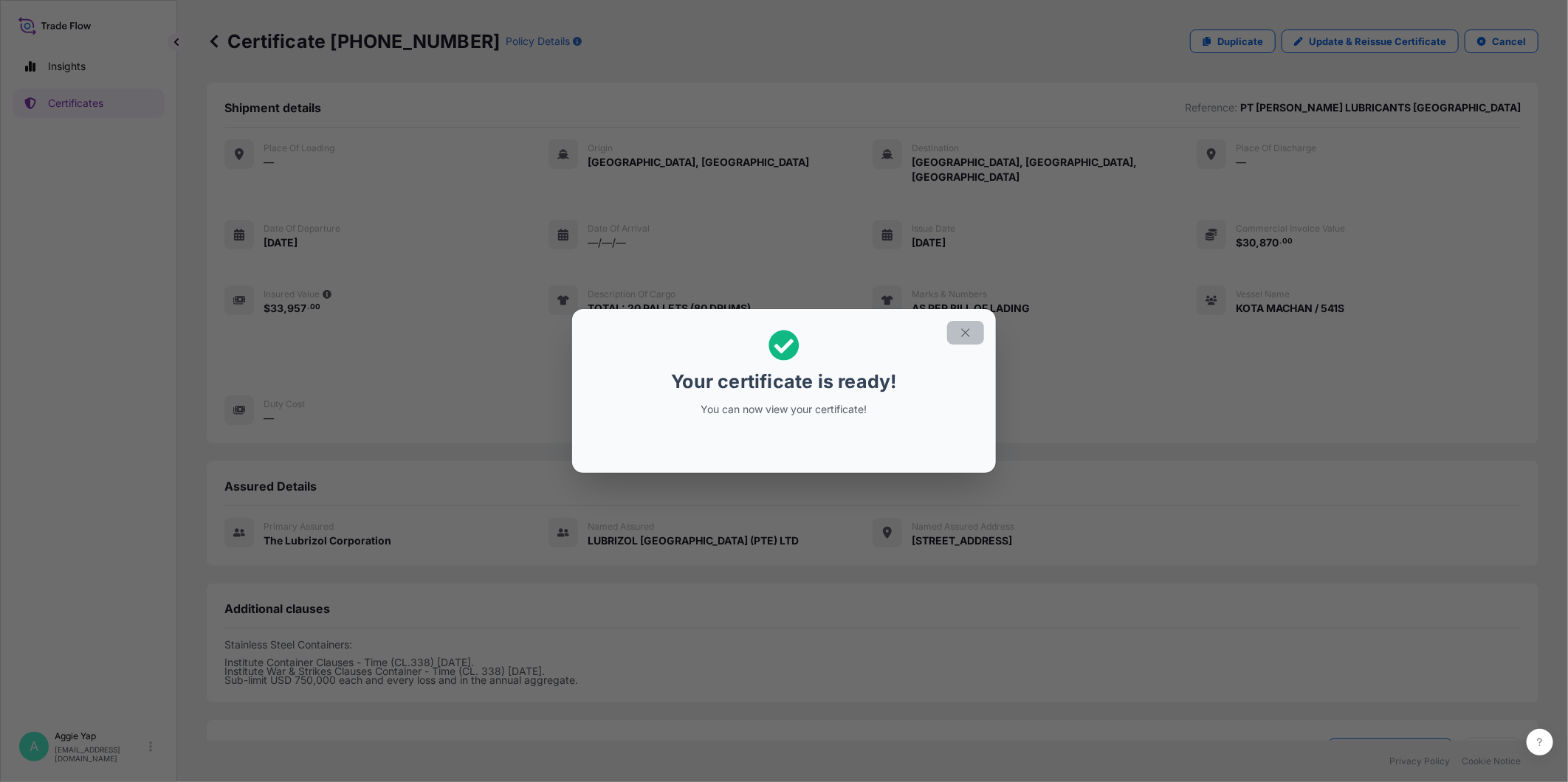
click at [964, 329] on icon "button" at bounding box center [965, 333] width 14 height 14
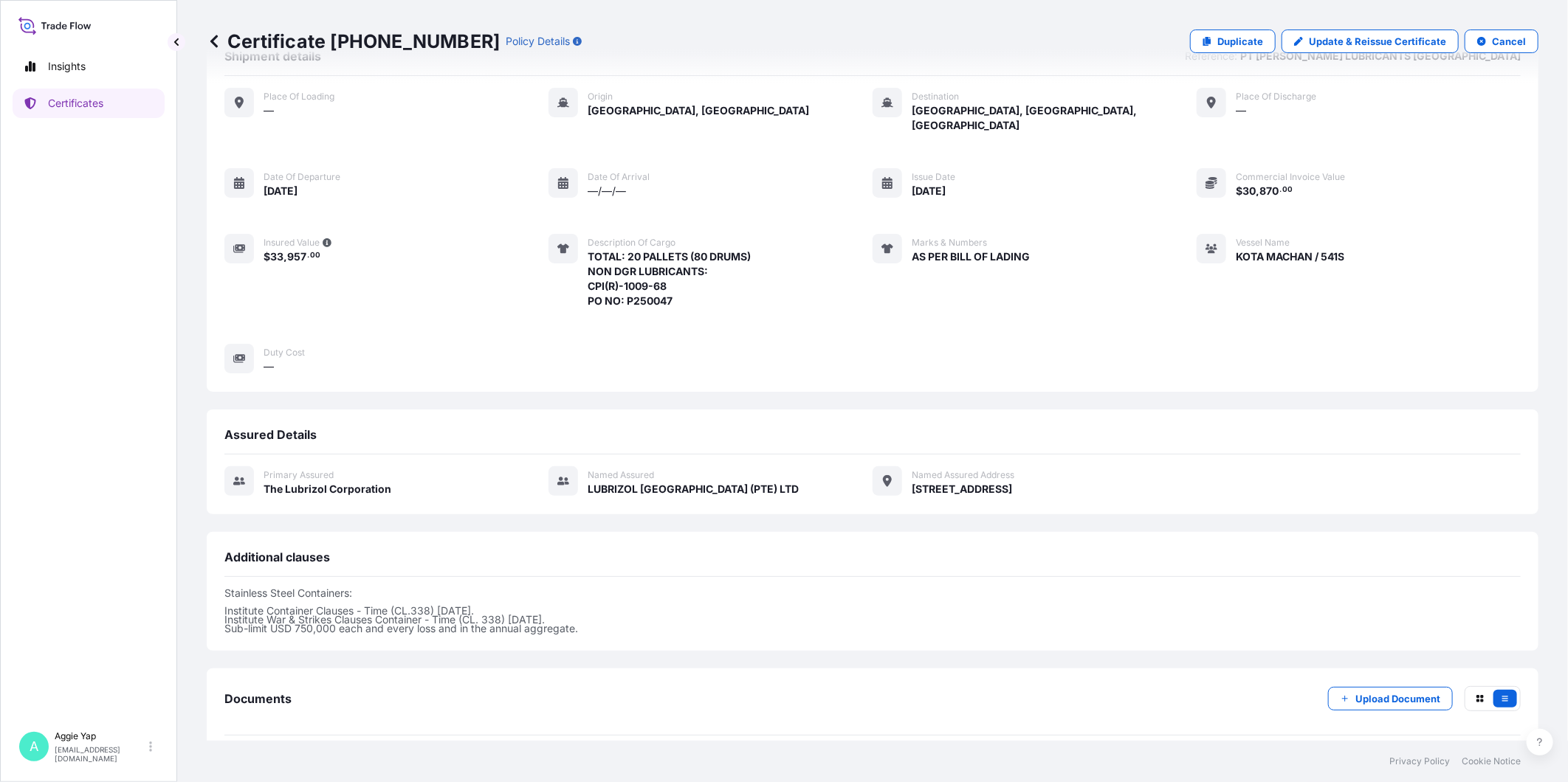
scroll to position [105, 0]
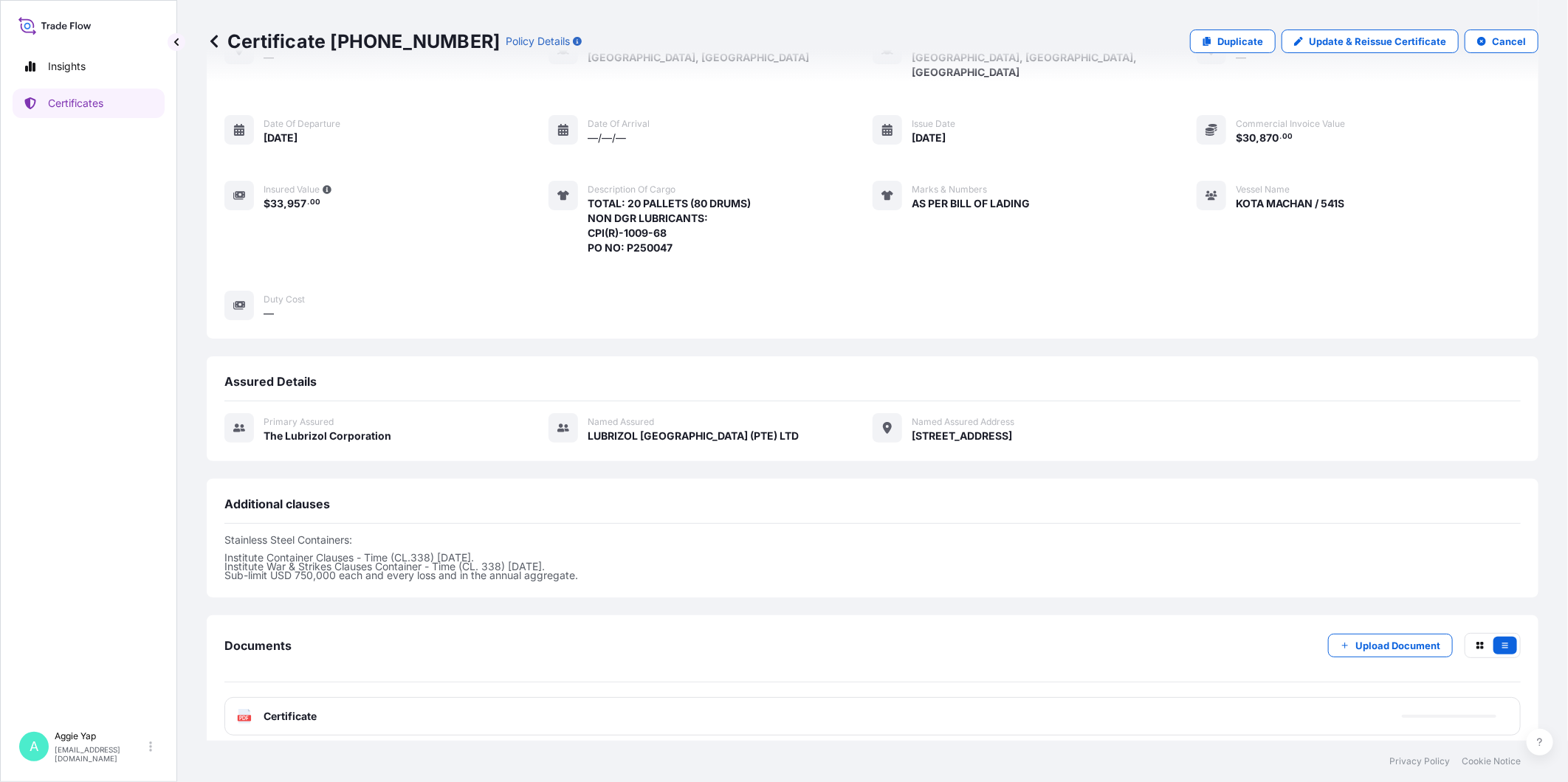
click at [834, 698] on div "PDF Certificate" at bounding box center [872, 717] width 1296 height 39
click at [829, 704] on div "PDF Certificate" at bounding box center [872, 717] width 1296 height 39
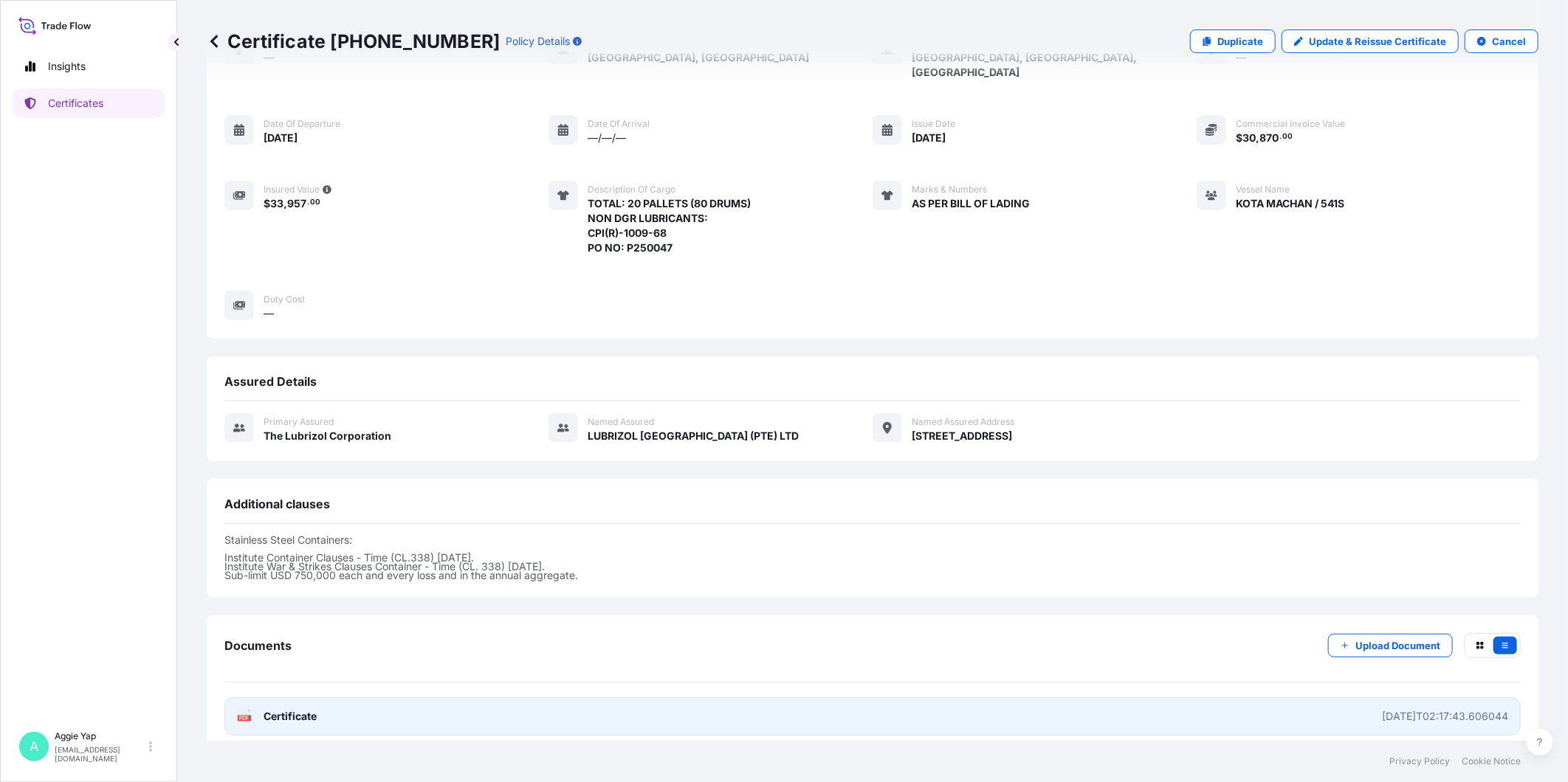
click at [828, 704] on link "PDF Certificate [DATE]T02:17:43.606044" at bounding box center [872, 717] width 1296 height 39
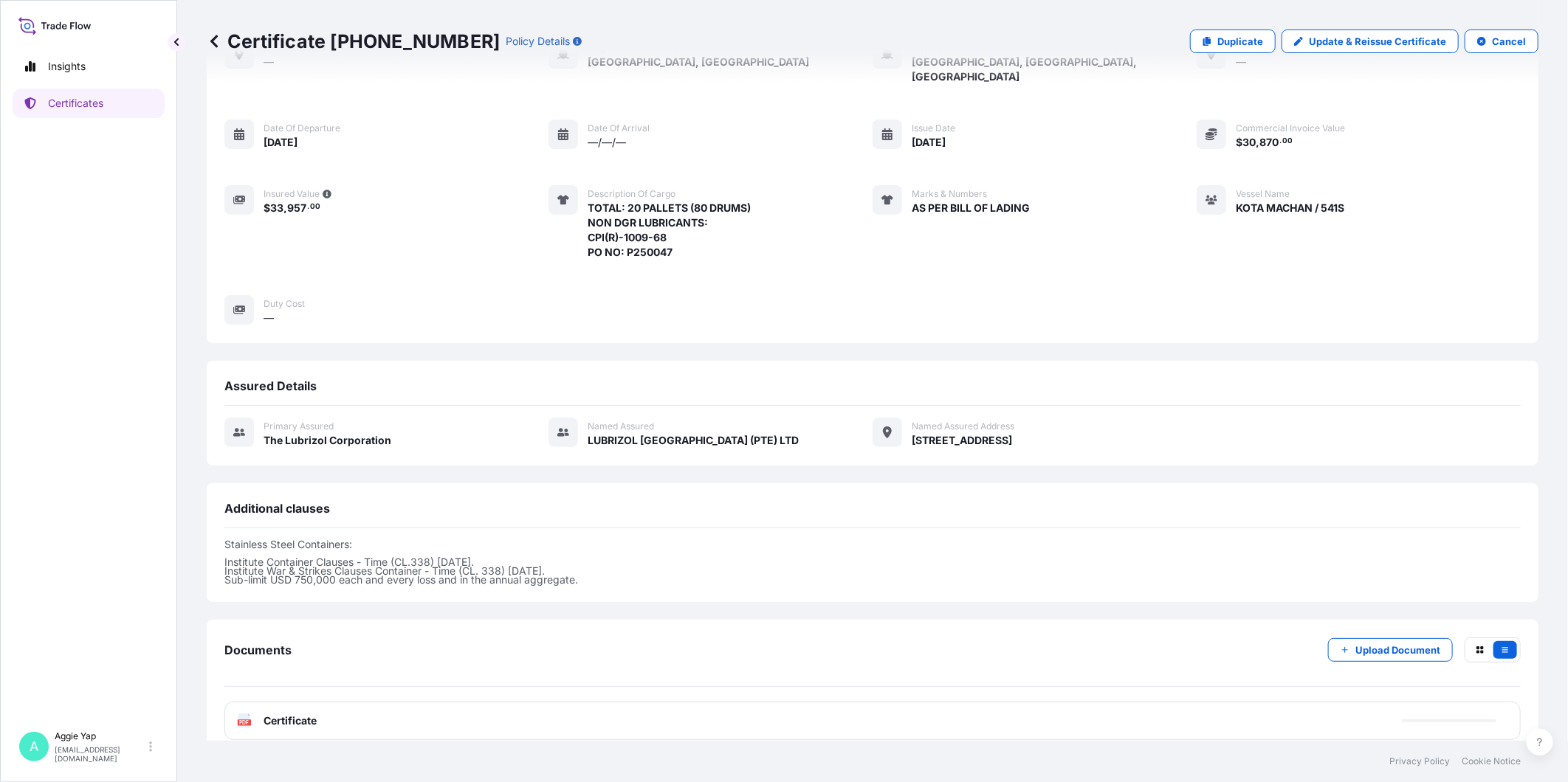
scroll to position [101, 0]
